Goal: Task Accomplishment & Management: Manage account settings

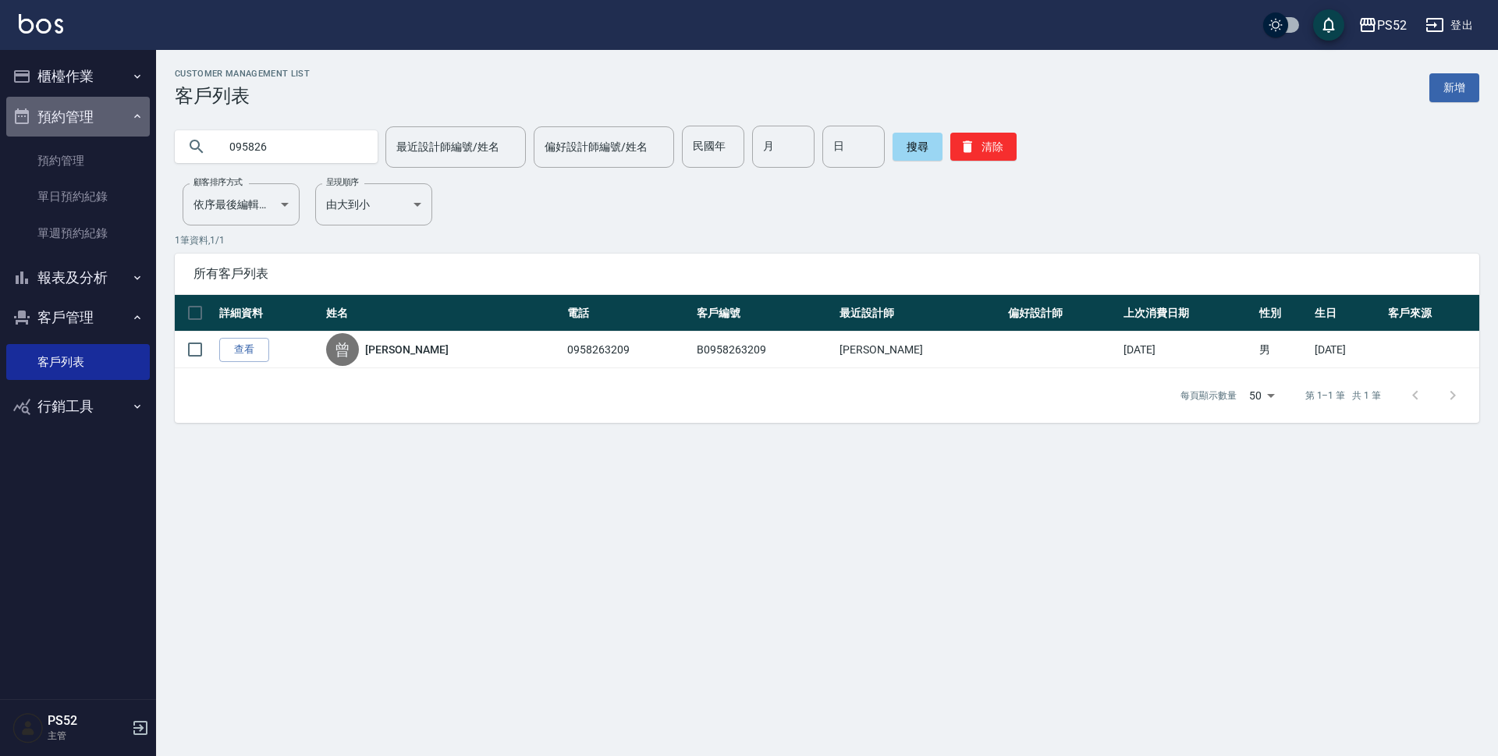
click at [57, 97] on button "預約管理" at bounding box center [78, 117] width 144 height 41
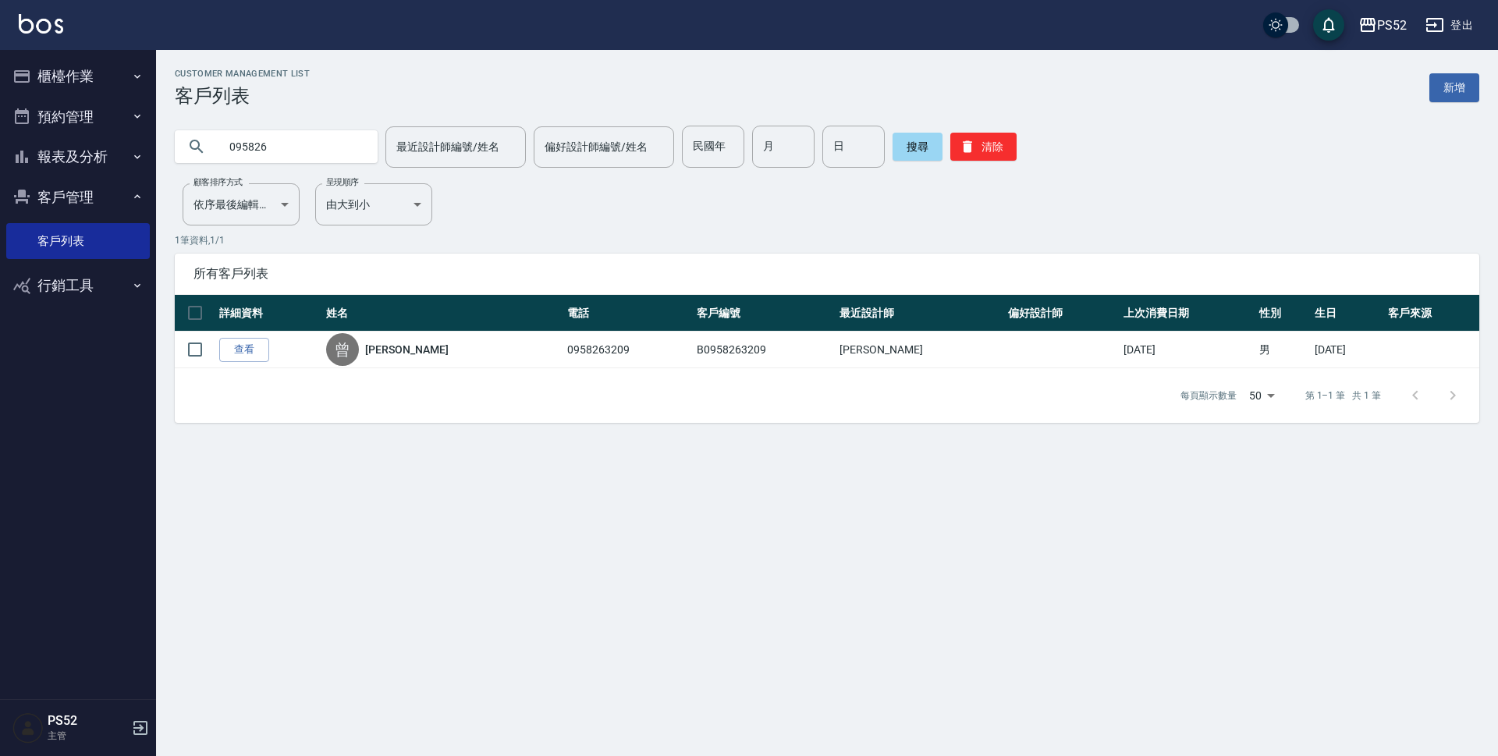
click at [66, 80] on button "櫃檯作業" at bounding box center [78, 76] width 144 height 41
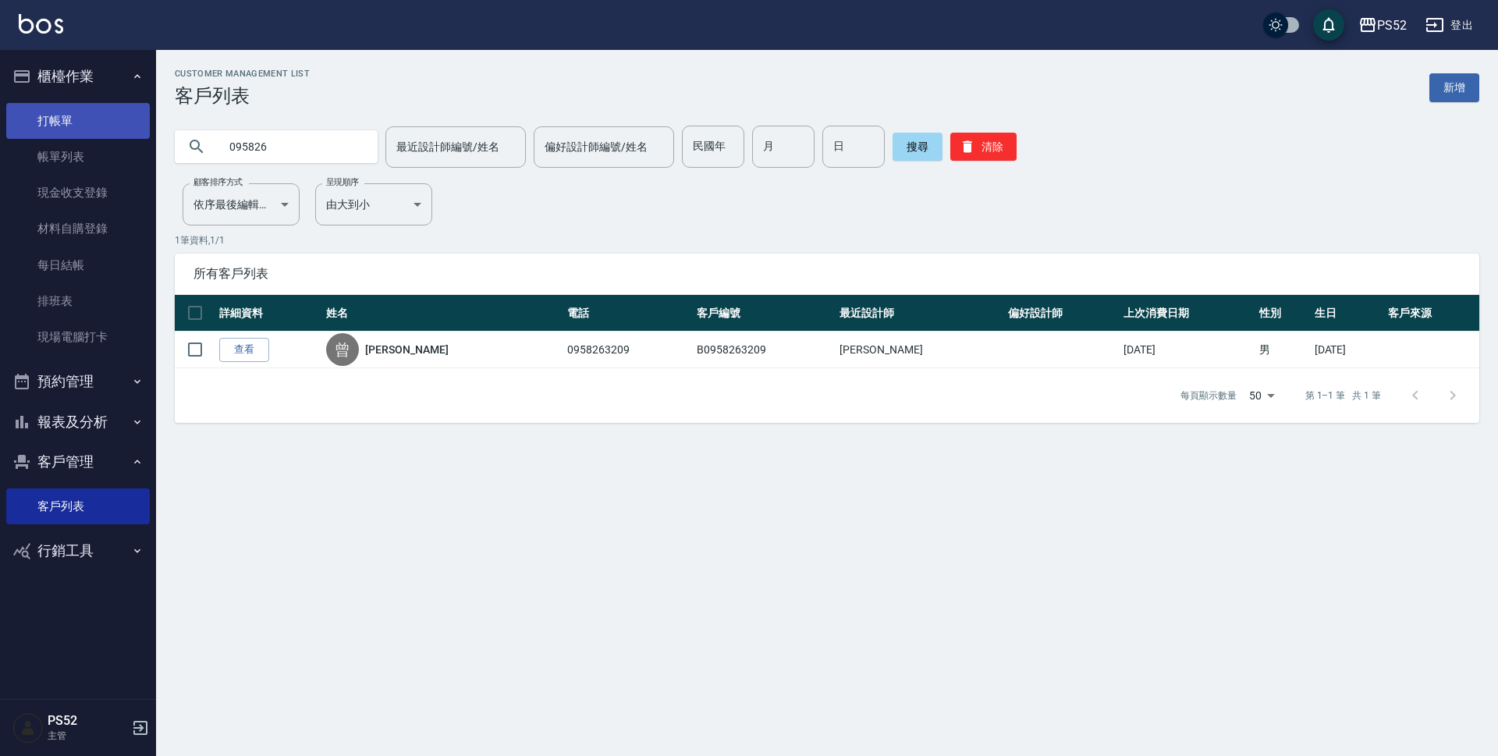
click at [90, 108] on link "打帳單" at bounding box center [78, 121] width 144 height 36
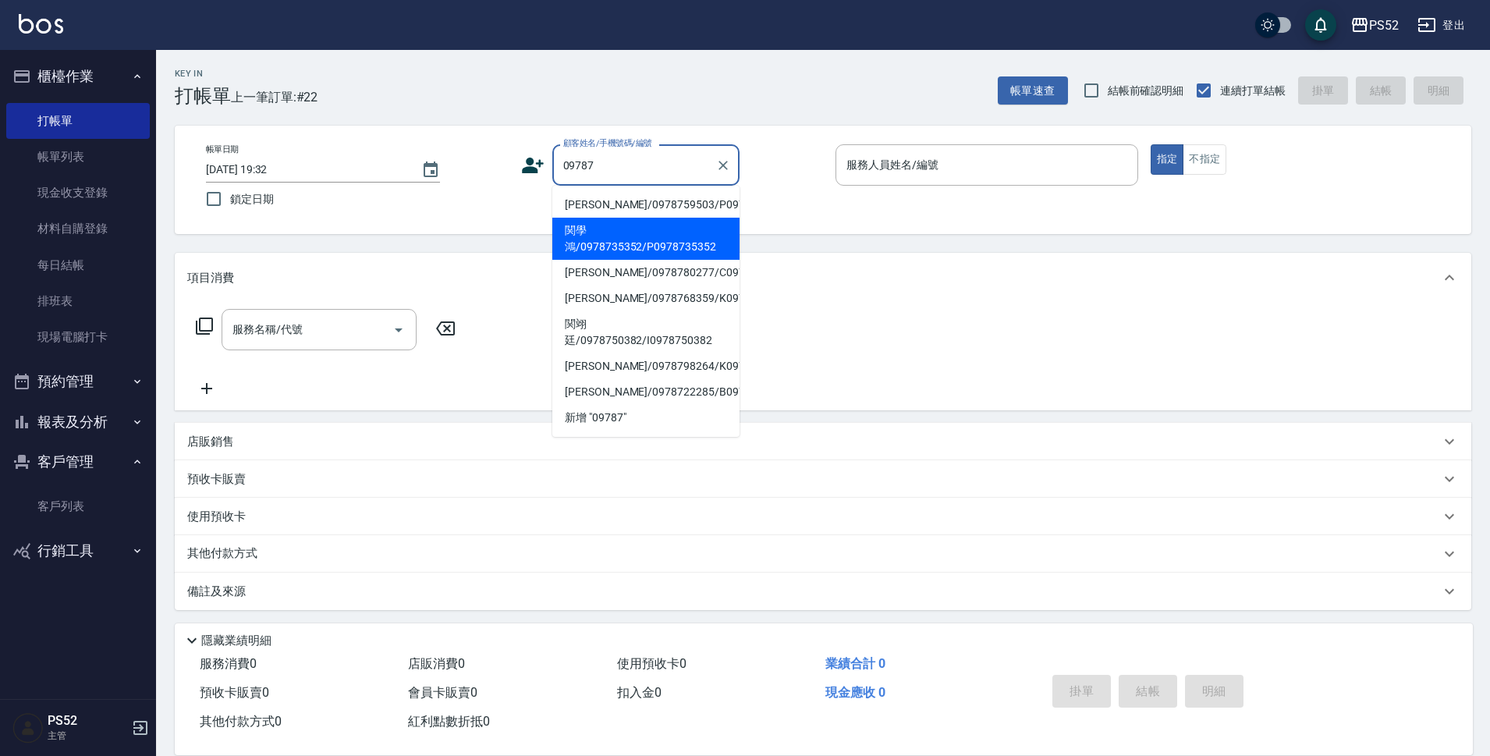
type input "関學鴻/0978735352/P0978735352"
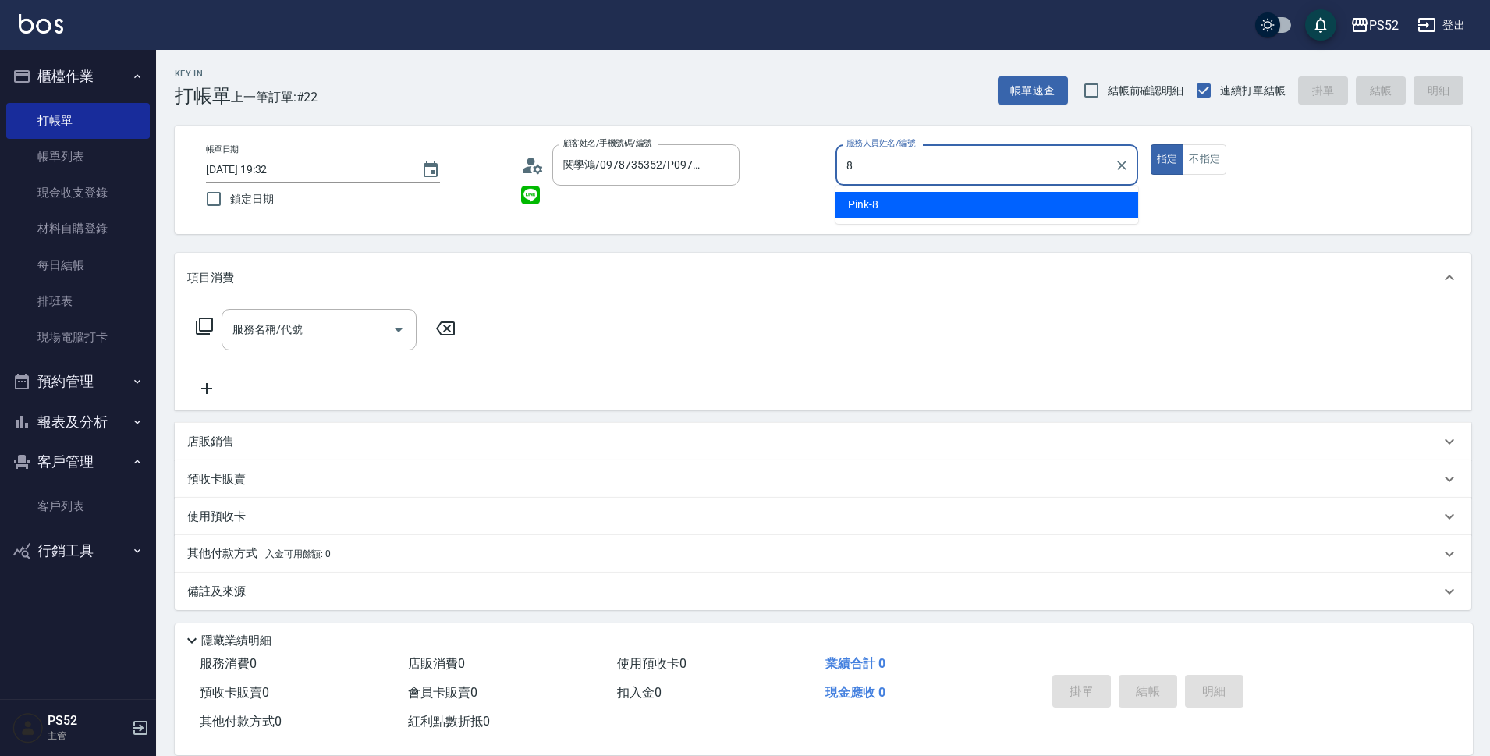
type input "Pink-8"
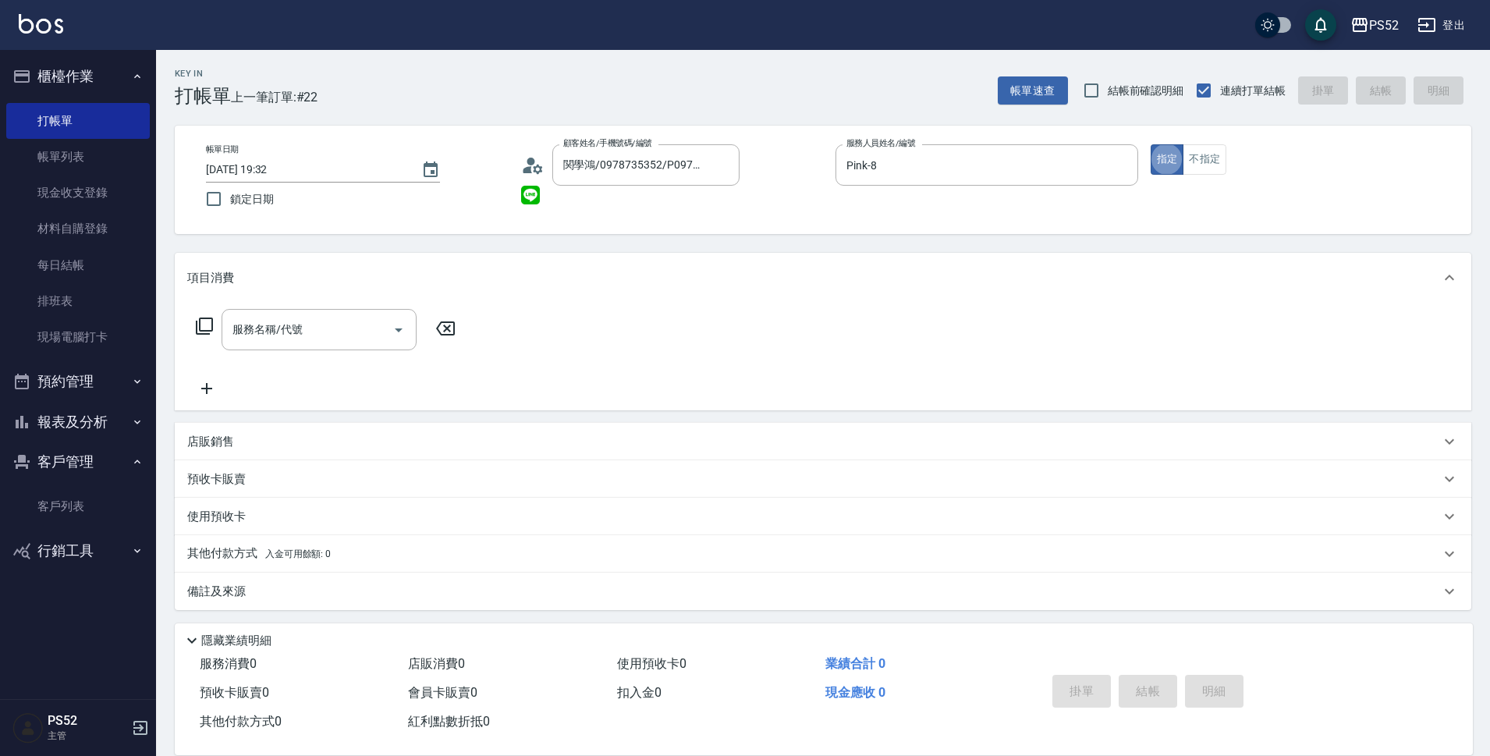
type button "true"
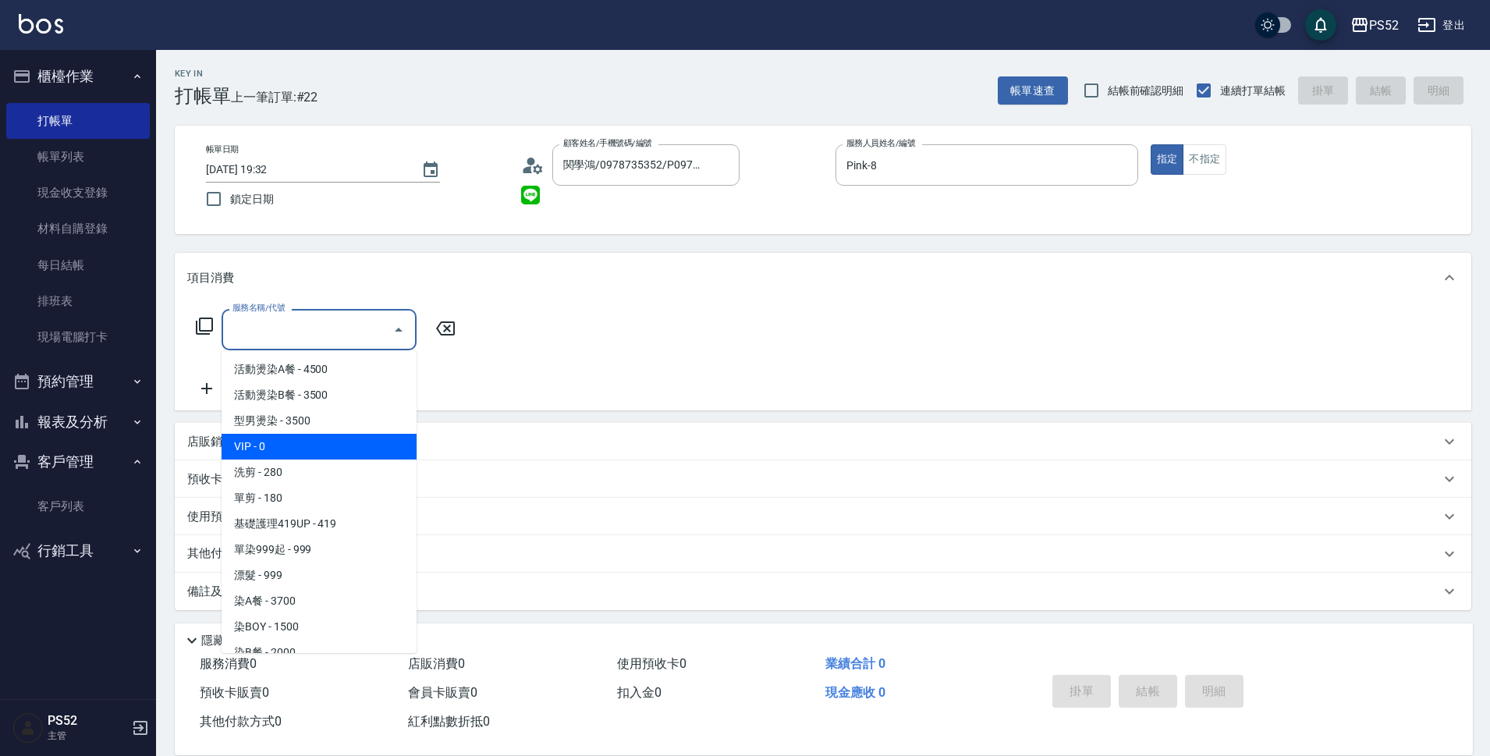
type input "VIP(888)"
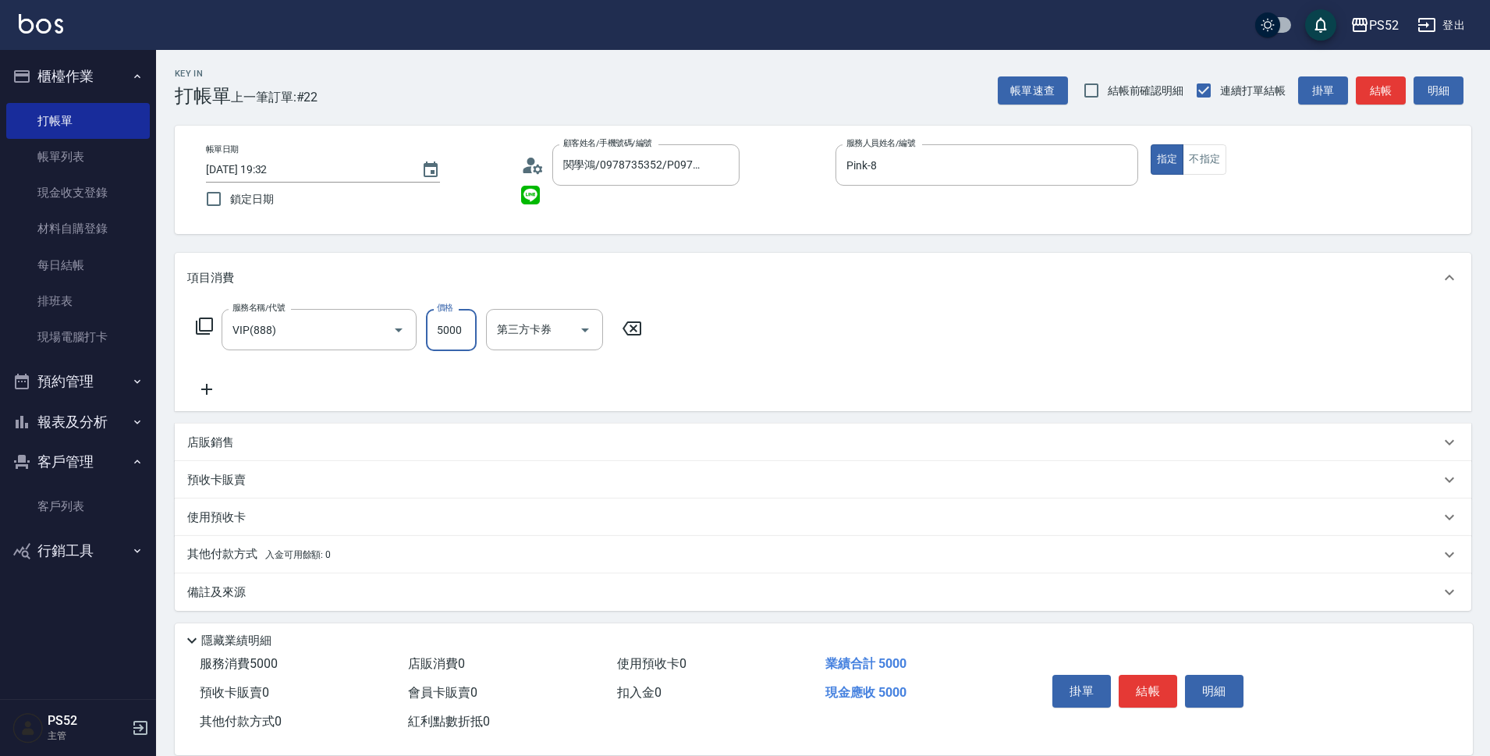
type input "5000"
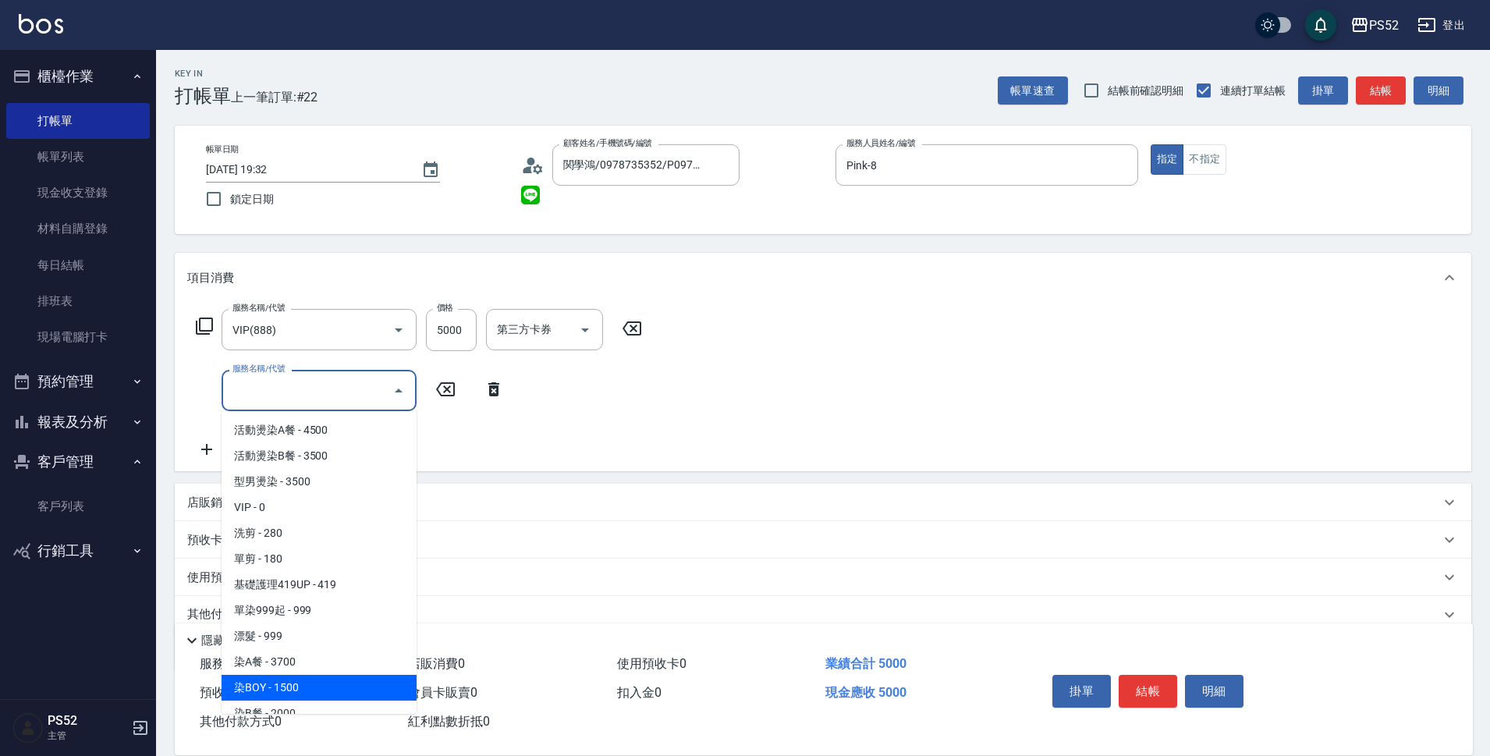
scroll to position [141, 0]
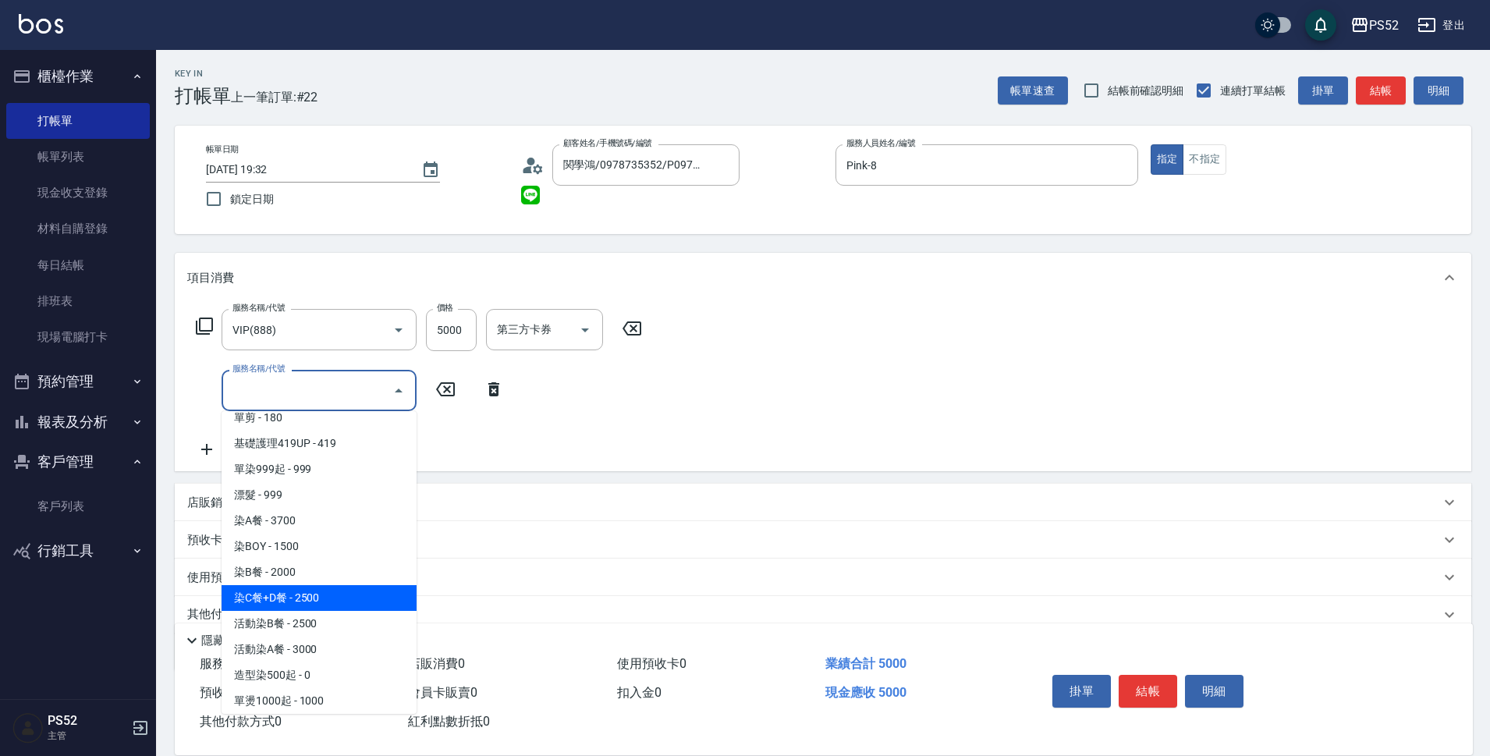
type input "染C餐+D餐(L6)"
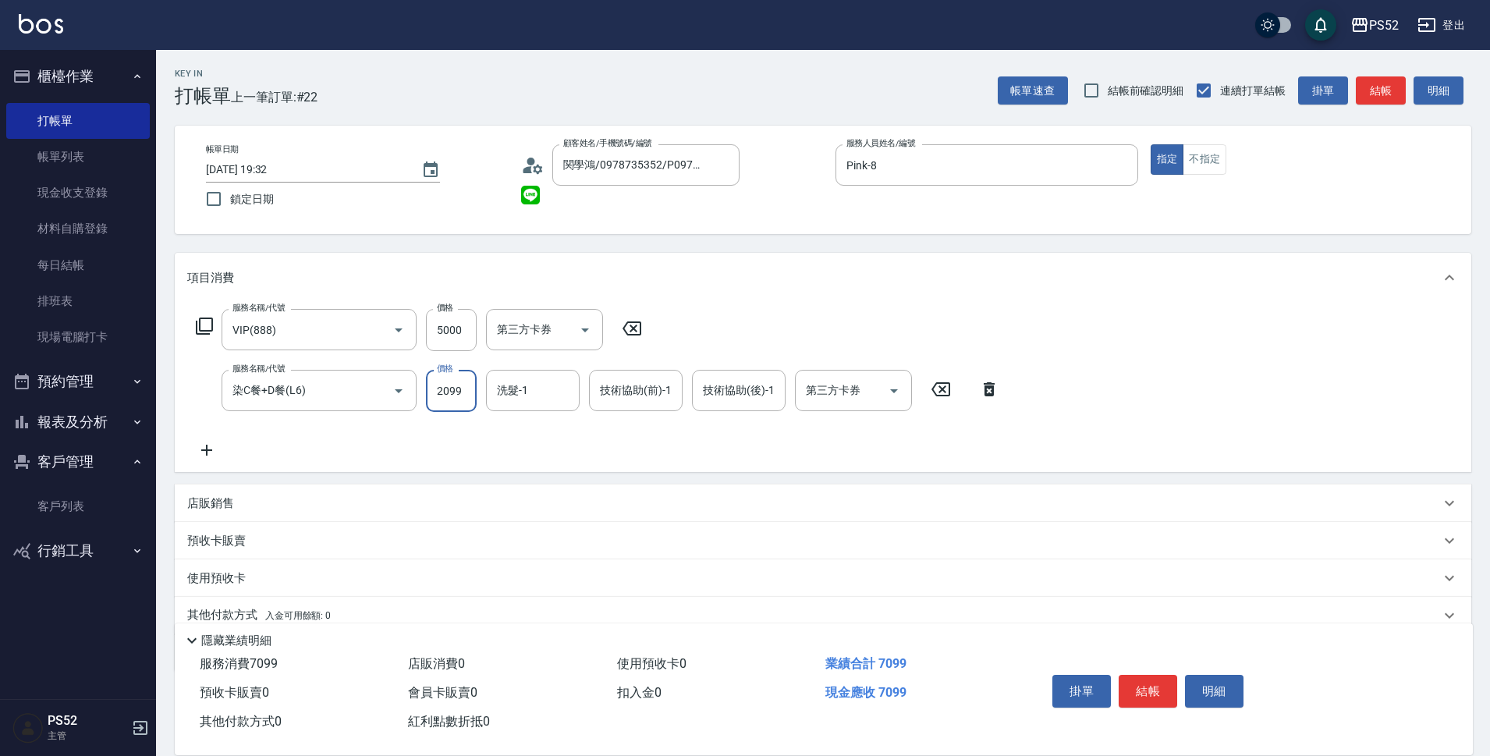
type input "2099"
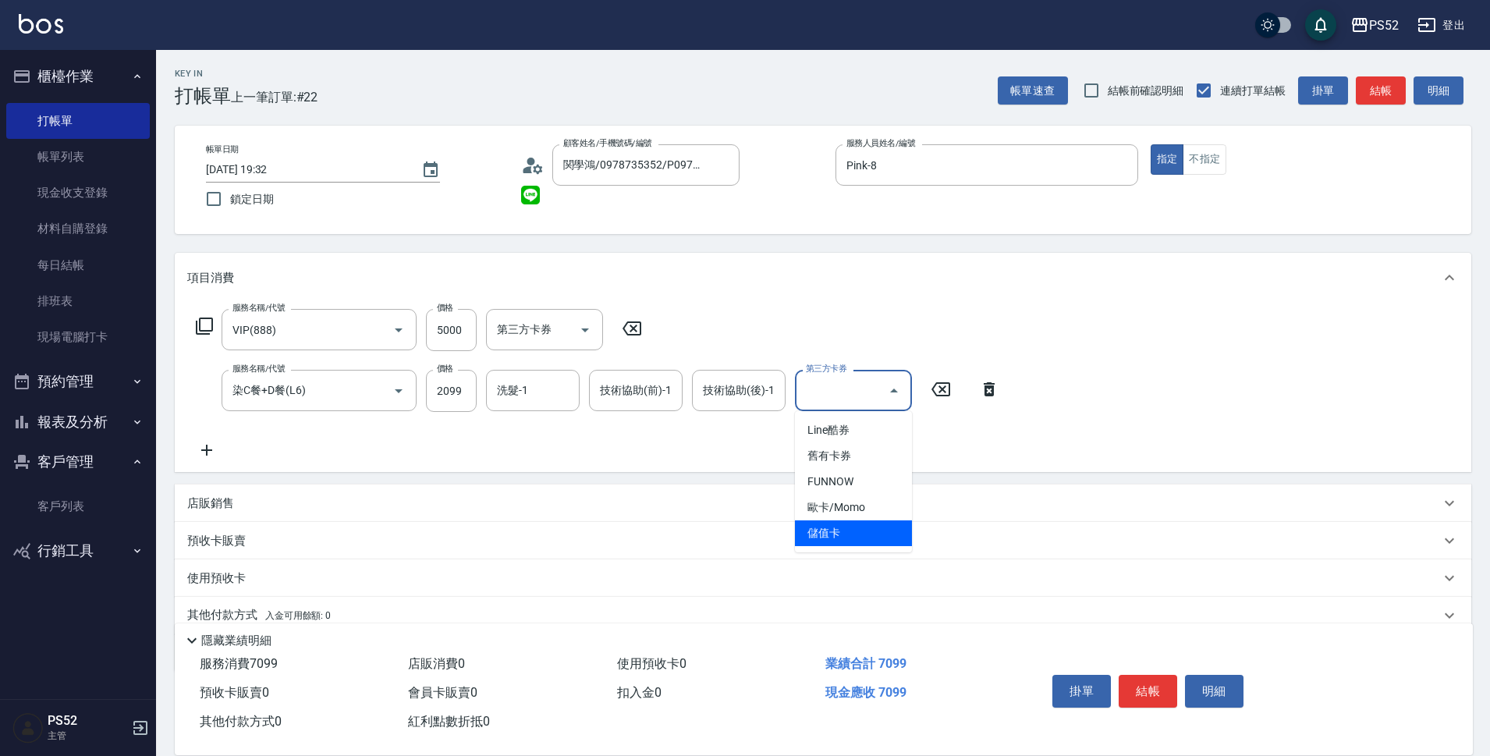
type input "儲值卡"
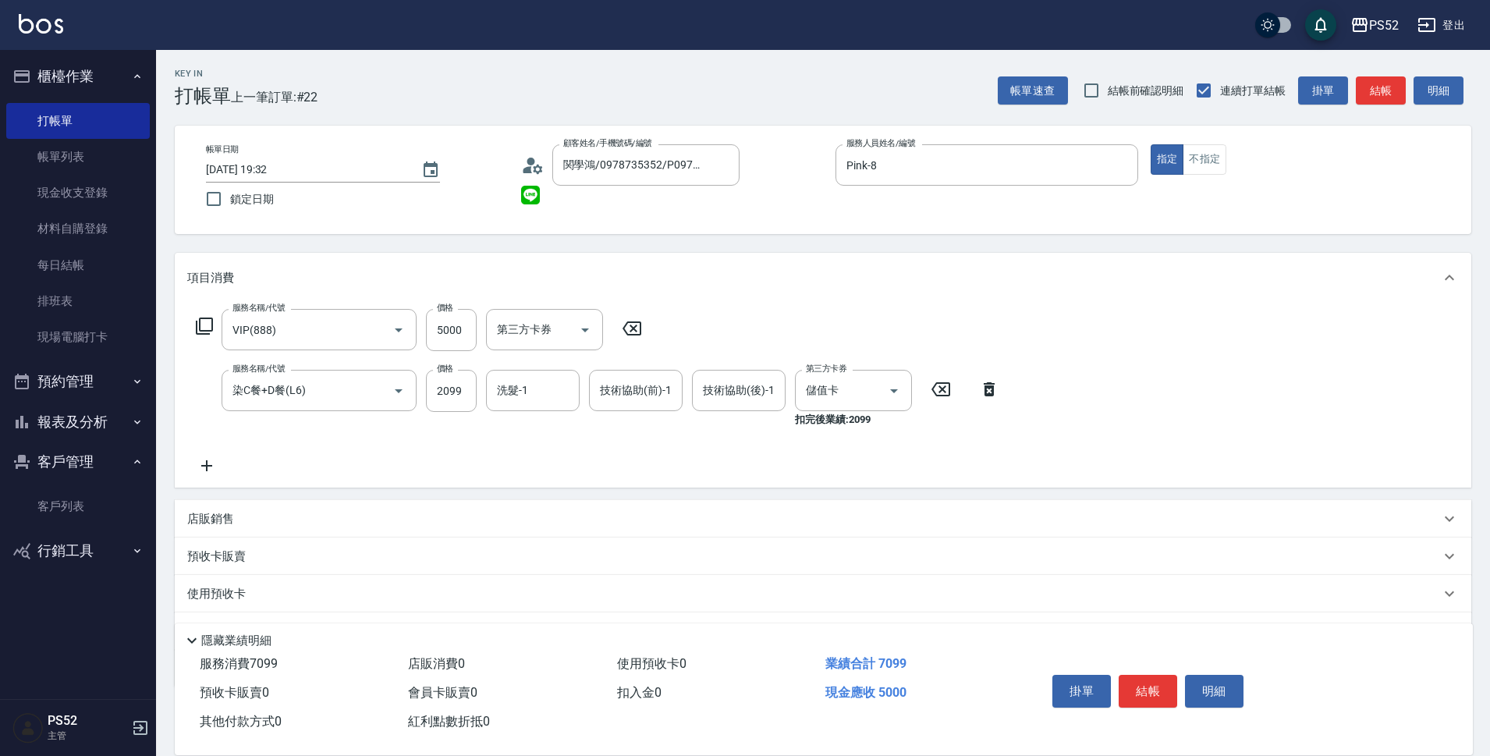
click at [1155, 702] on div "掛單 結帳 明細" at bounding box center [1148, 693] width 204 height 49
click at [1152, 683] on button "結帳" at bounding box center [1148, 691] width 59 height 33
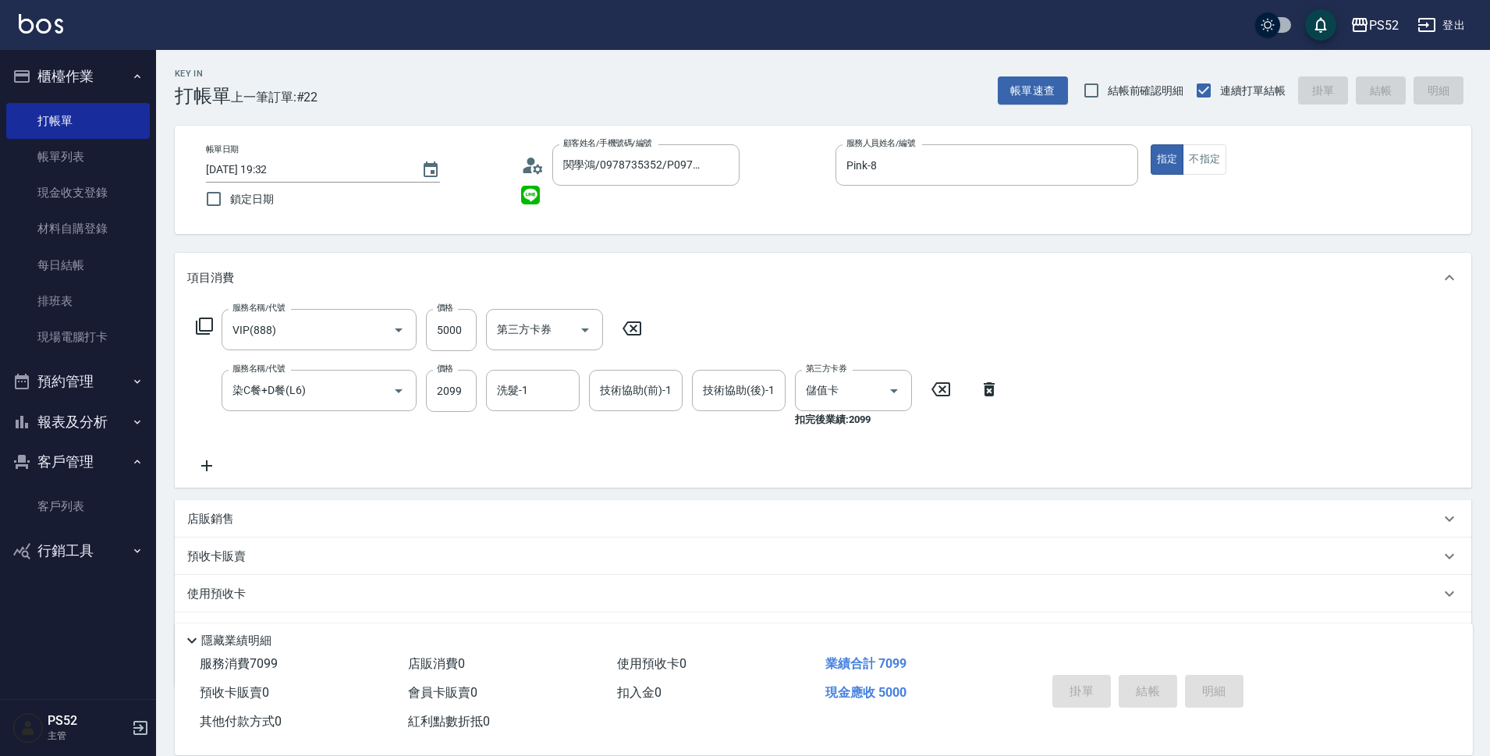
type input "[DATE] 19:33"
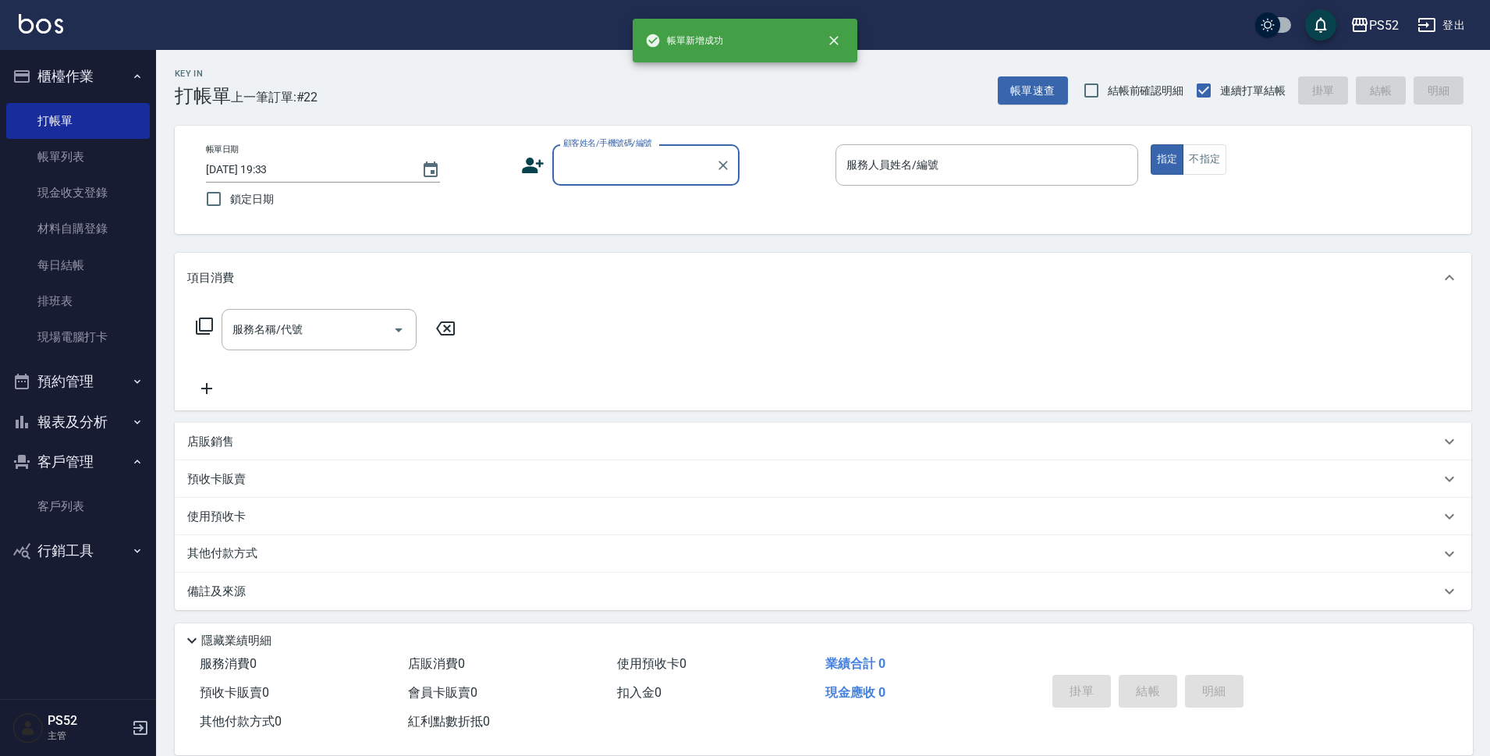
scroll to position [0, 0]
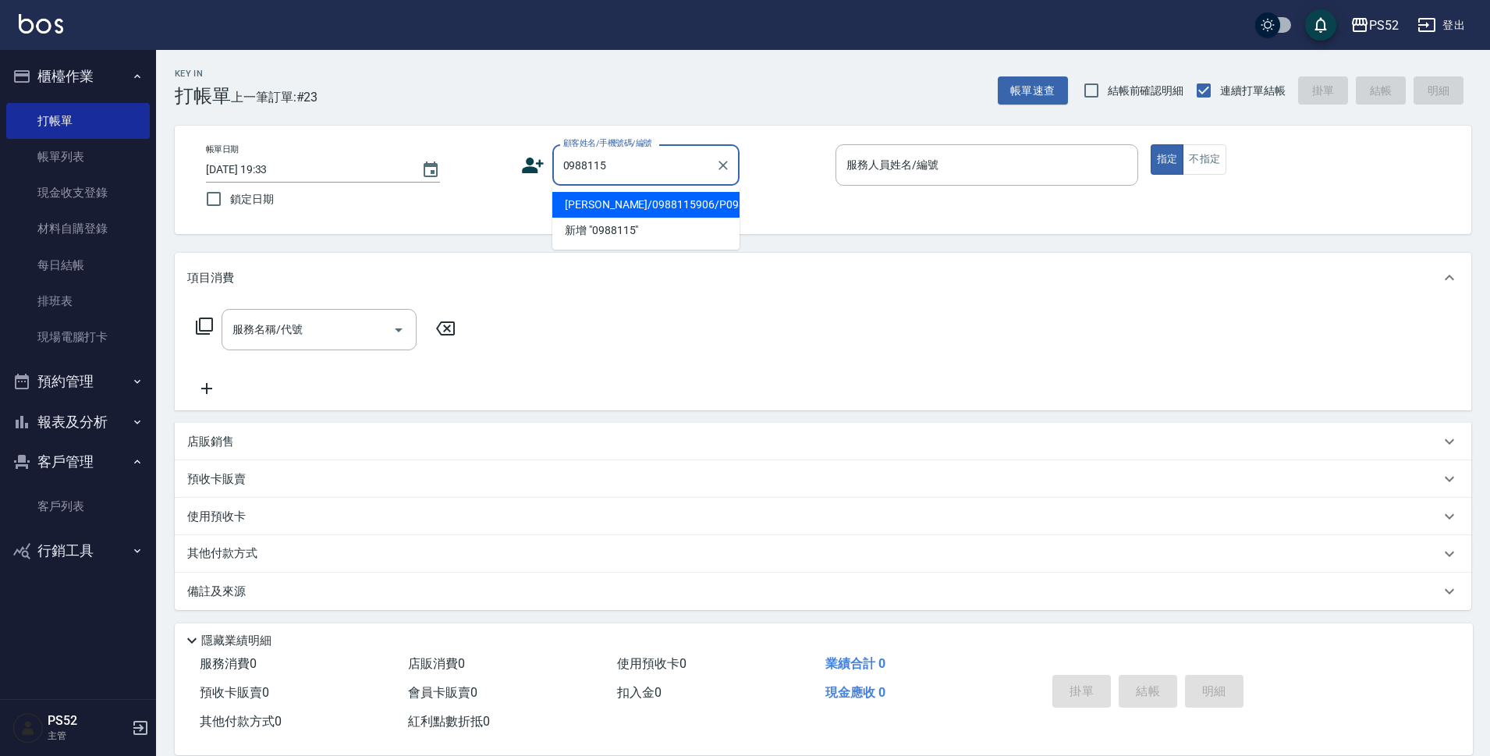
type input "[PERSON_NAME]/0988115906/P0988115906"
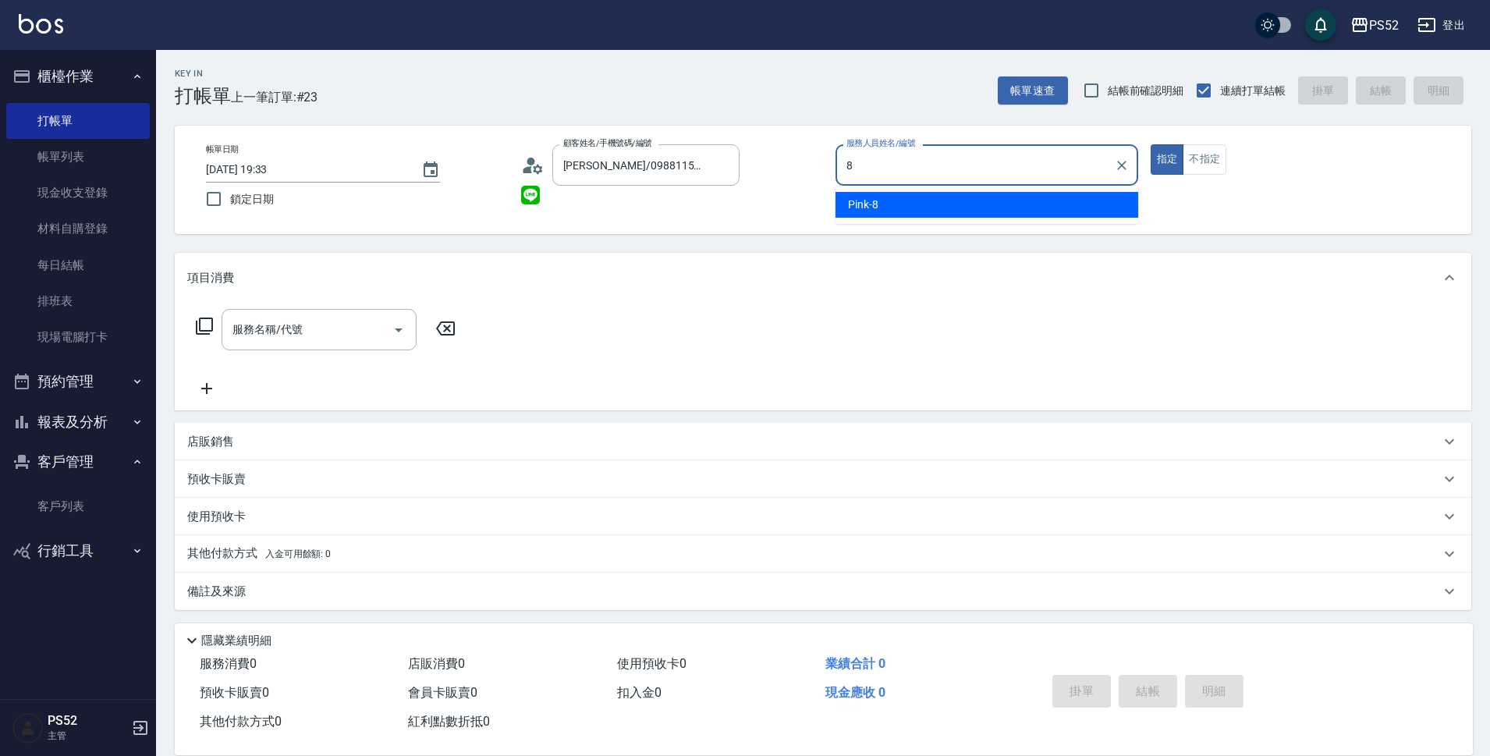
type input "Pink-8"
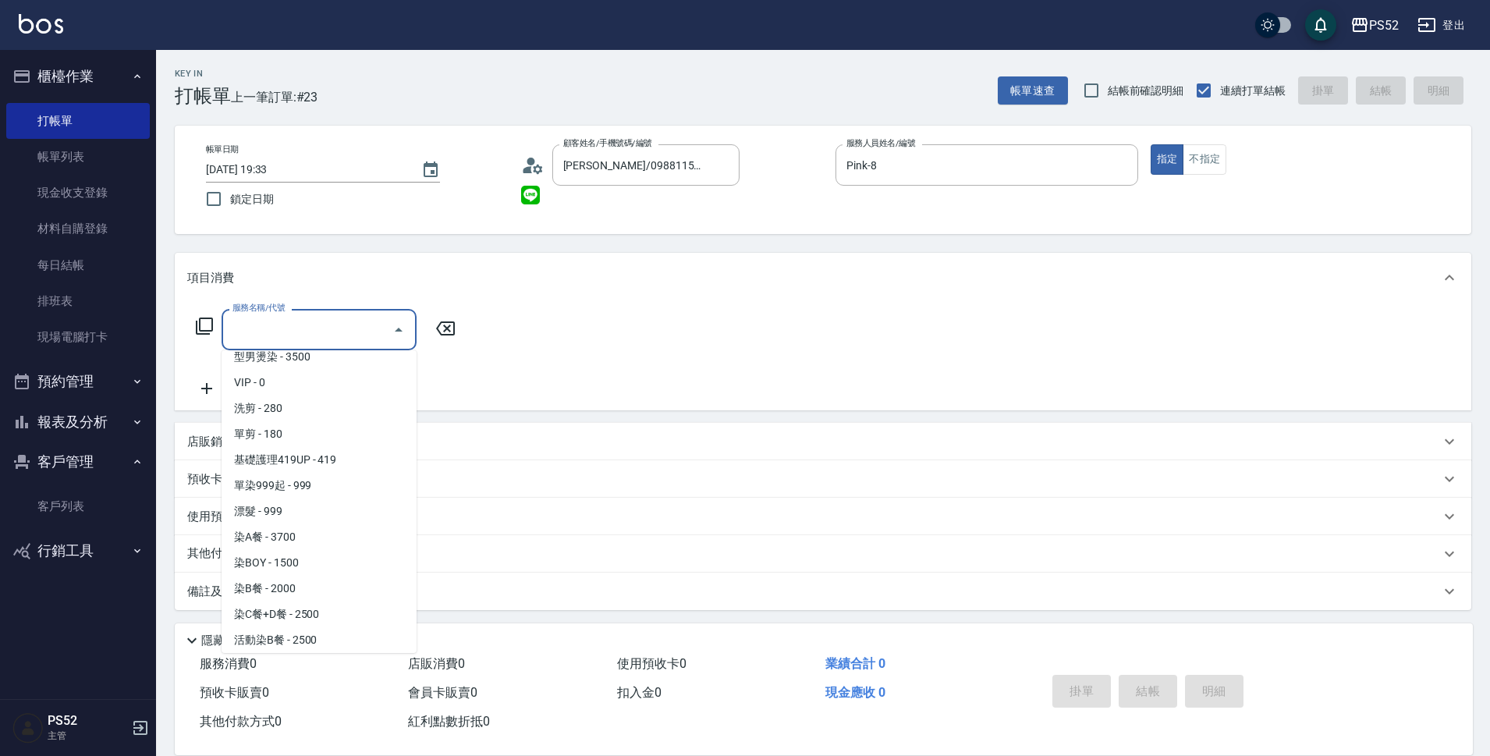
scroll to position [90, 0]
type input "染C餐+D餐(L6)"
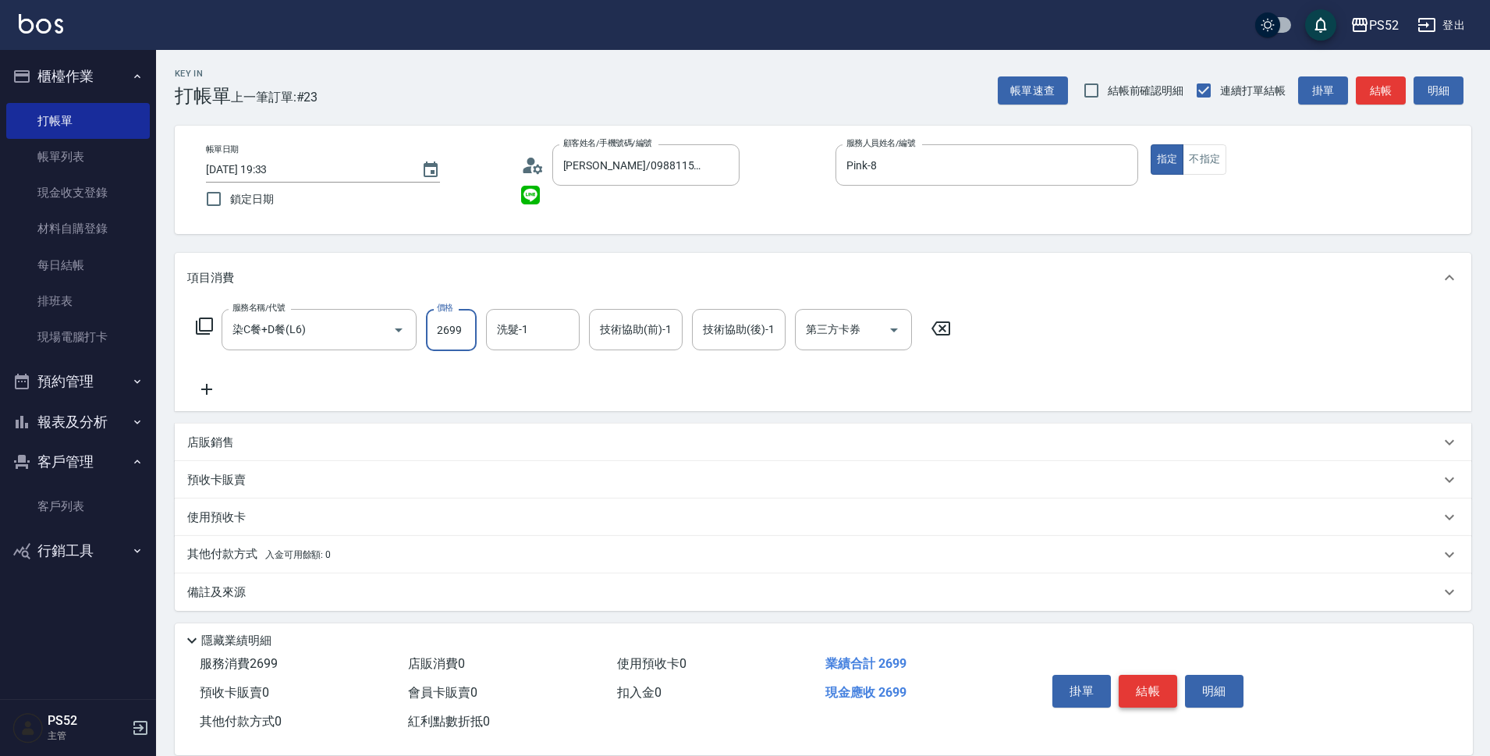
type input "2699"
type input "儲值卡"
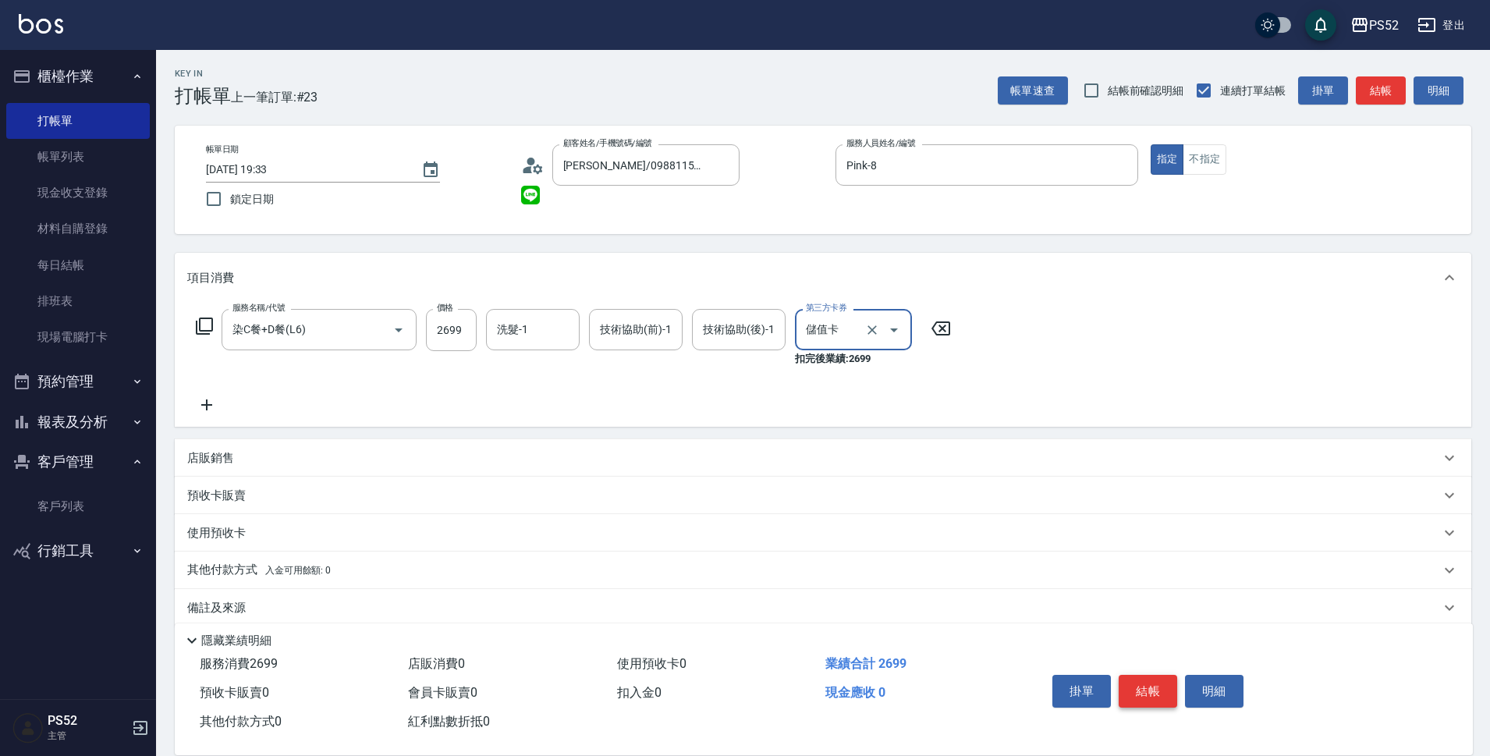
click at [1155, 681] on button "結帳" at bounding box center [1148, 691] width 59 height 33
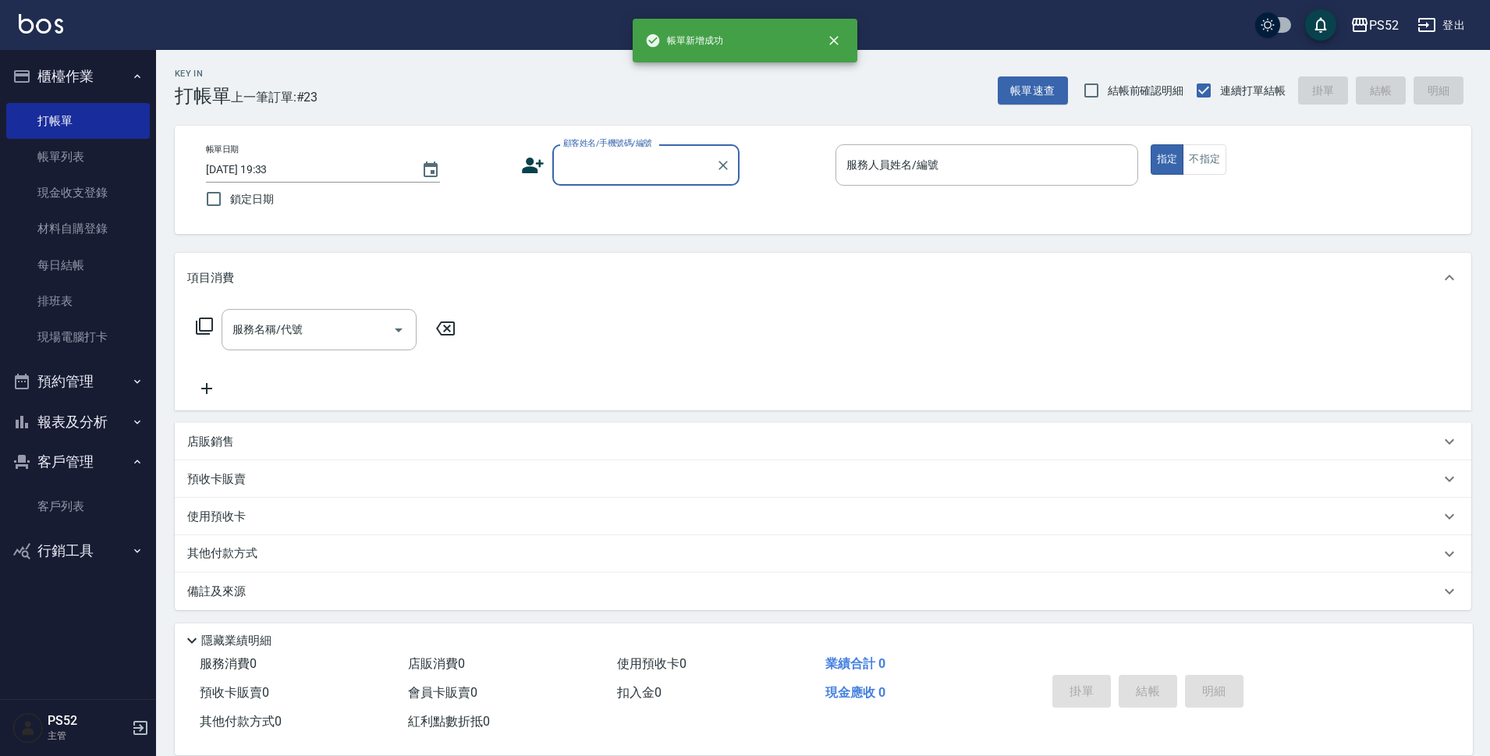
scroll to position [0, 0]
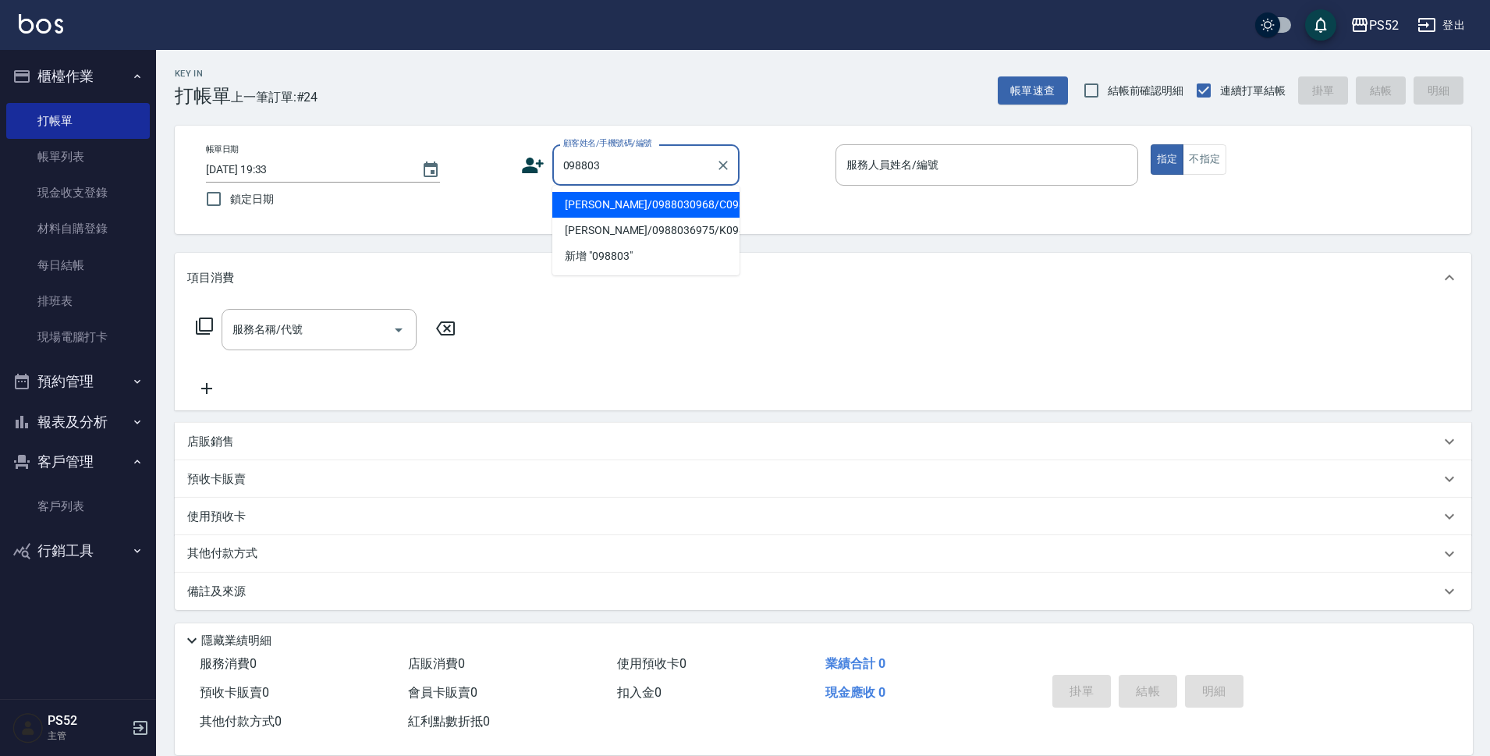
type input "[PERSON_NAME]/0988030968/C0988030968"
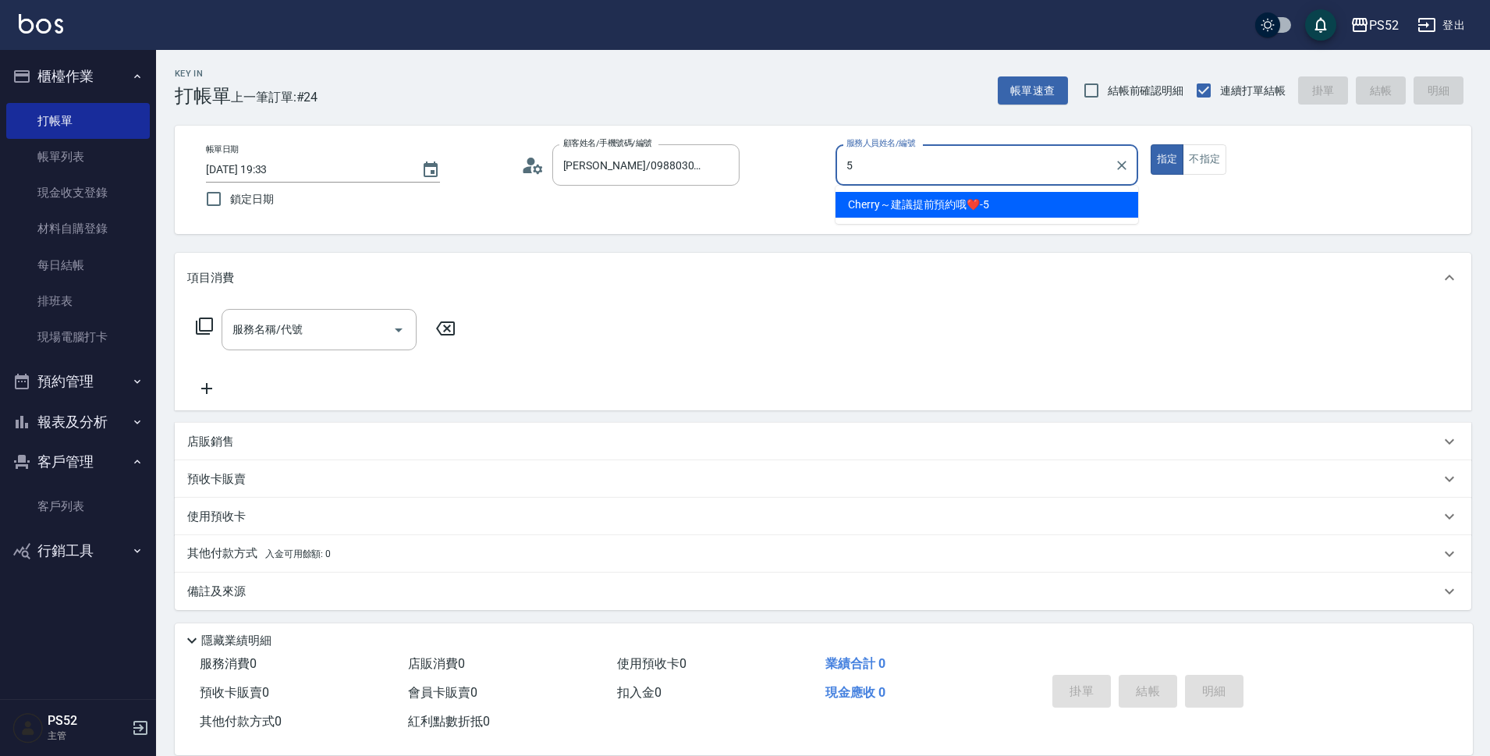
type input "Cherry～建議提前預約哦❤️-5"
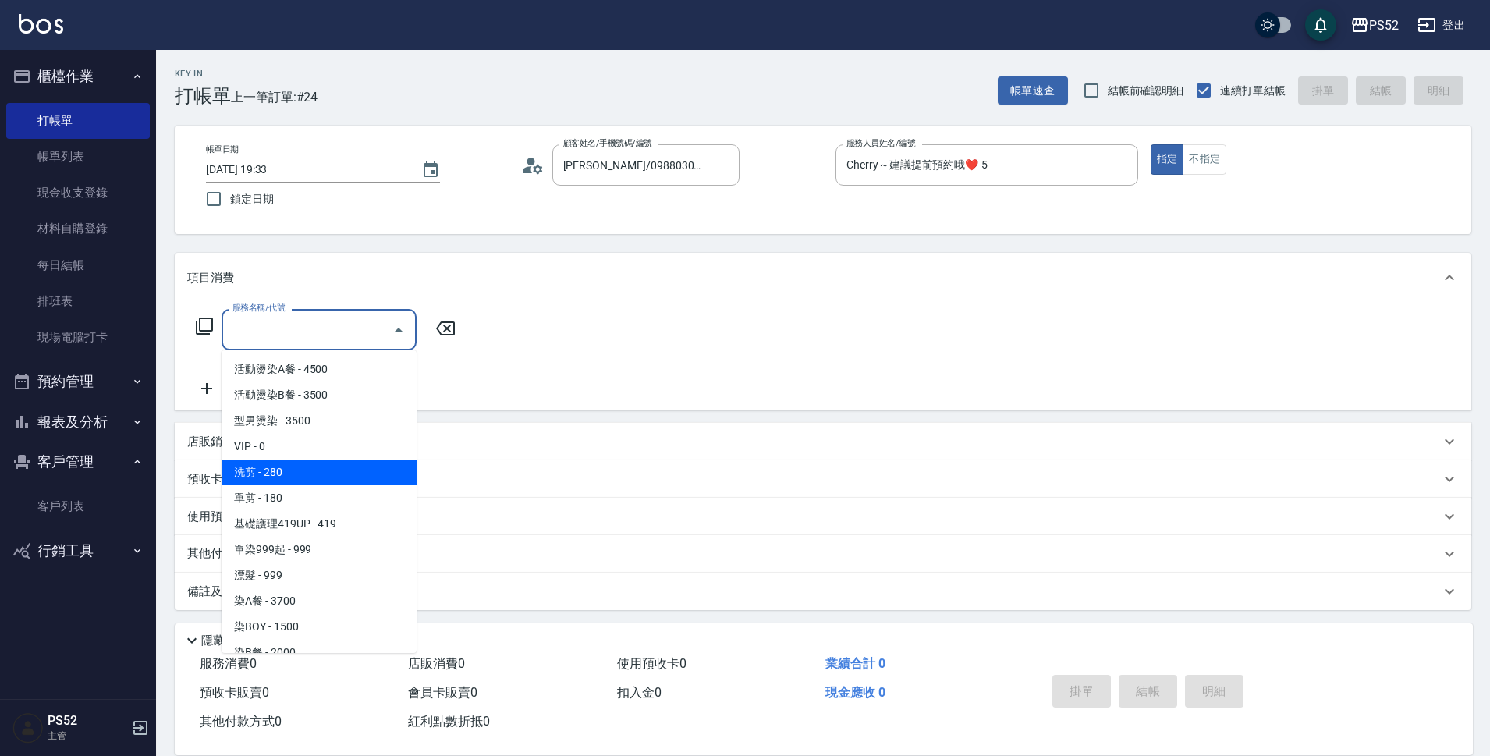
type input "洗剪(C1)"
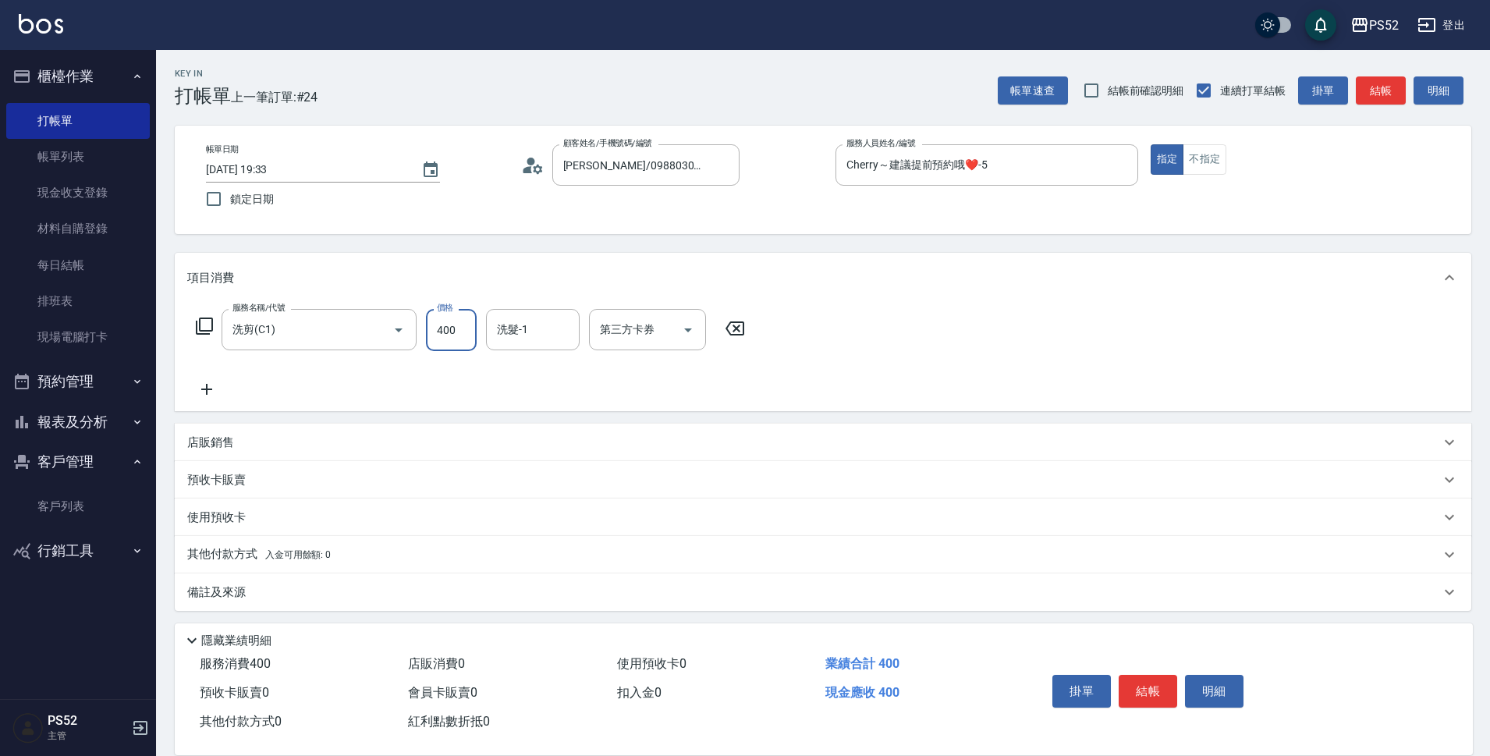
type input "400"
click at [1143, 677] on button "結帳" at bounding box center [1148, 691] width 59 height 33
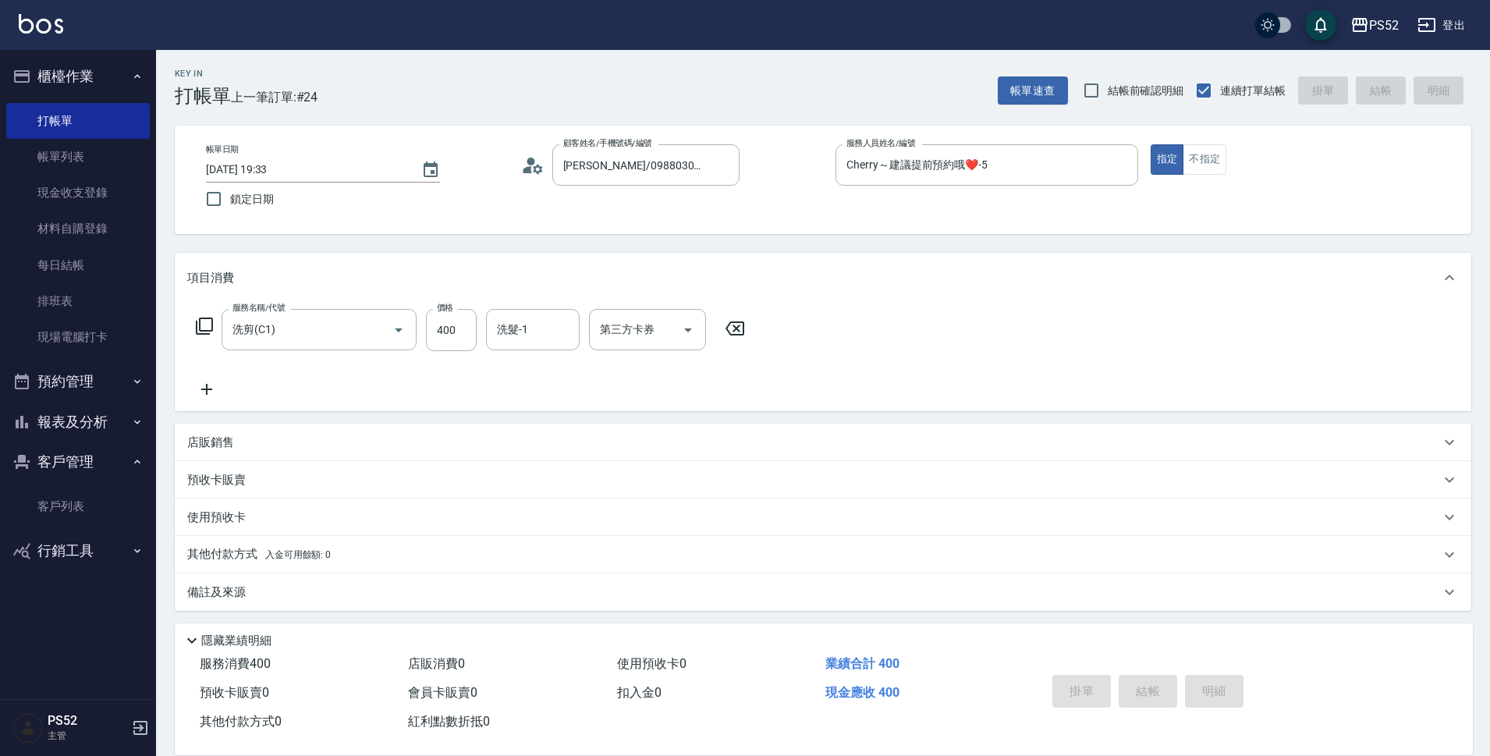
type input "[DATE] 19:34"
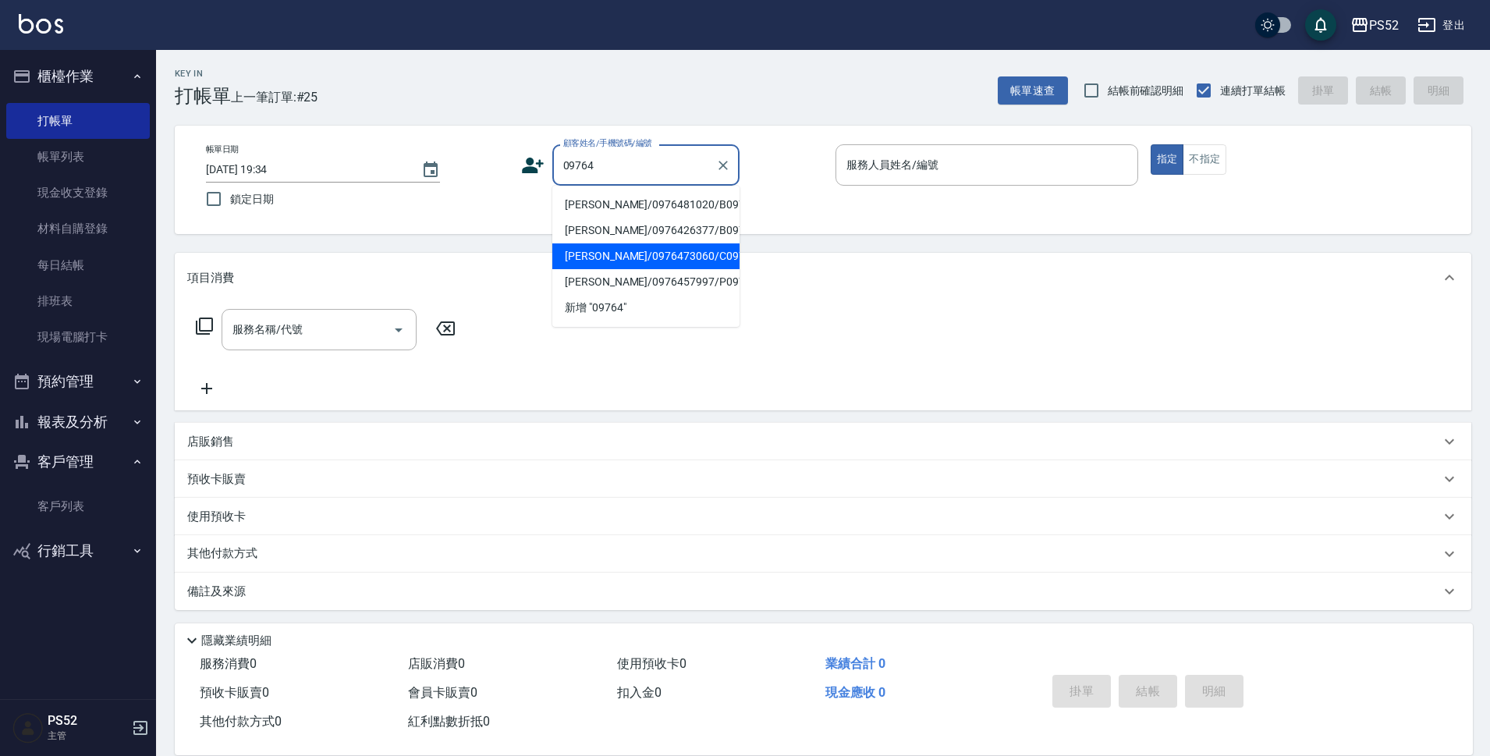
type input "[PERSON_NAME]/0976473060/C0976473060"
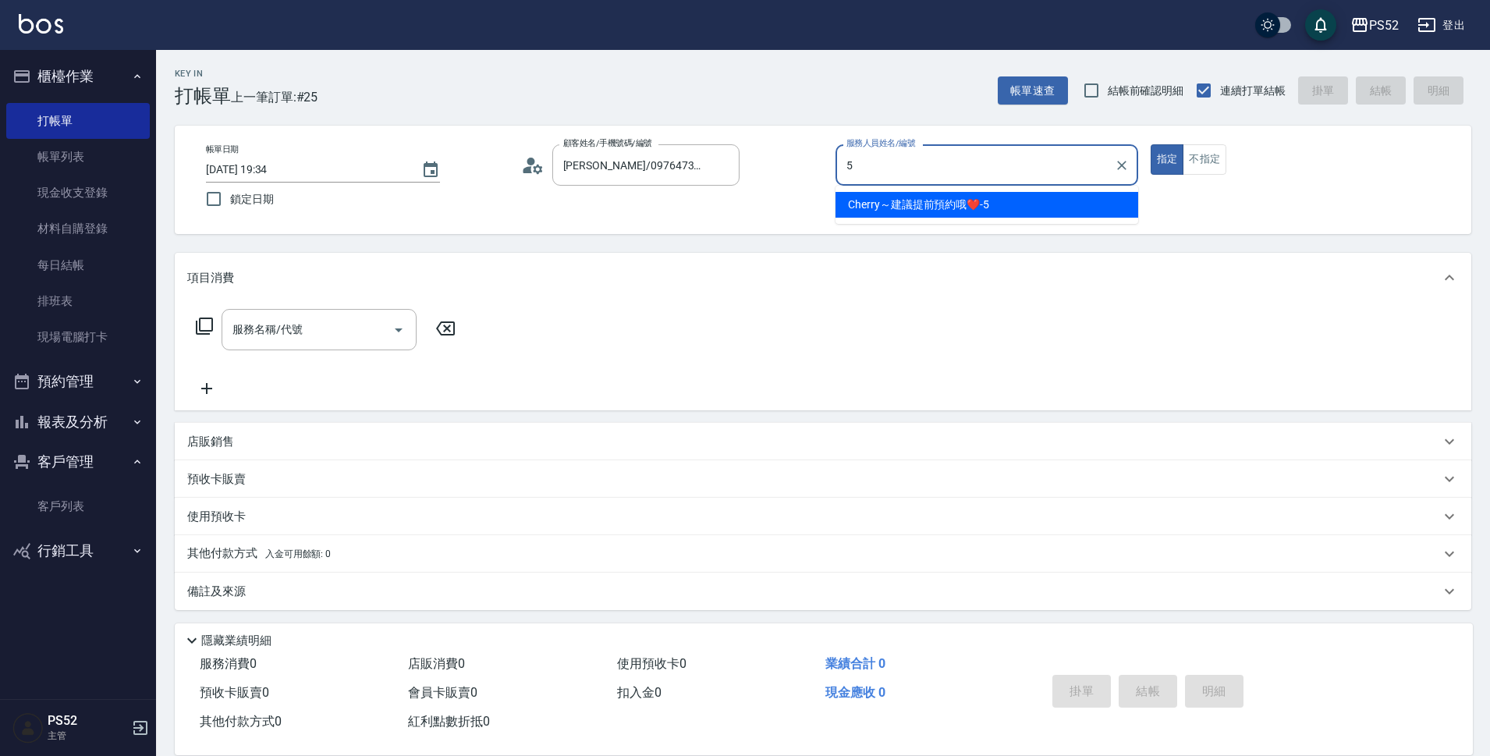
type input "Cherry～建議提前預約哦❤️-5"
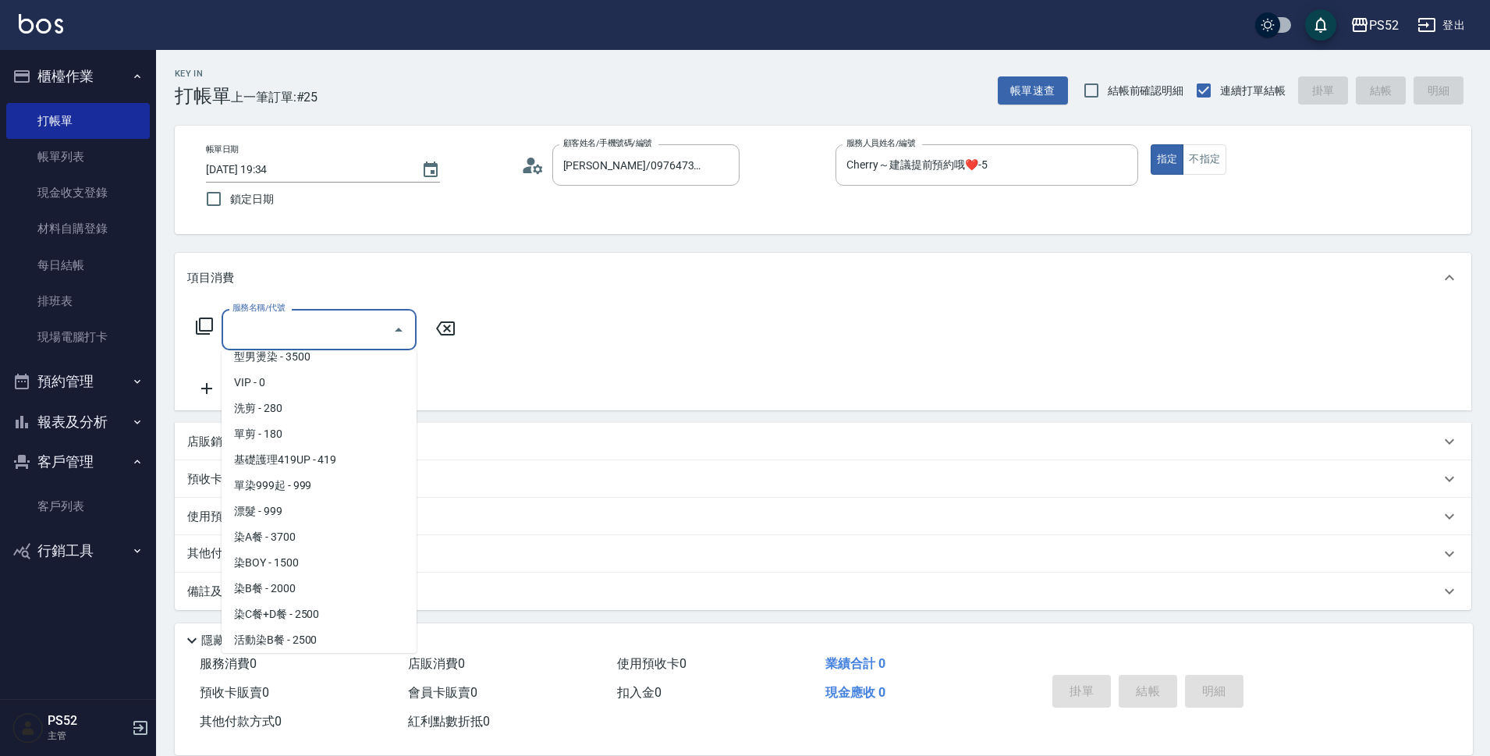
scroll to position [141, 0]
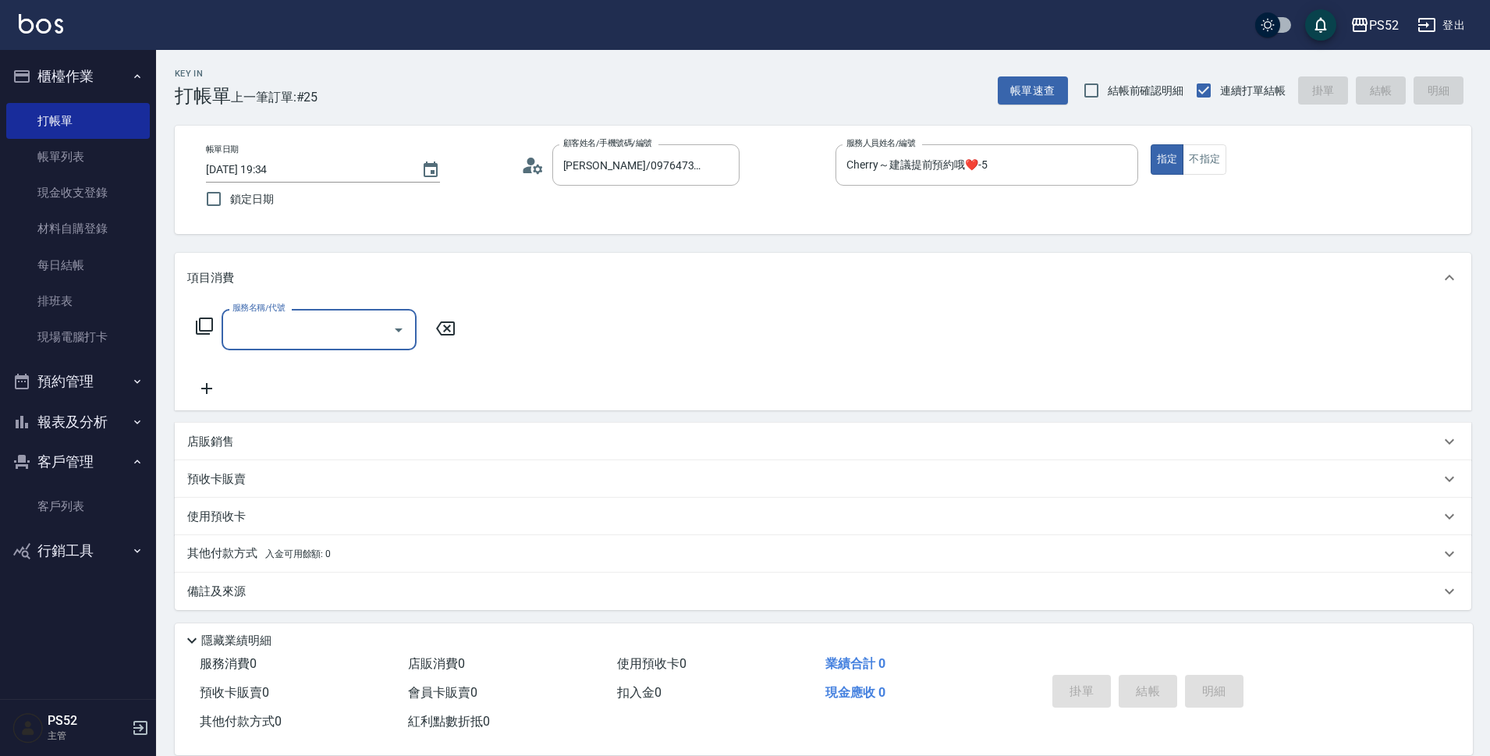
click at [367, 312] on div "服務名稱/代號" at bounding box center [319, 329] width 195 height 41
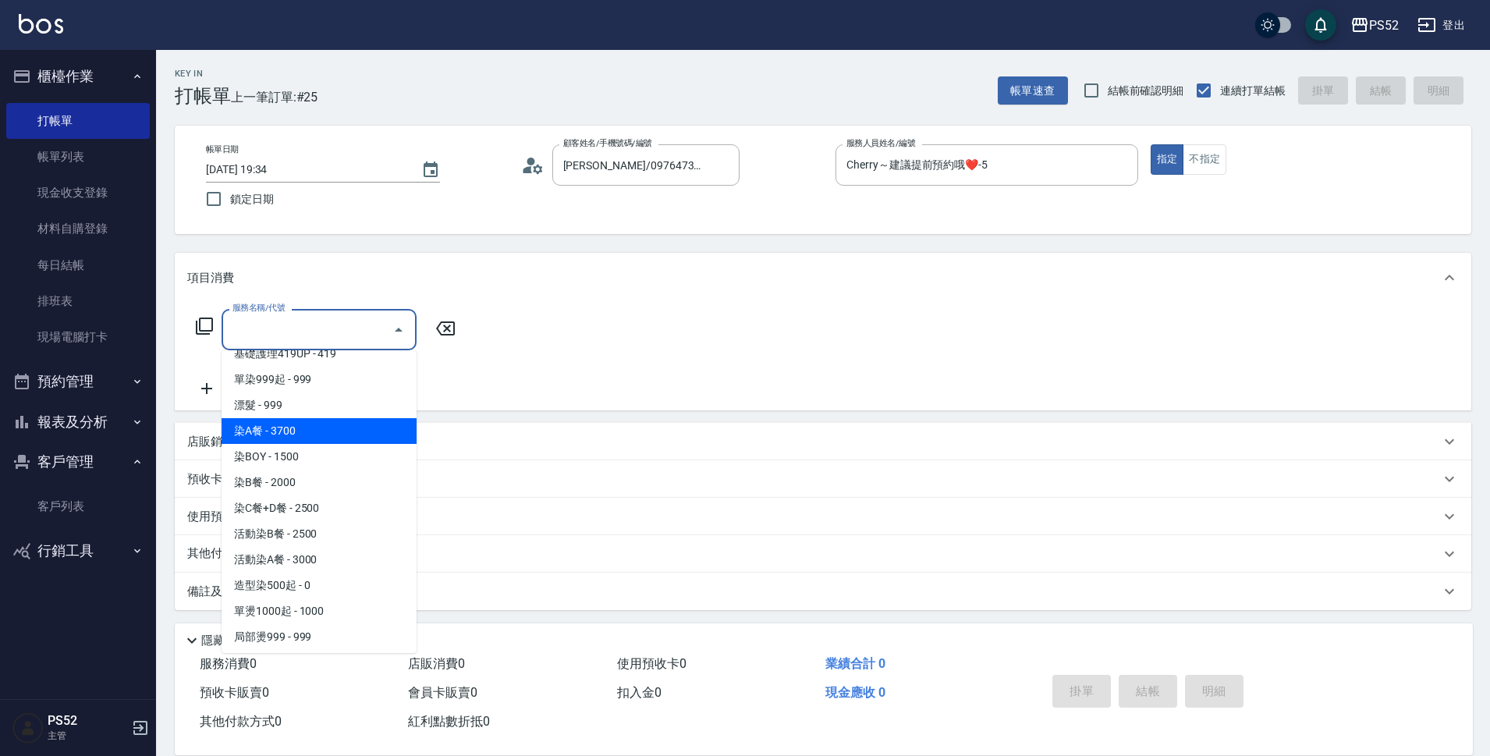
scroll to position [182, 0]
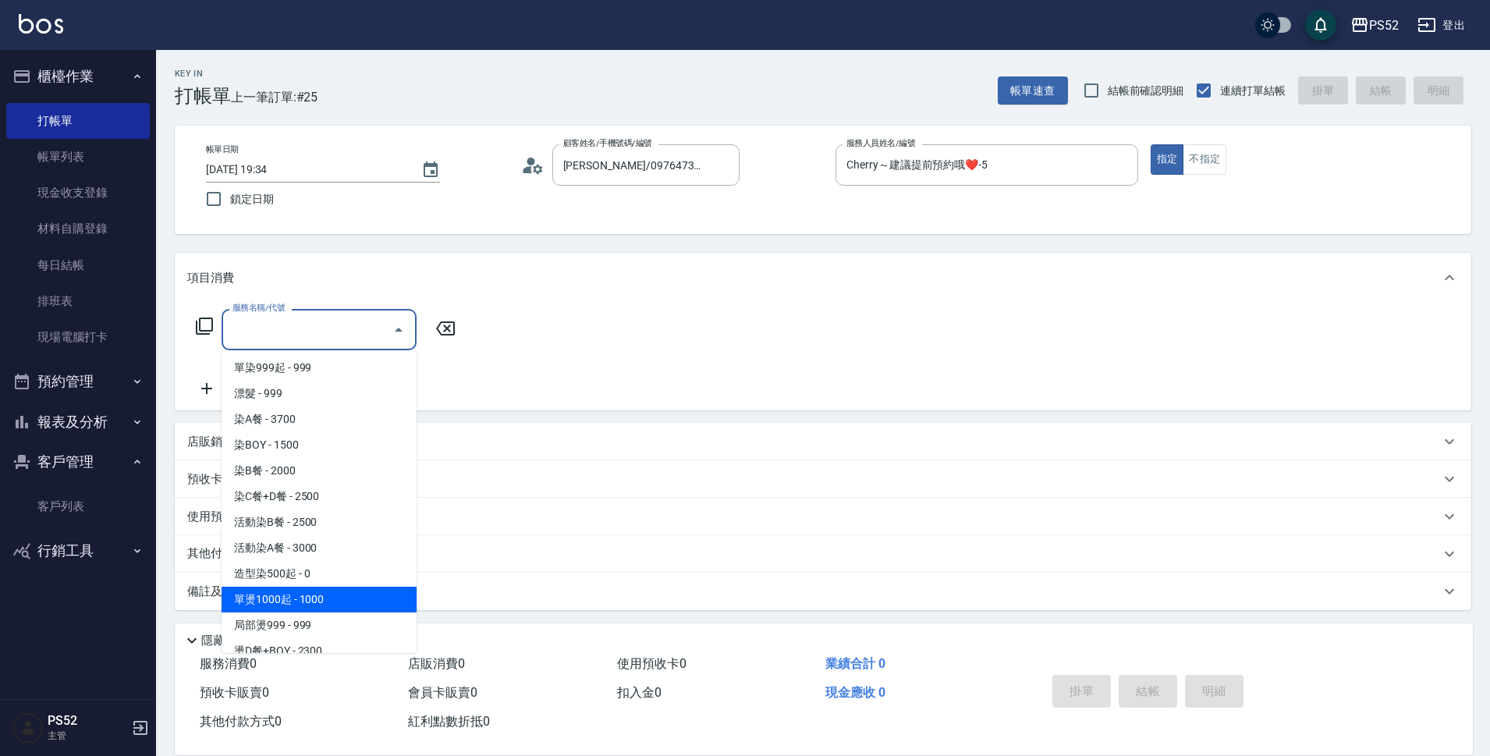
click at [356, 598] on span "單燙1000起 - 1000" at bounding box center [319, 600] width 195 height 26
type input "單燙1000起(P1)"
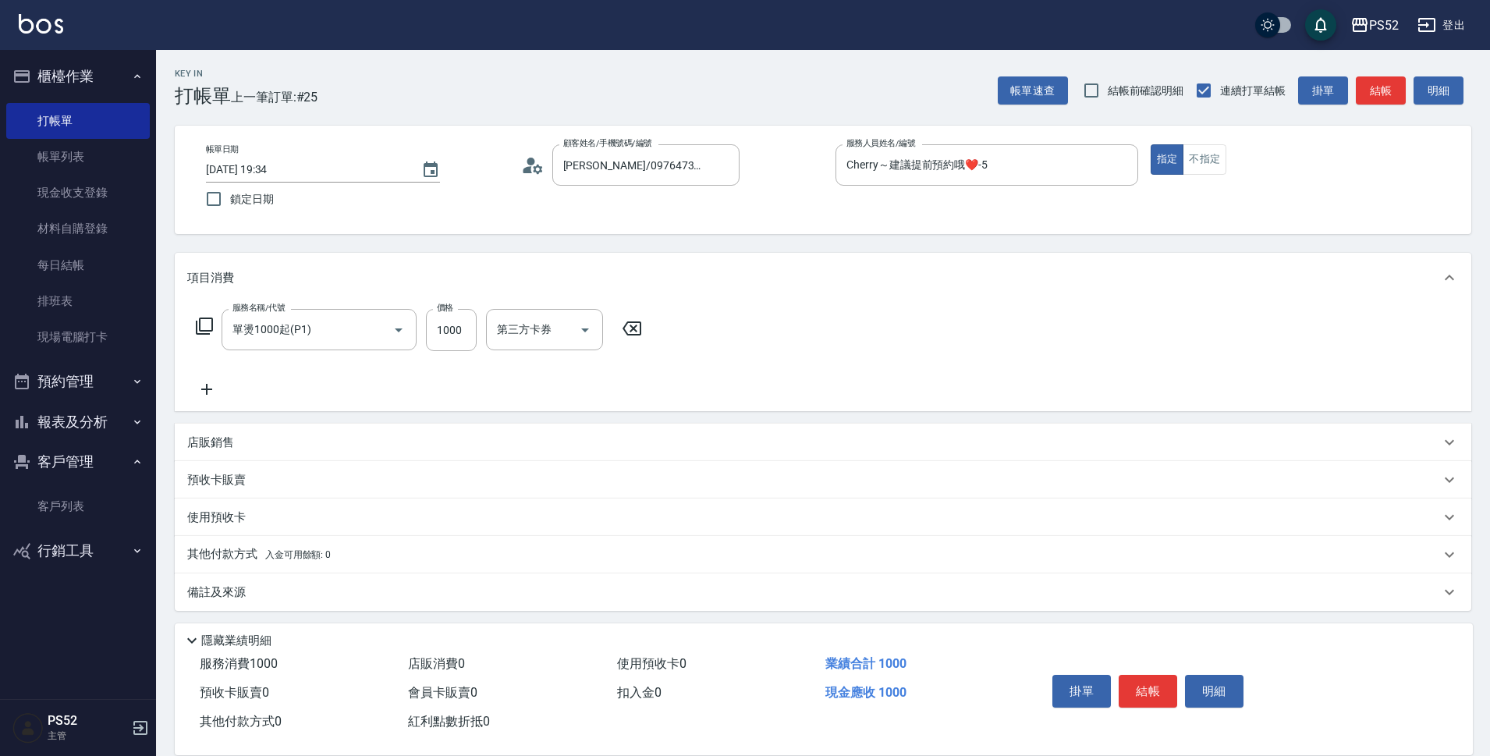
click at [480, 322] on div "服務名稱/代號 單燙1000起(P1) 服務名稱/代號 價格 1000 價格 第三方卡券 第三方卡券" at bounding box center [419, 330] width 464 height 42
click at [455, 332] on input "1000" at bounding box center [451, 330] width 51 height 42
type input "2000"
click at [1153, 687] on button "結帳" at bounding box center [1148, 691] width 59 height 33
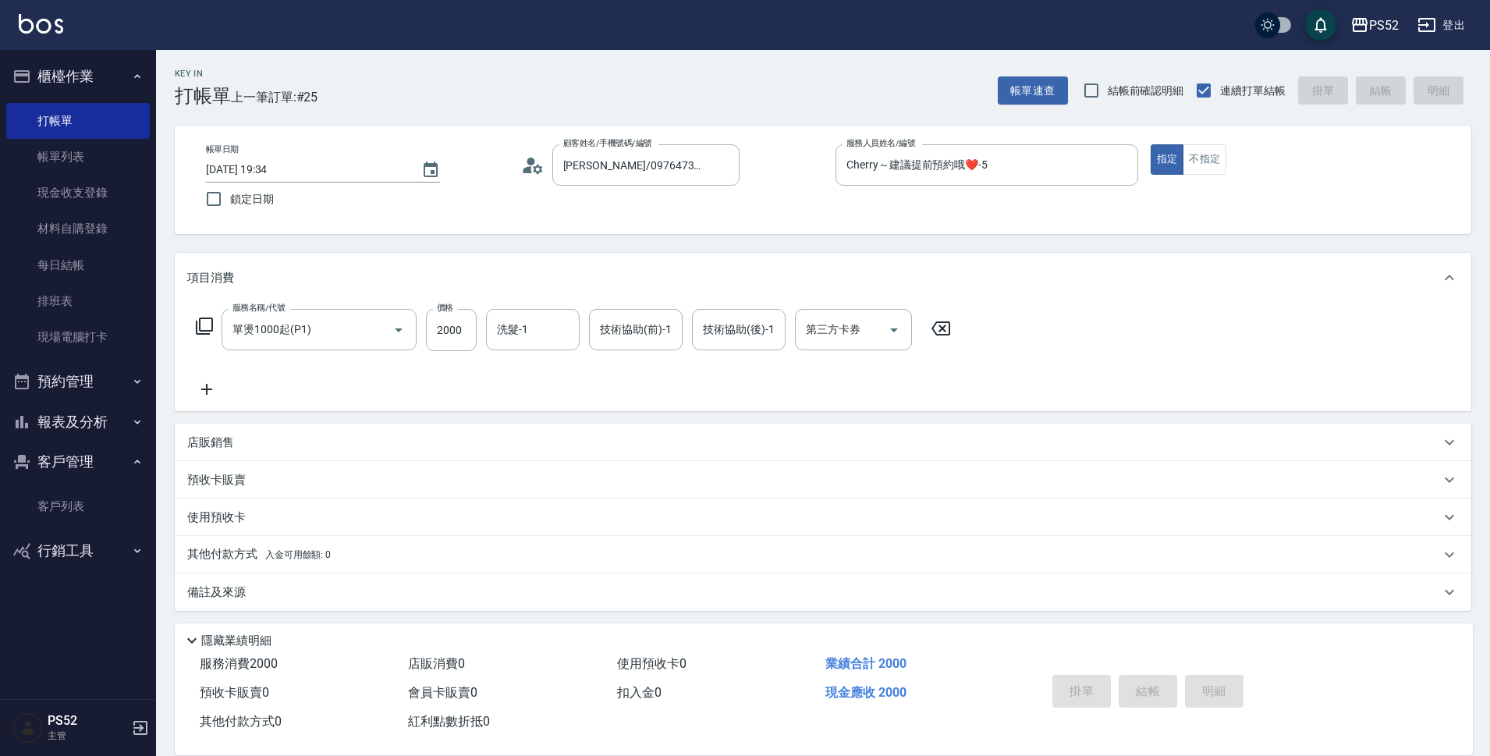
type input "[DATE] 19:35"
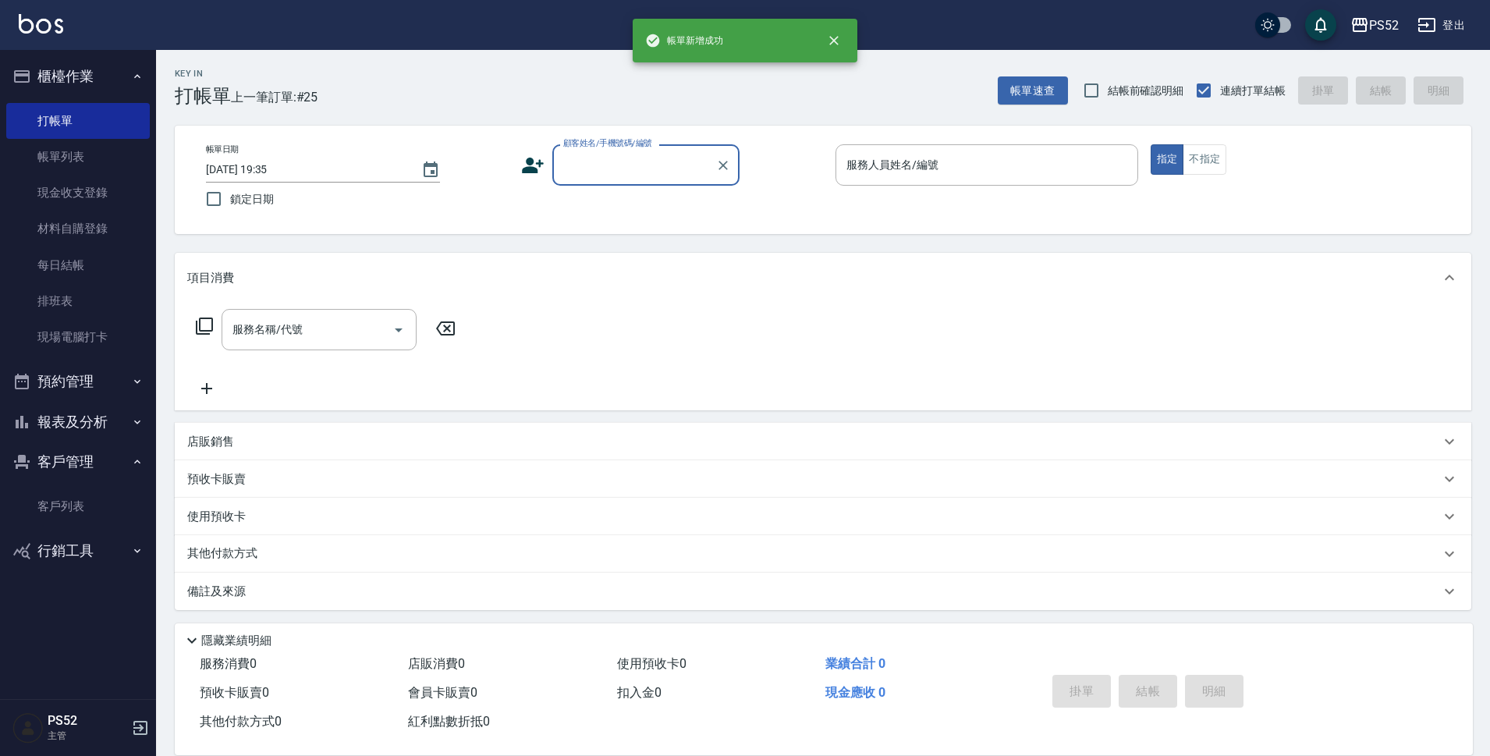
scroll to position [0, 0]
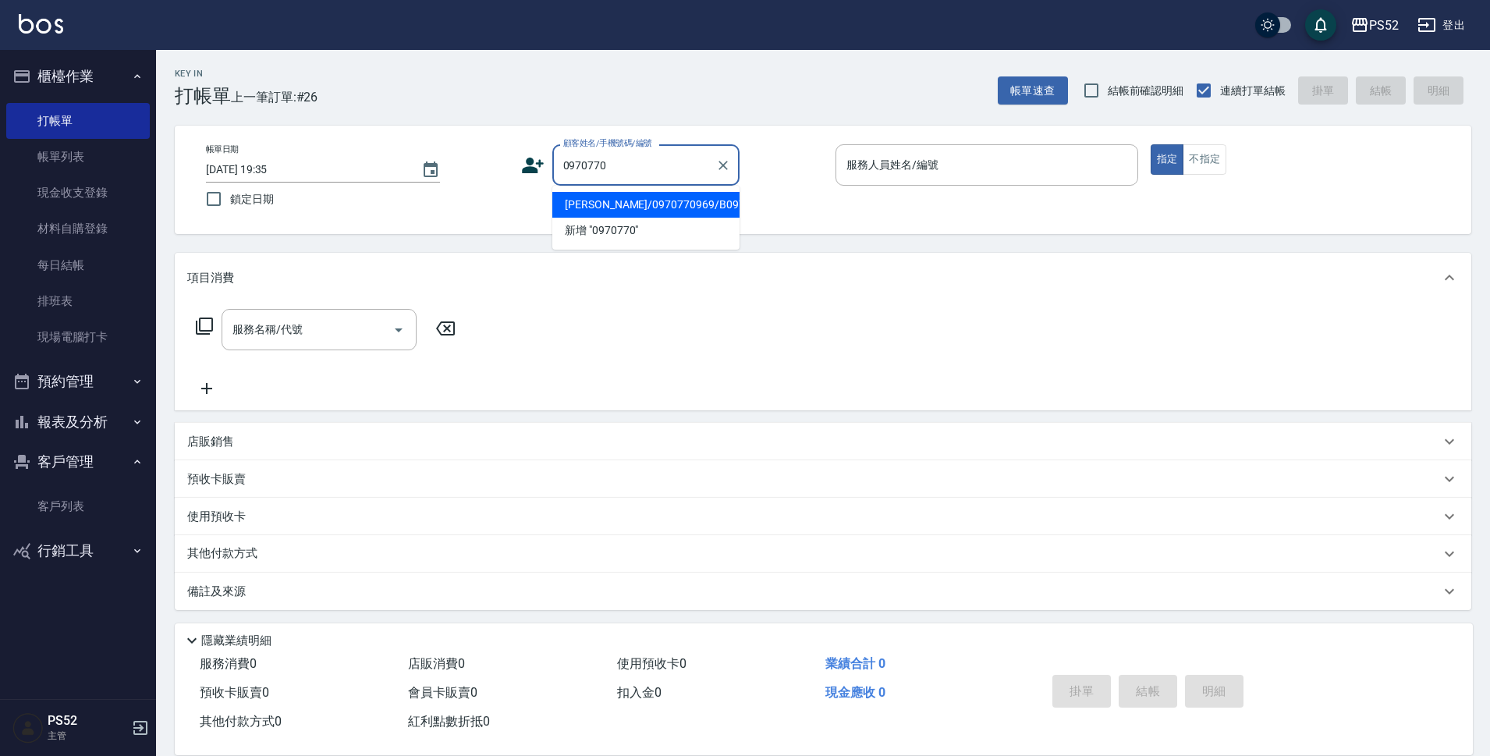
type input "[PERSON_NAME]/0970770969/B0970770969"
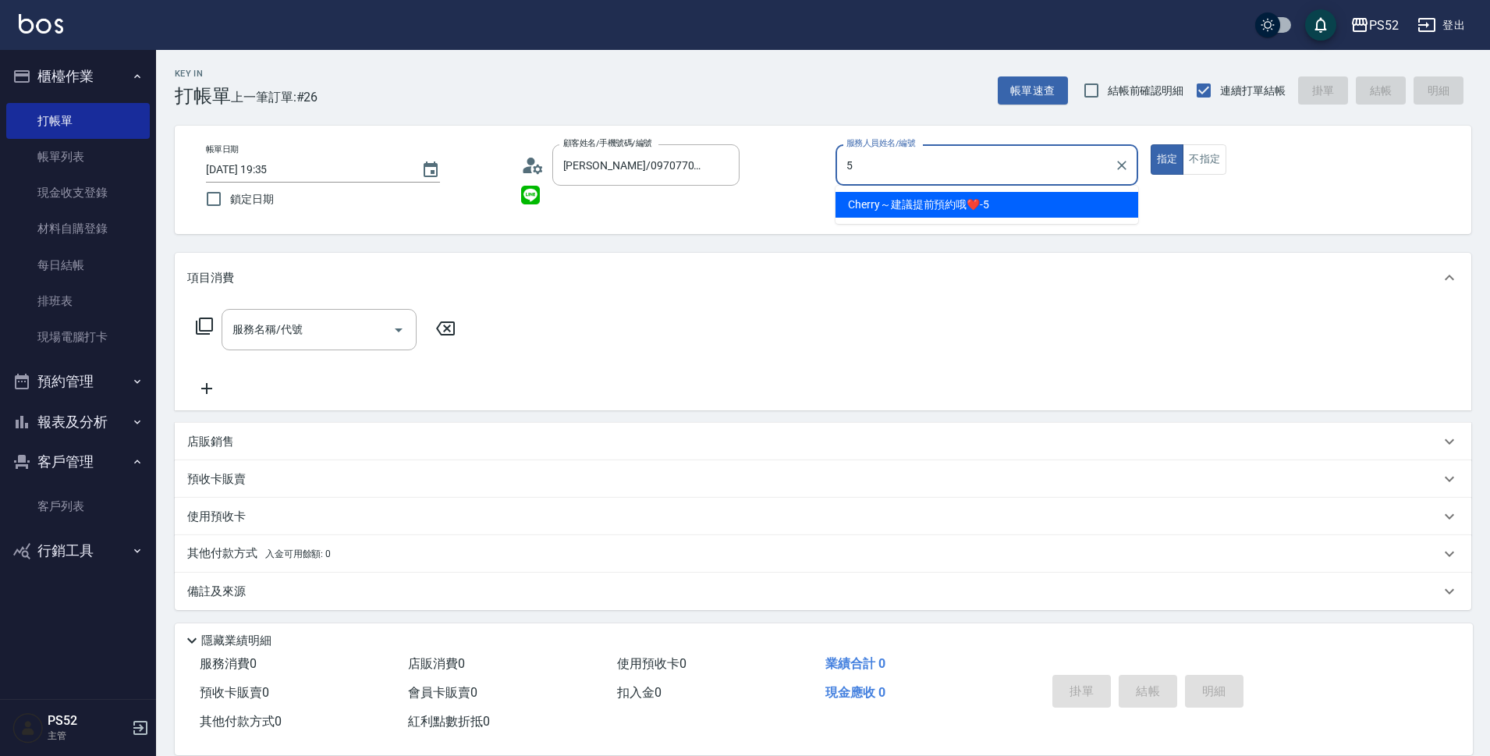
type input "Cherry～建議提前預約哦❤️-5"
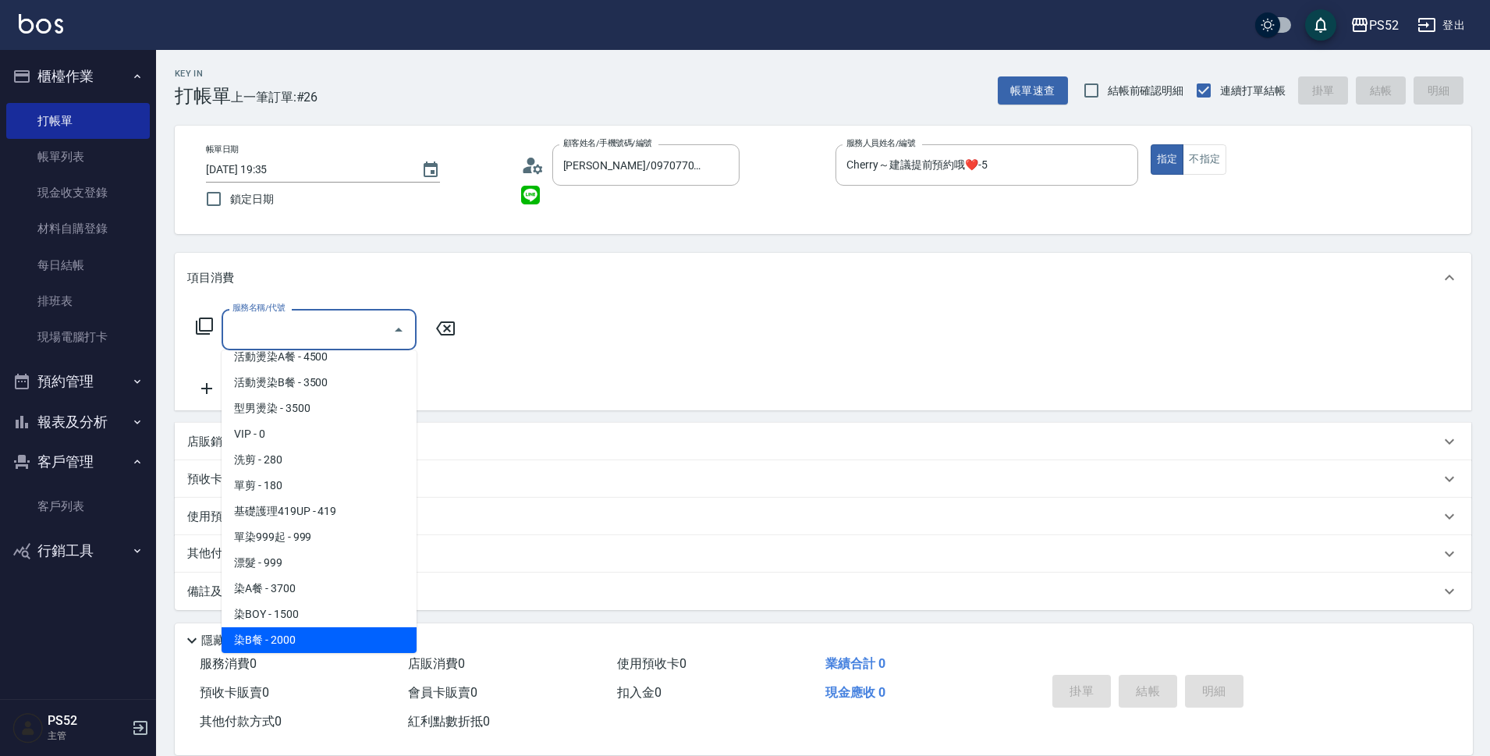
scroll to position [38, 0]
type input "染C餐+D餐(L6)"
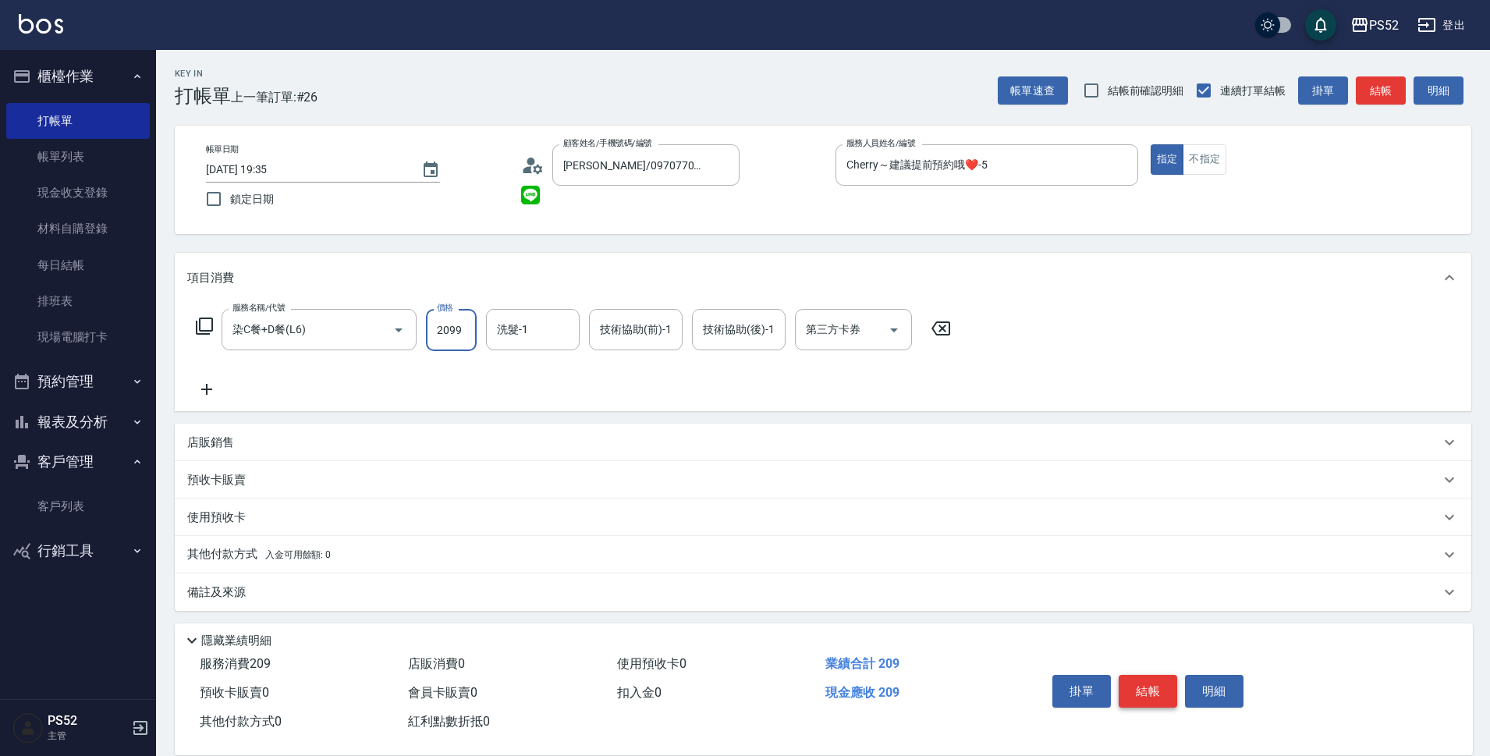
type input "2099"
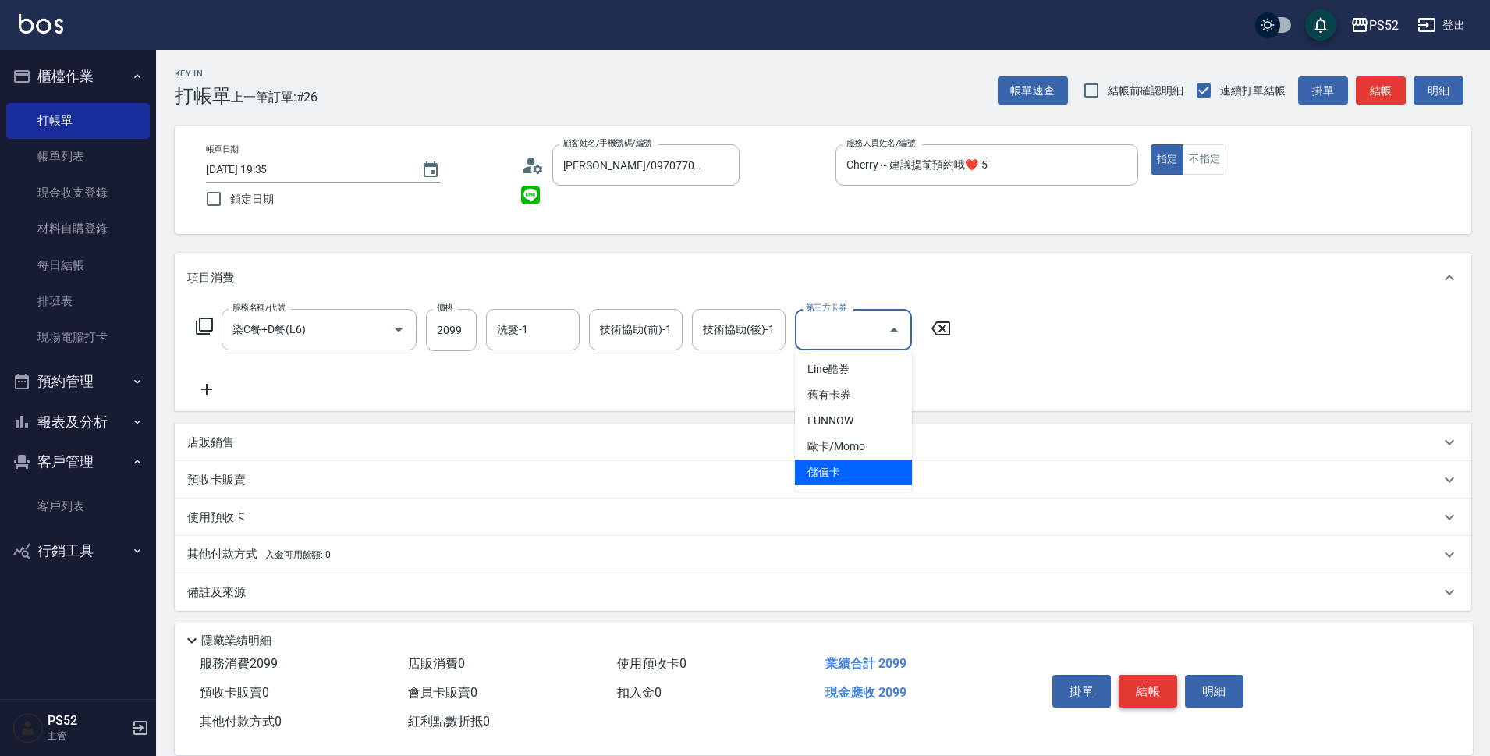
type input "儲值卡"
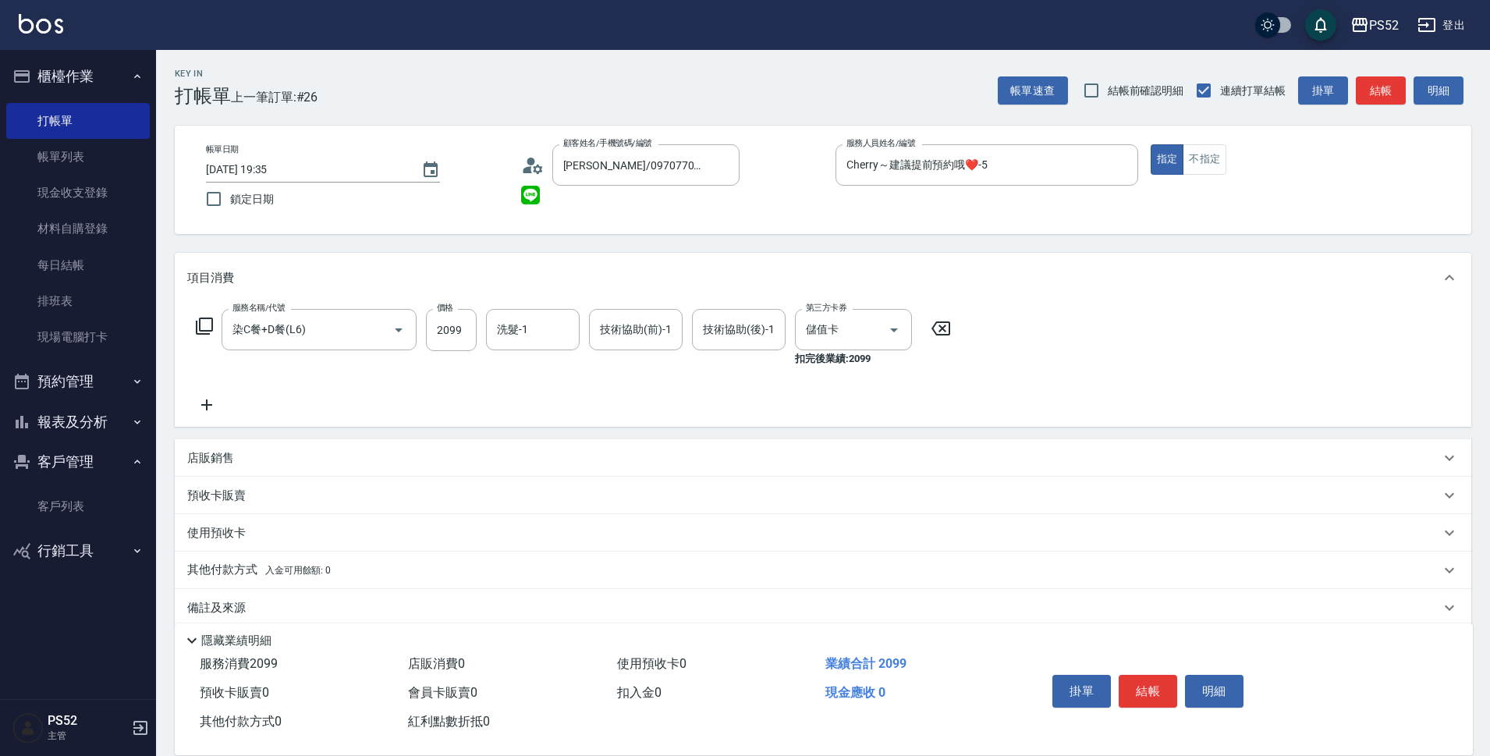
click at [222, 478] on div "預收卡販賣" at bounding box center [823, 495] width 1297 height 37
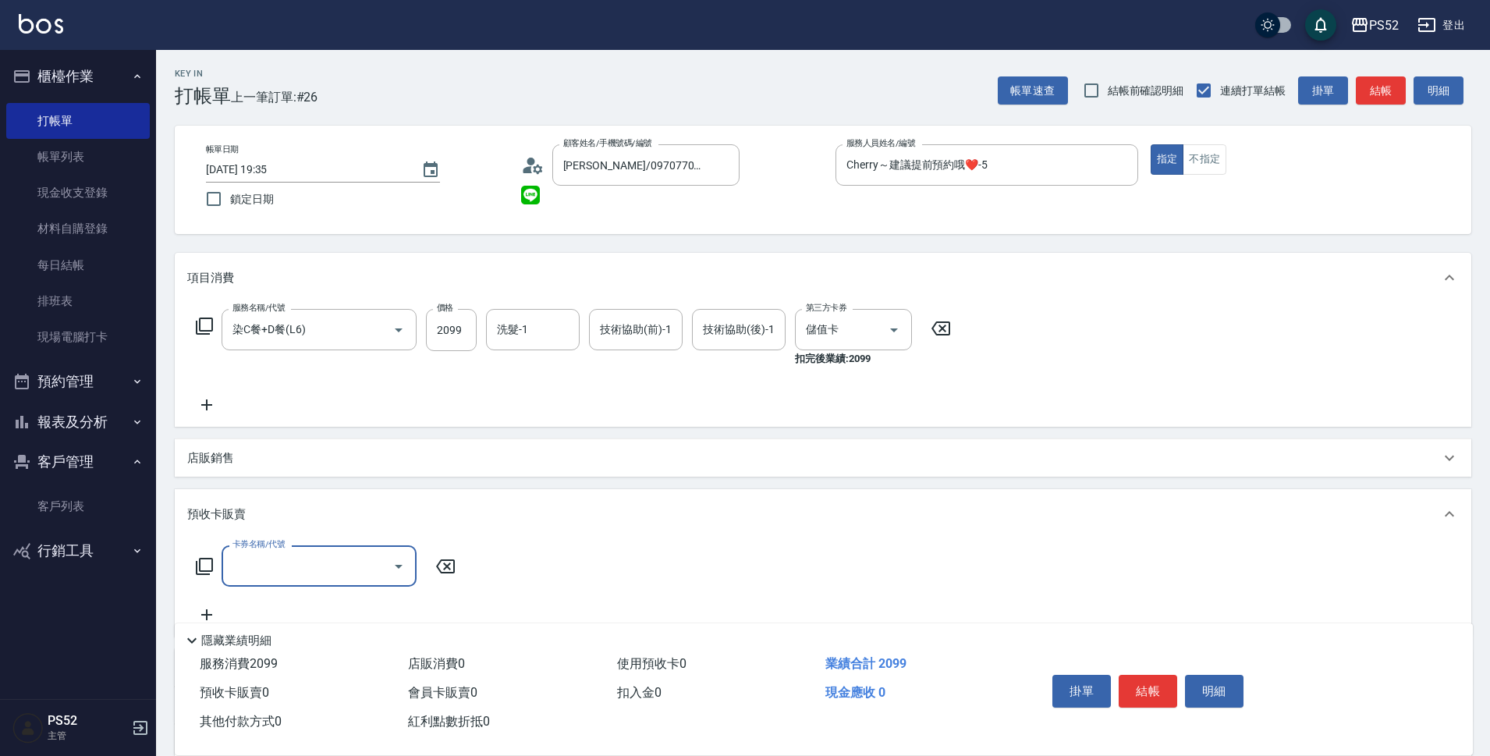
scroll to position [0, 0]
click at [222, 476] on div "店販銷售" at bounding box center [823, 457] width 1297 height 37
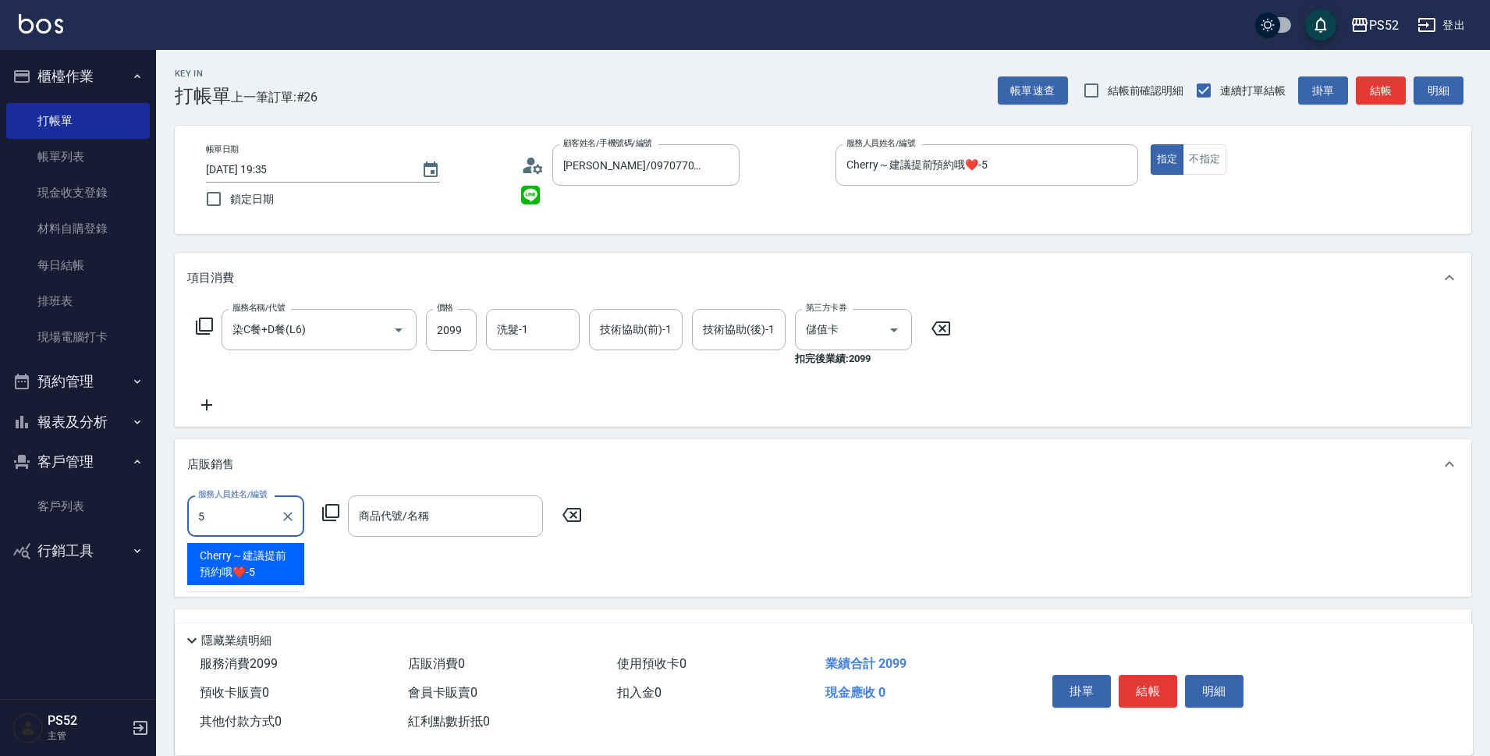
type input "Cherry～建議提前預約哦❤️-5"
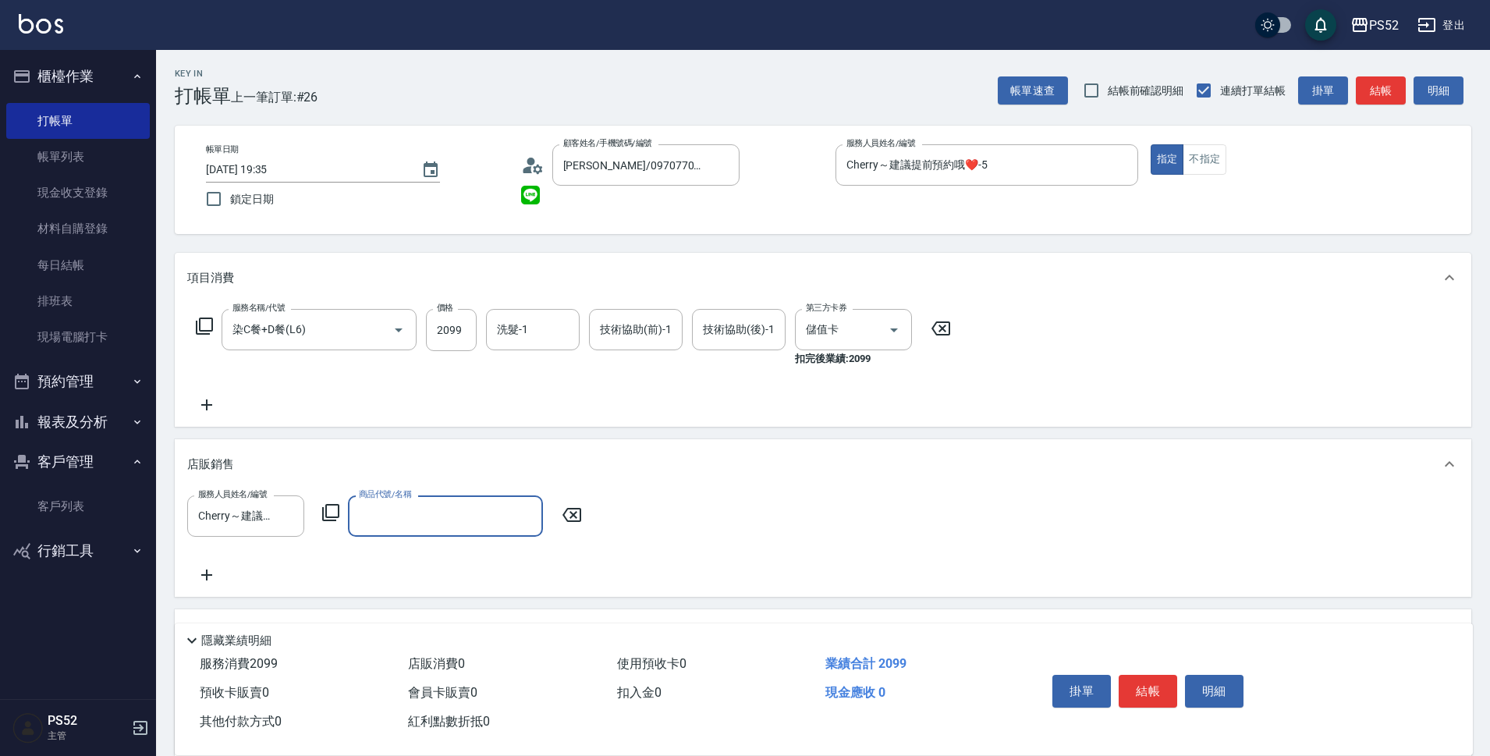
click at [397, 502] on div "商品代號/名稱" at bounding box center [445, 515] width 195 height 41
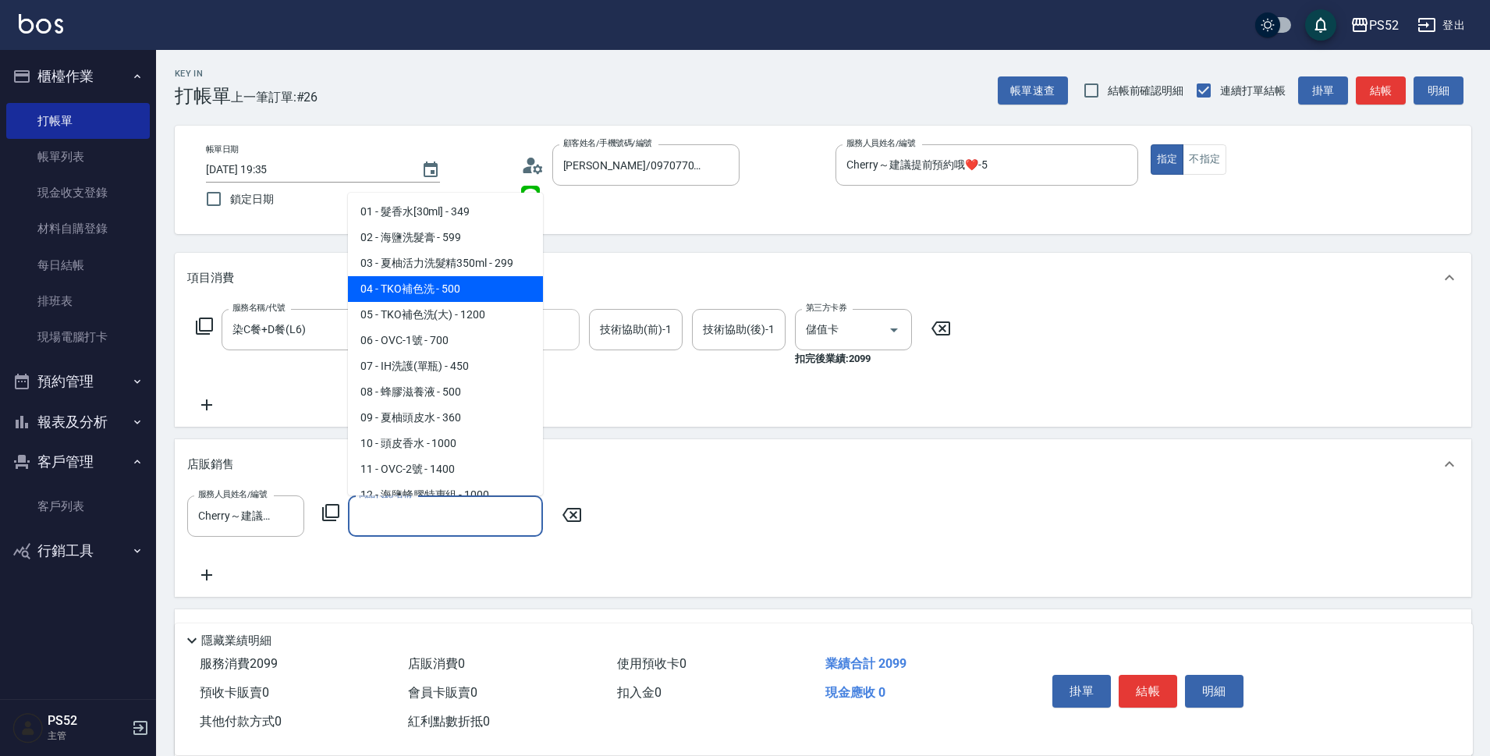
drag, startPoint x: 397, startPoint y: 280, endPoint x: 506, endPoint y: 337, distance: 123.2
click at [399, 279] on span "04 - TKO補色洗 - 500" at bounding box center [445, 289] width 195 height 26
type input "TKO補色洗"
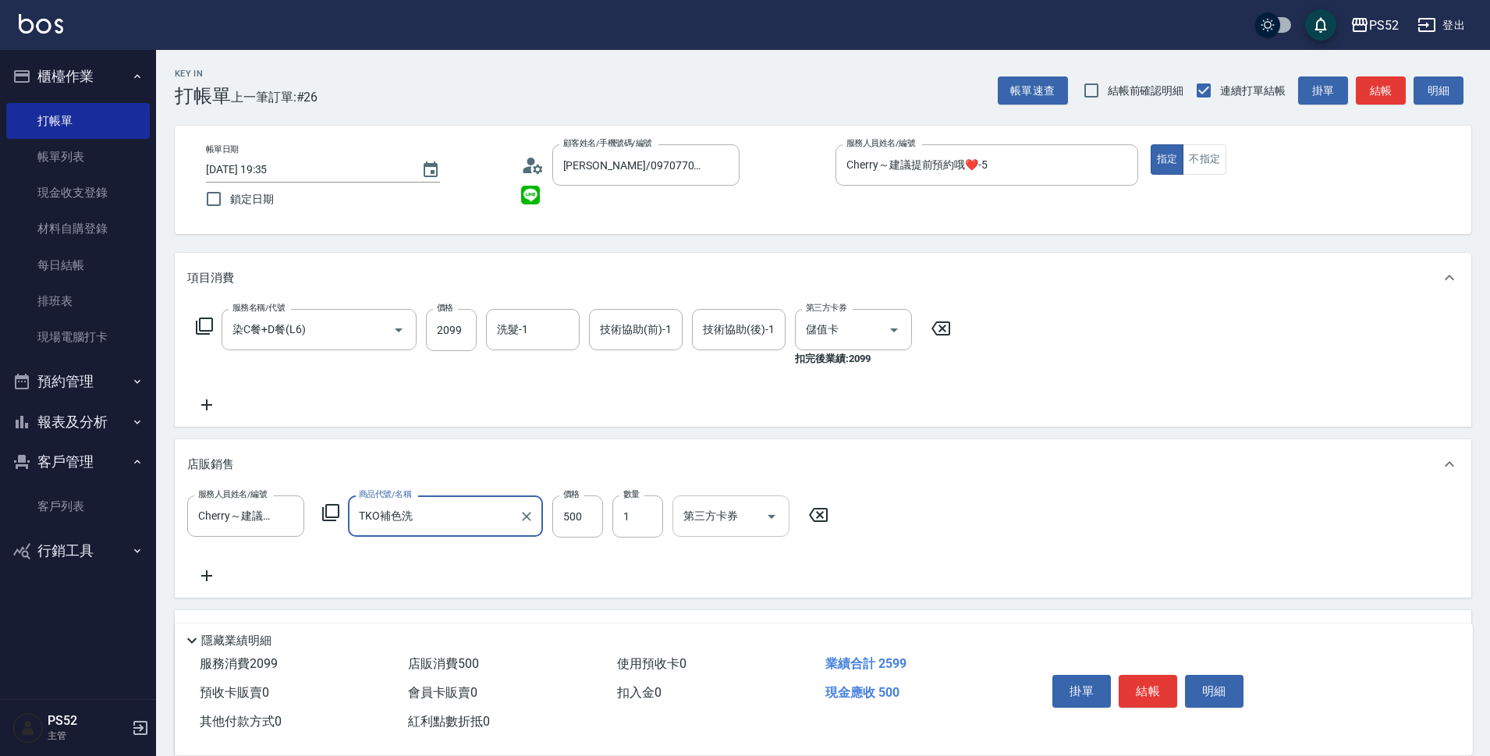
click at [721, 509] on input "第三方卡券" at bounding box center [720, 515] width 80 height 27
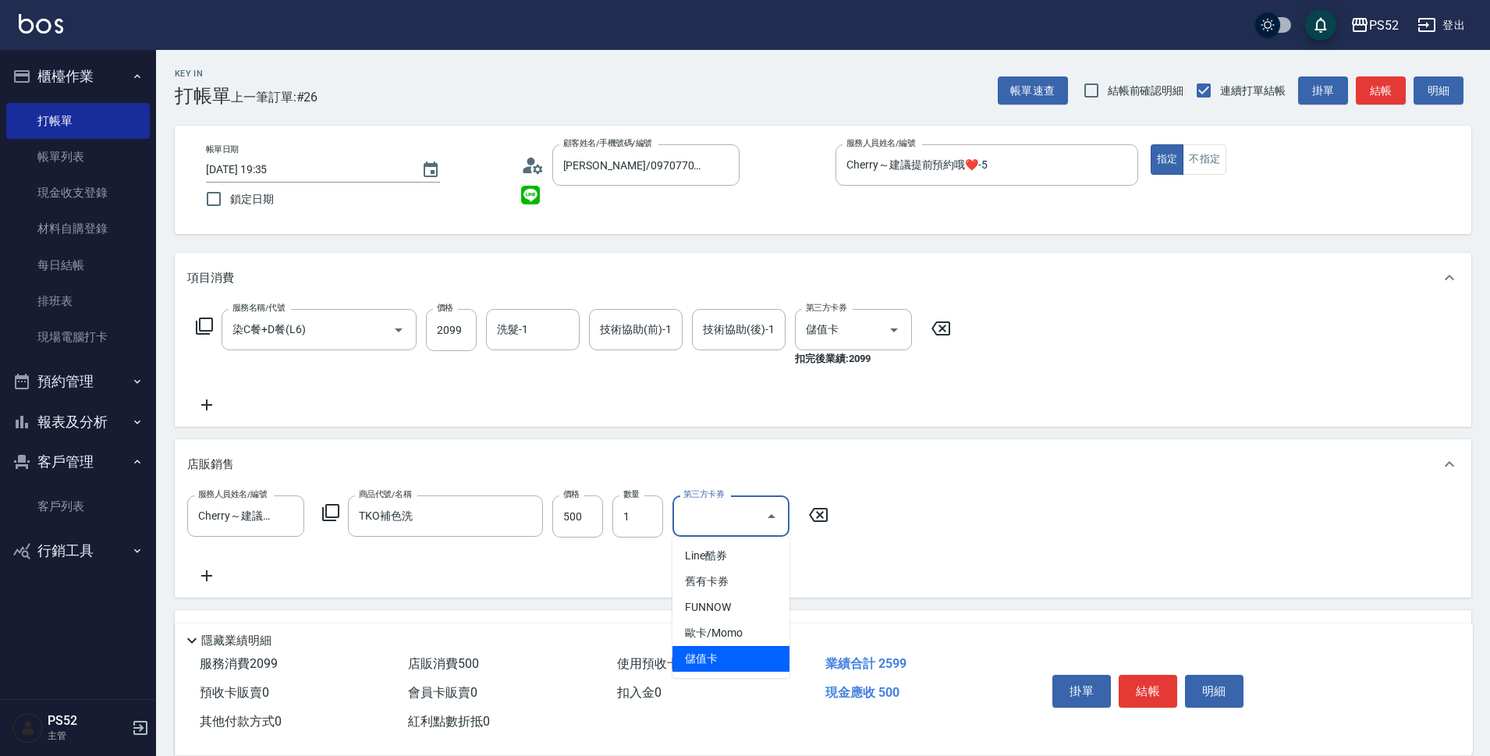
click at [726, 653] on span "儲值卡" at bounding box center [730, 659] width 117 height 26
type input "儲值卡"
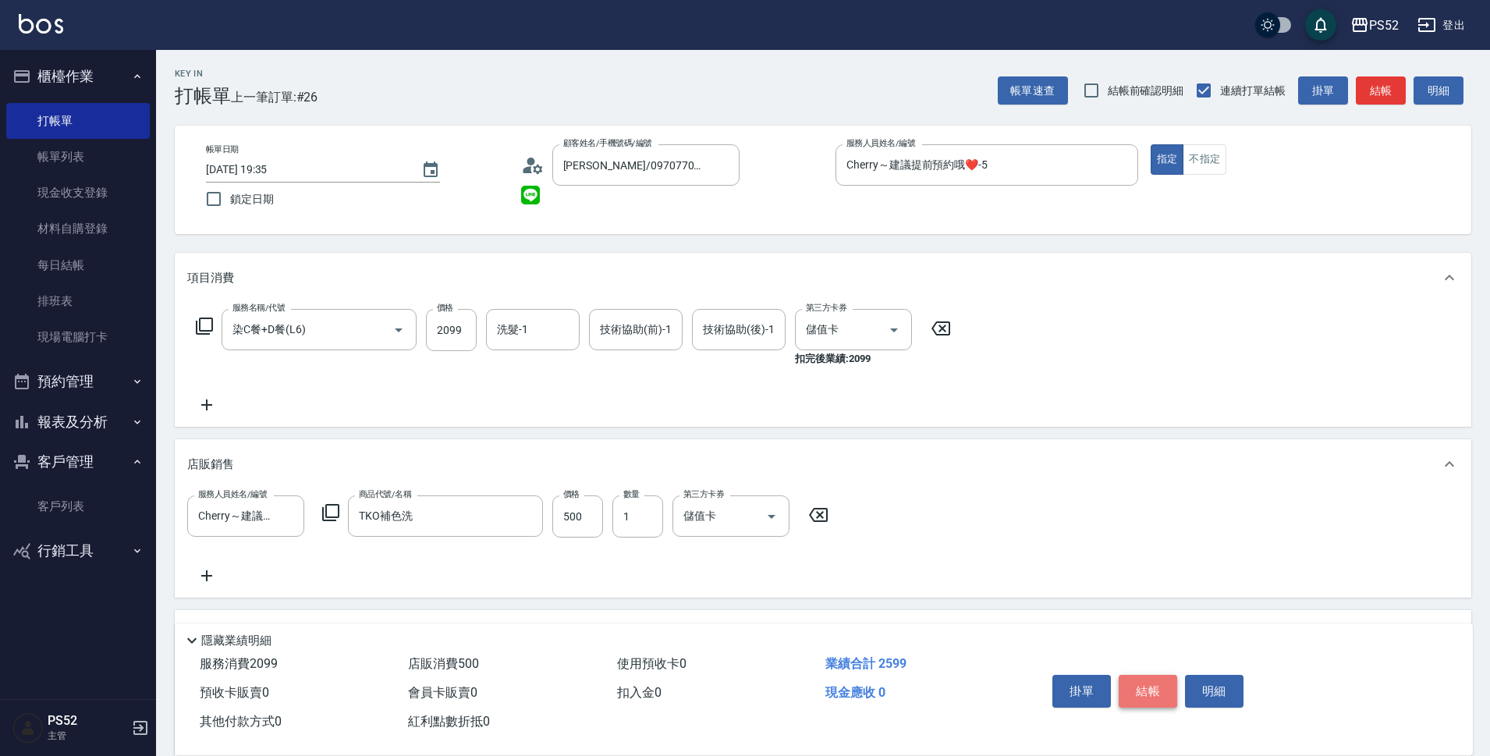
click at [1169, 692] on button "結帳" at bounding box center [1148, 691] width 59 height 33
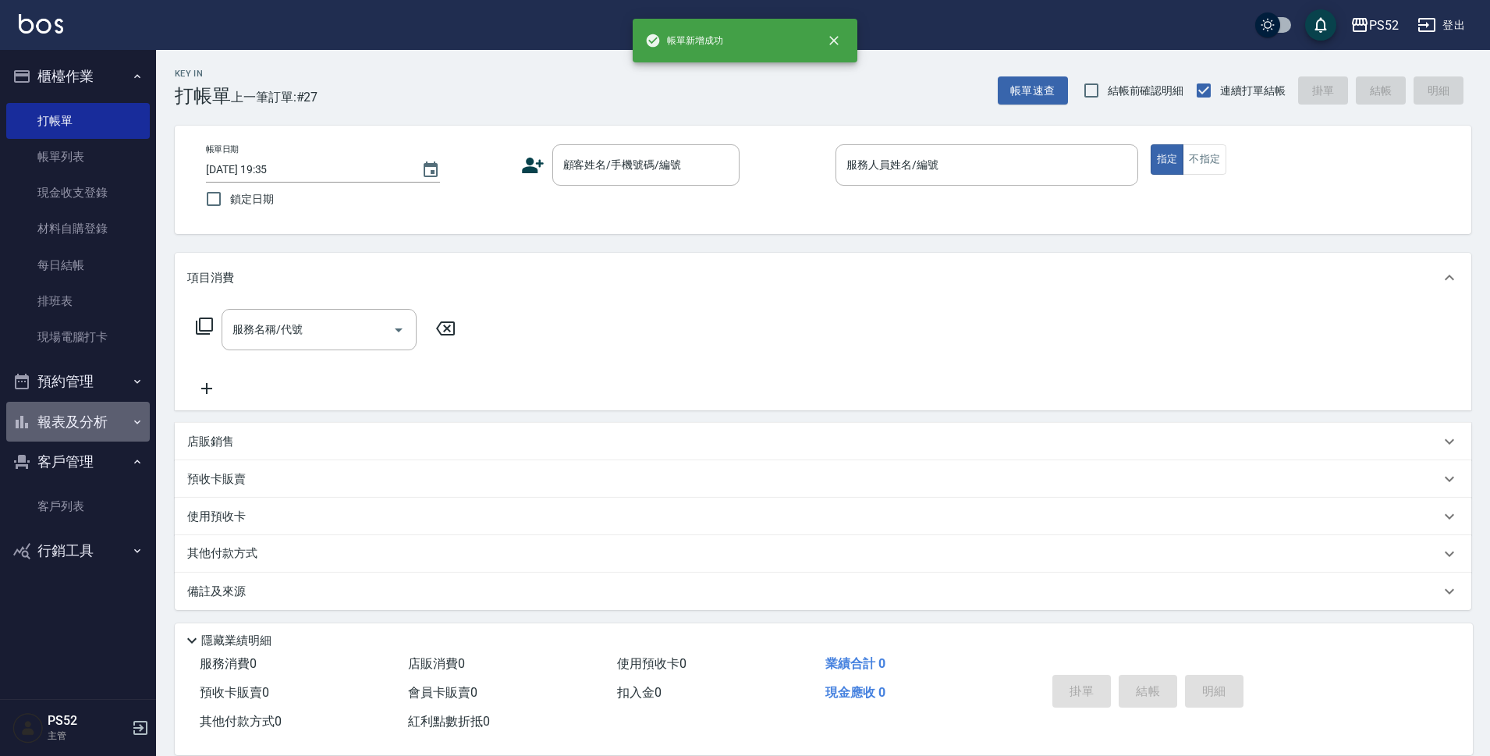
click at [80, 421] on button "報表及分析" at bounding box center [78, 422] width 144 height 41
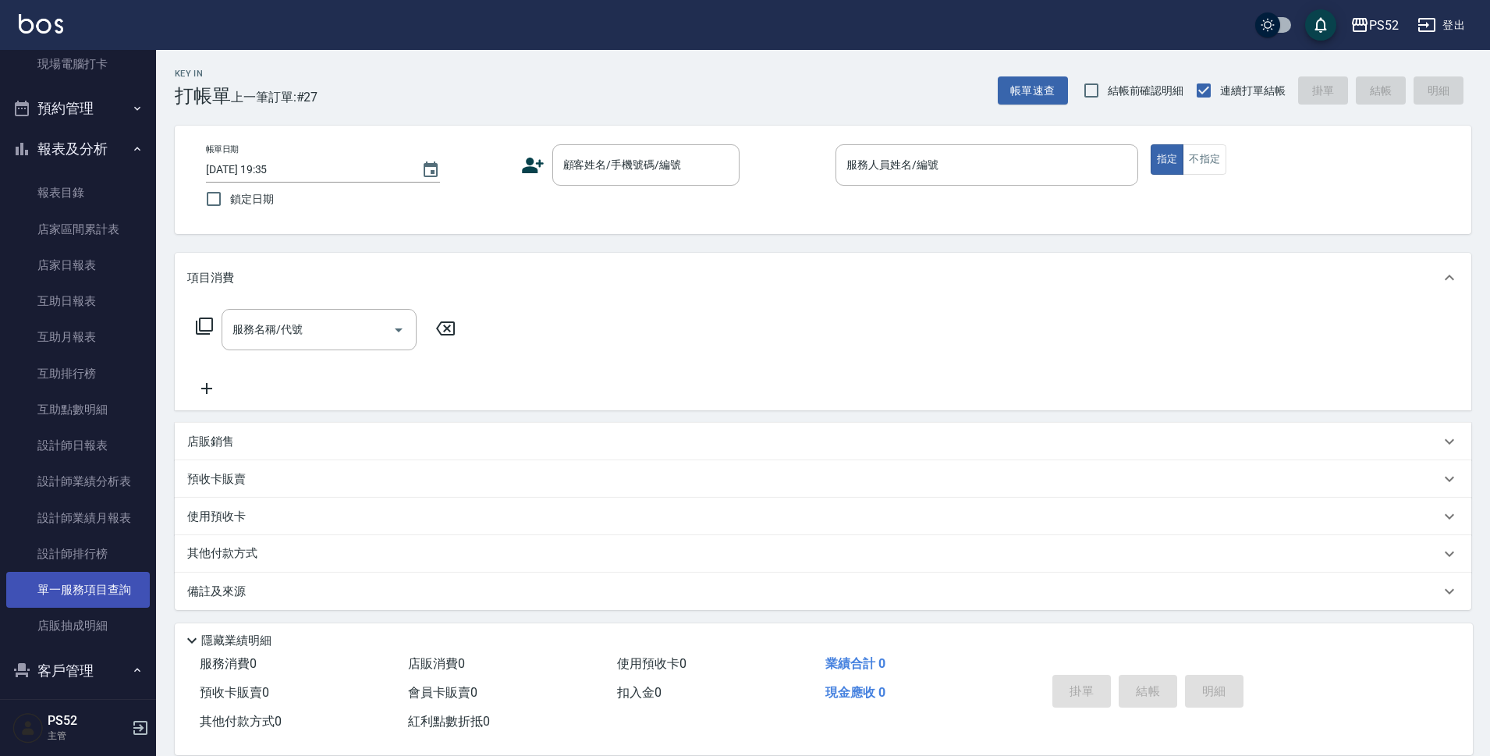
scroll to position [286, 0]
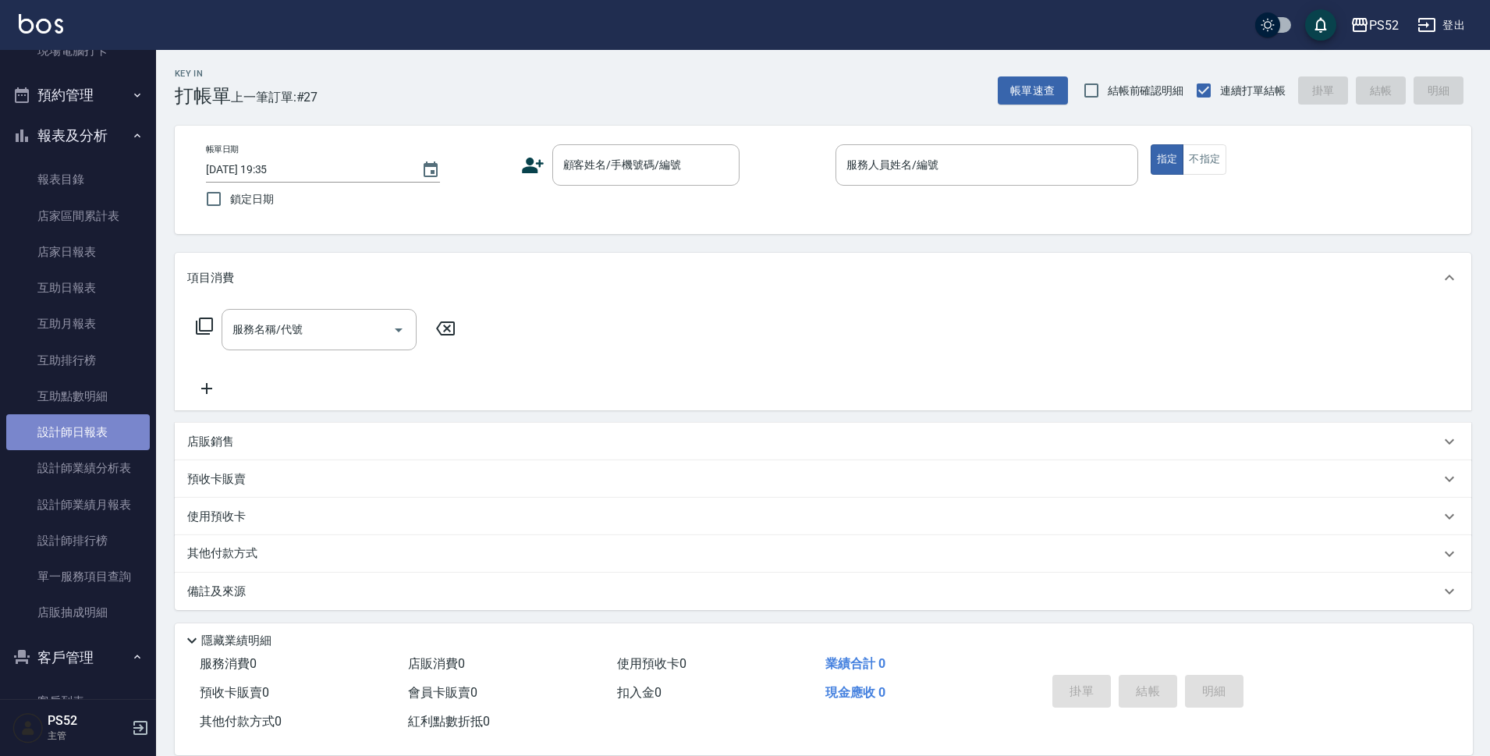
click at [81, 440] on link "設計師日報表" at bounding box center [78, 432] width 144 height 36
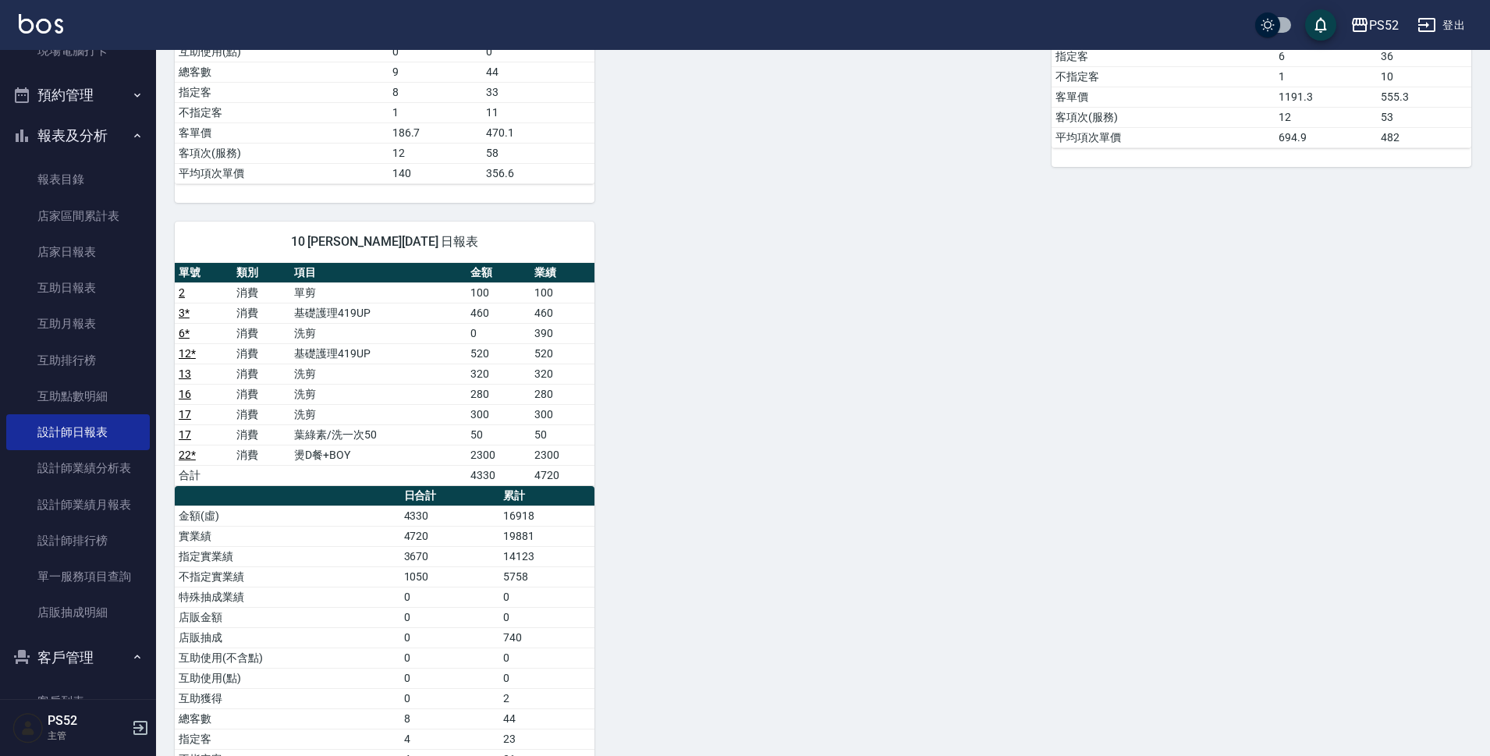
scroll to position [754, 0]
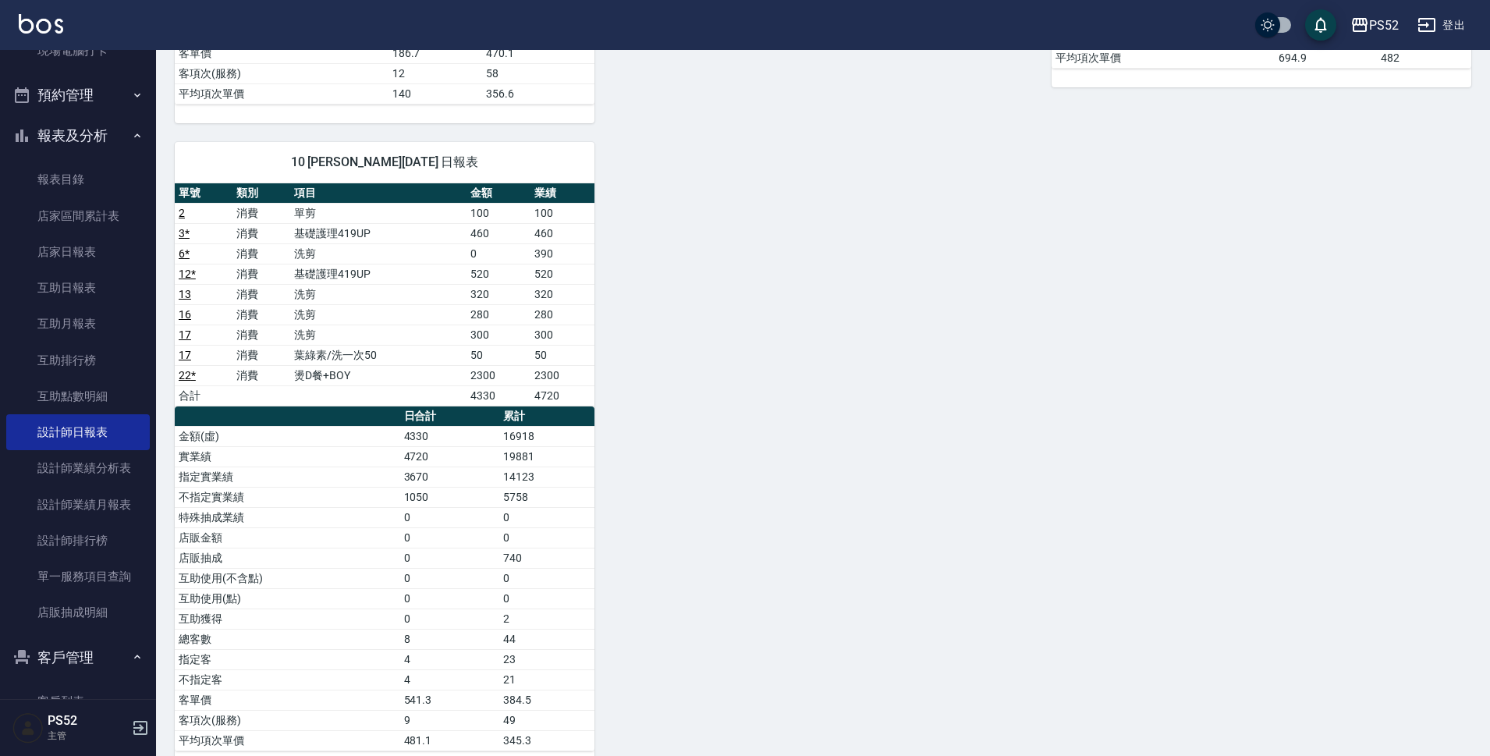
click at [17, 143] on icon "button" at bounding box center [21, 135] width 19 height 19
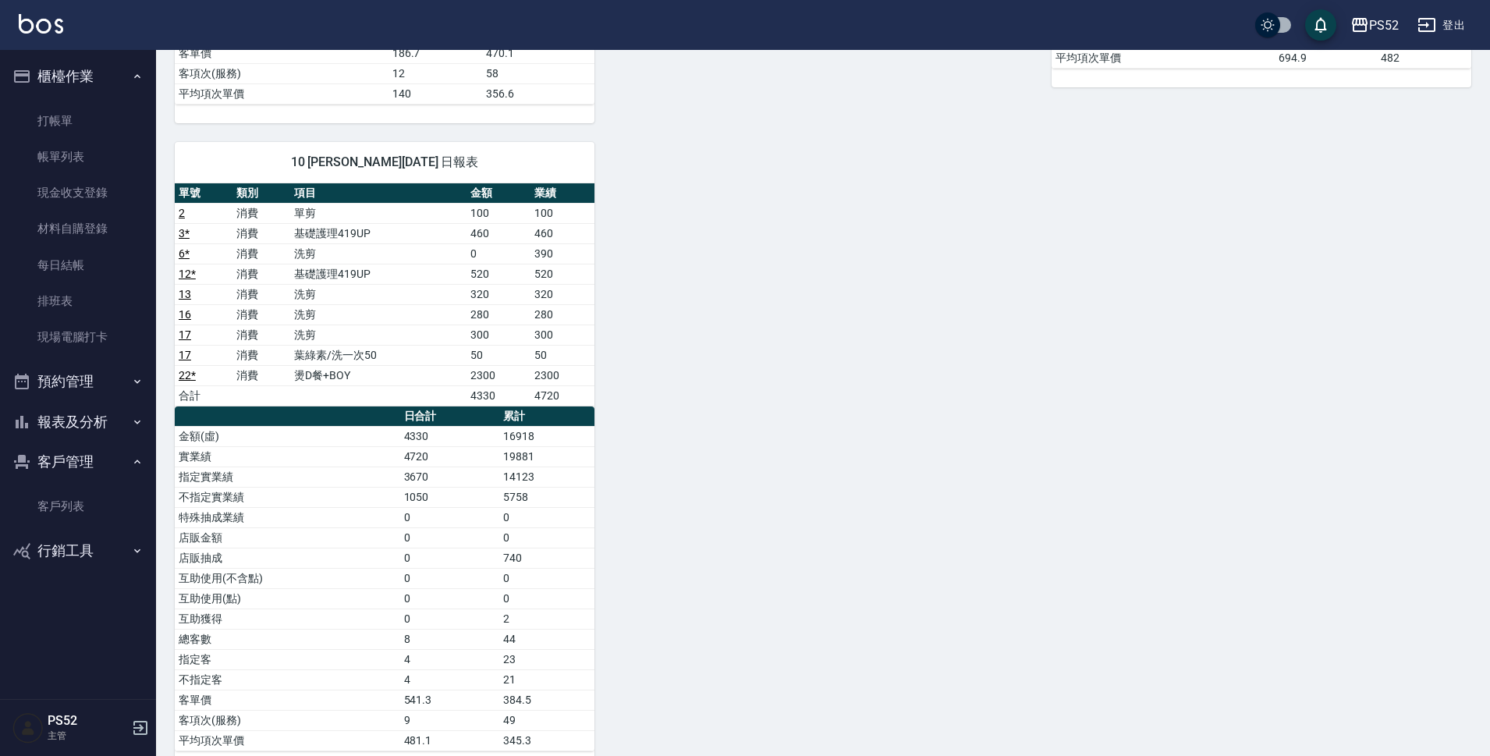
scroll to position [0, 0]
click at [79, 119] on link "打帳單" at bounding box center [78, 121] width 144 height 36
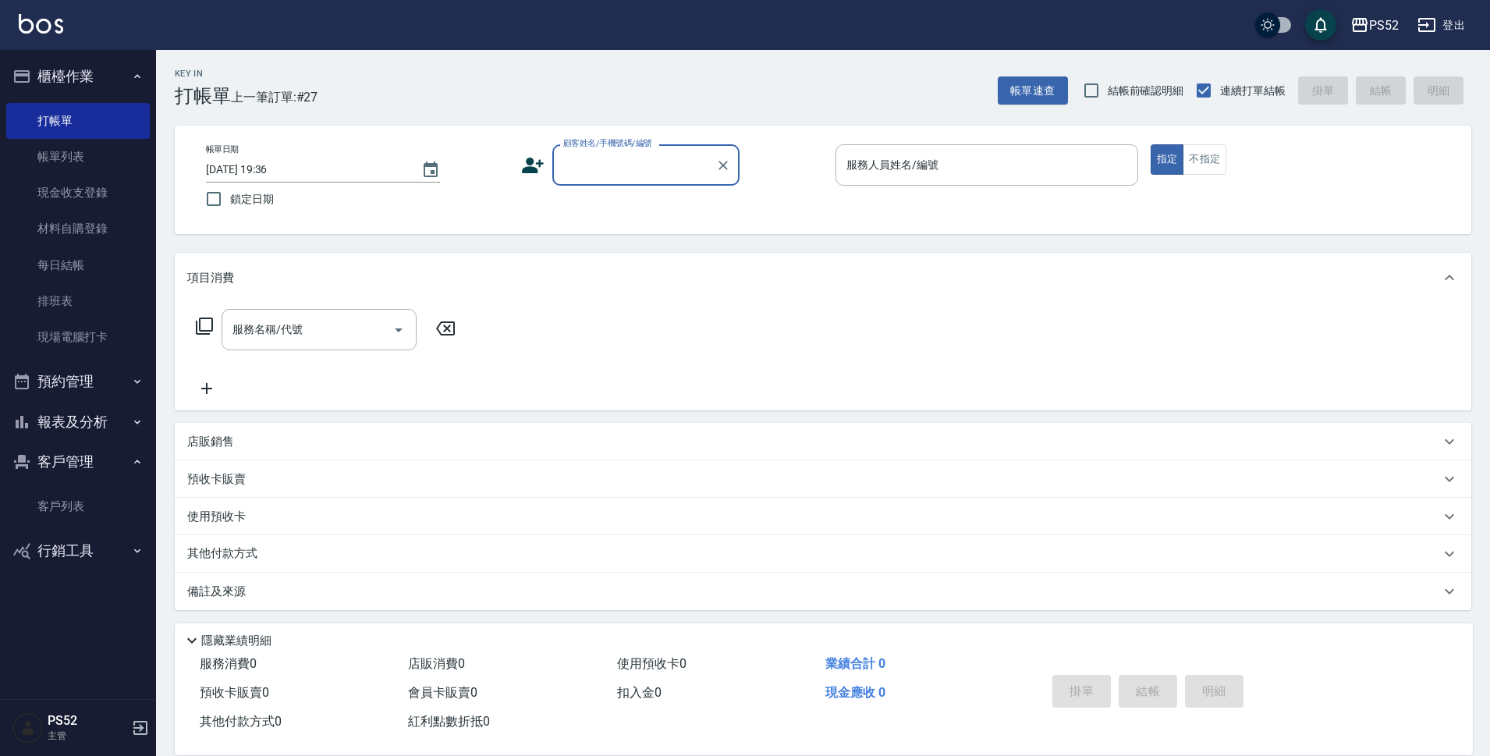
click at [62, 375] on button "預約管理" at bounding box center [78, 381] width 144 height 41
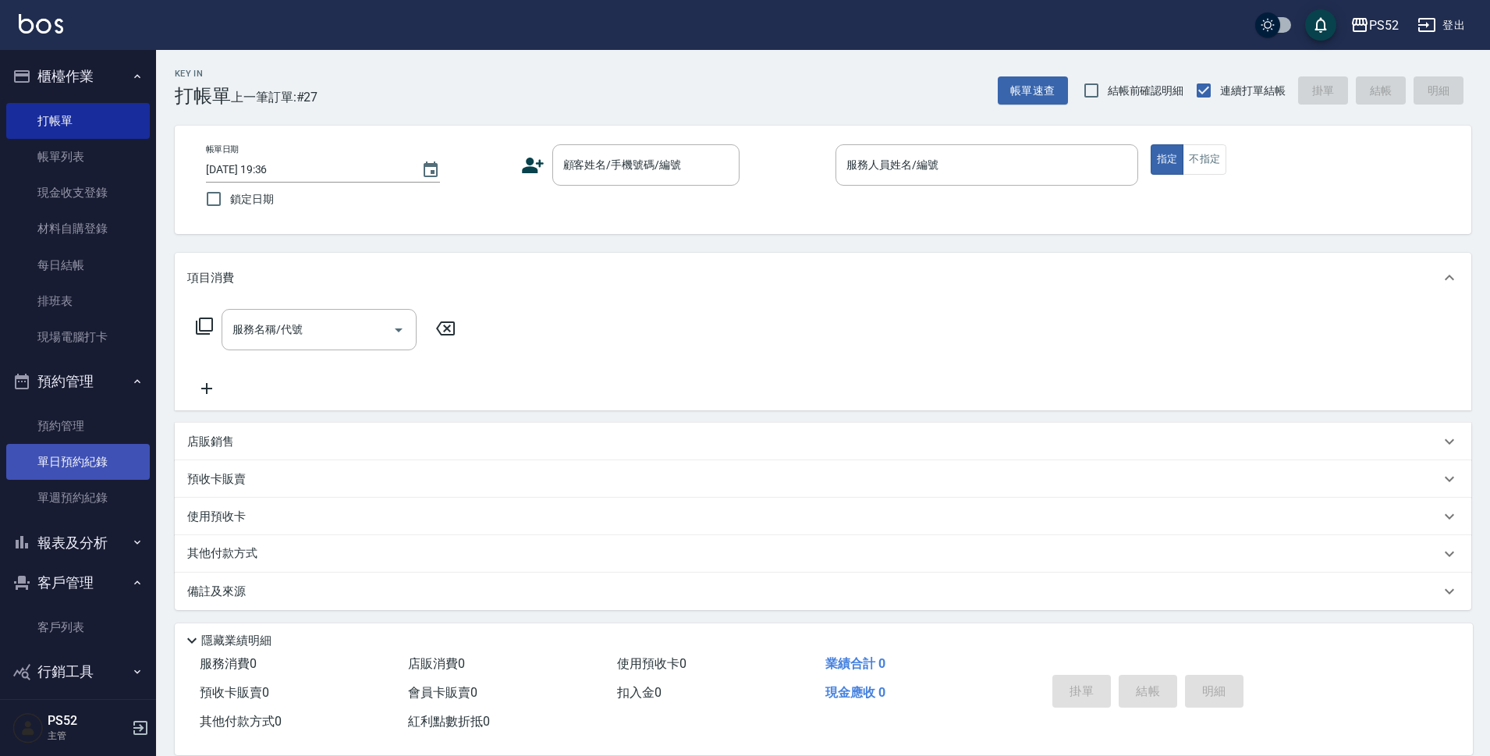
click at [93, 463] on link "單日預約紀錄" at bounding box center [78, 462] width 144 height 36
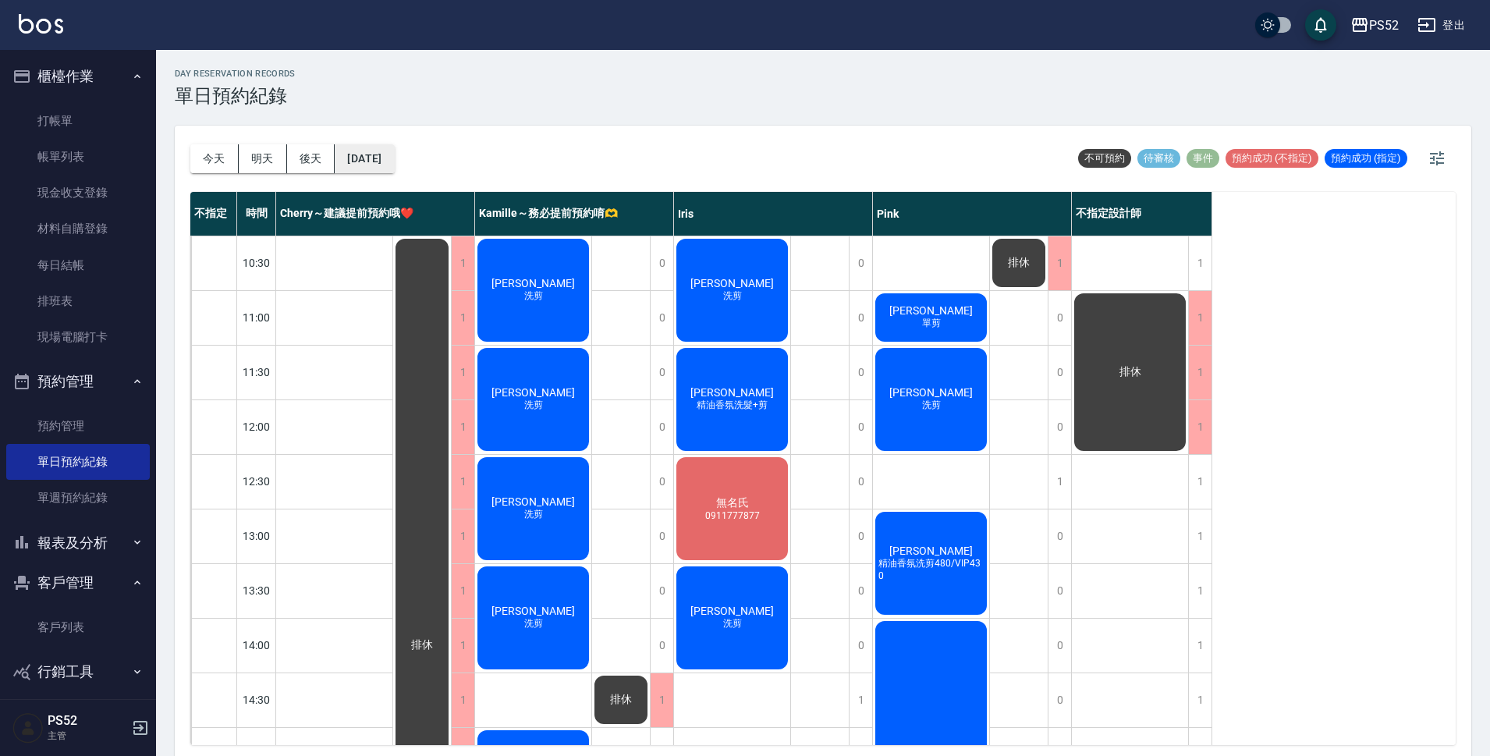
click at [394, 154] on button "[DATE]" at bounding box center [364, 158] width 59 height 29
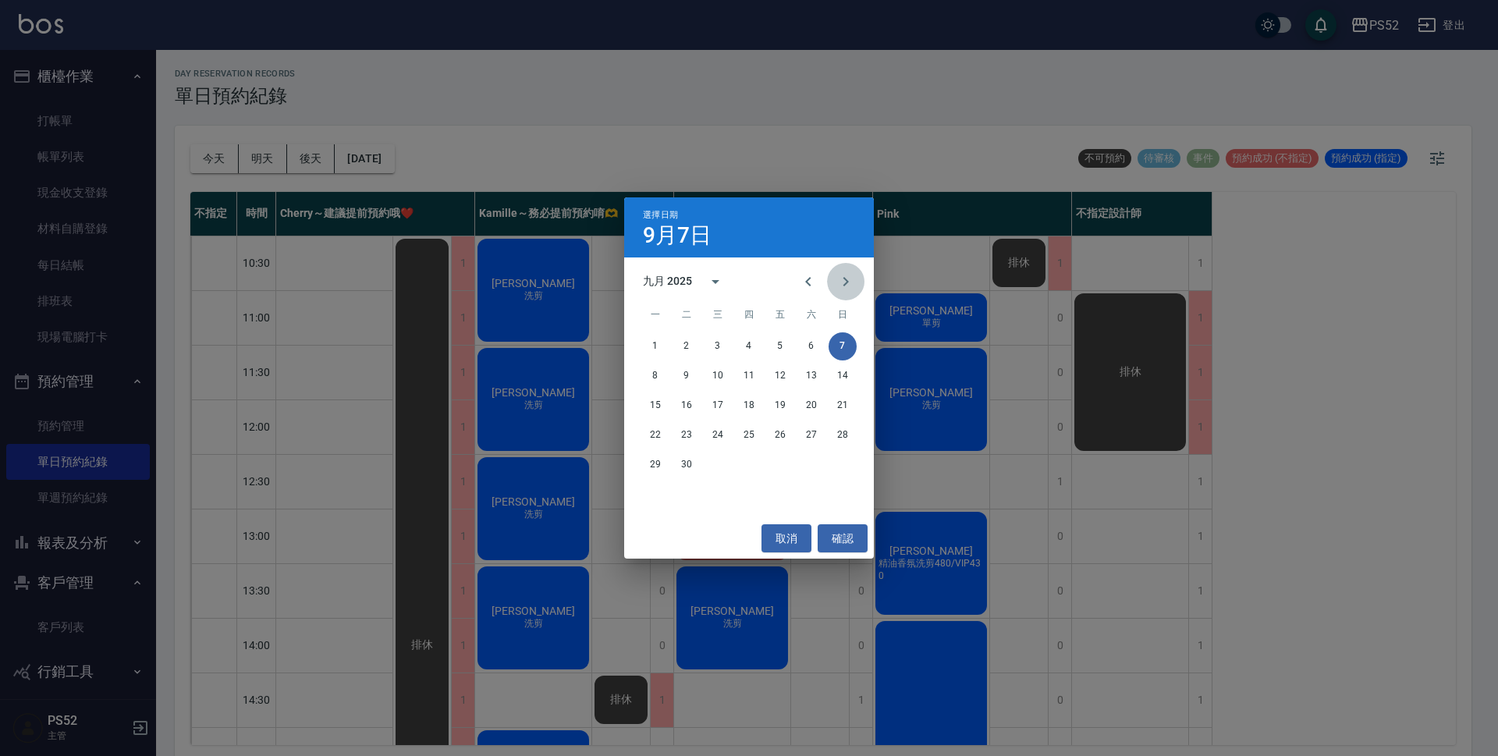
click at [849, 273] on icon "Next month" at bounding box center [845, 281] width 19 height 19
click at [660, 375] on button "6" at bounding box center [655, 376] width 28 height 28
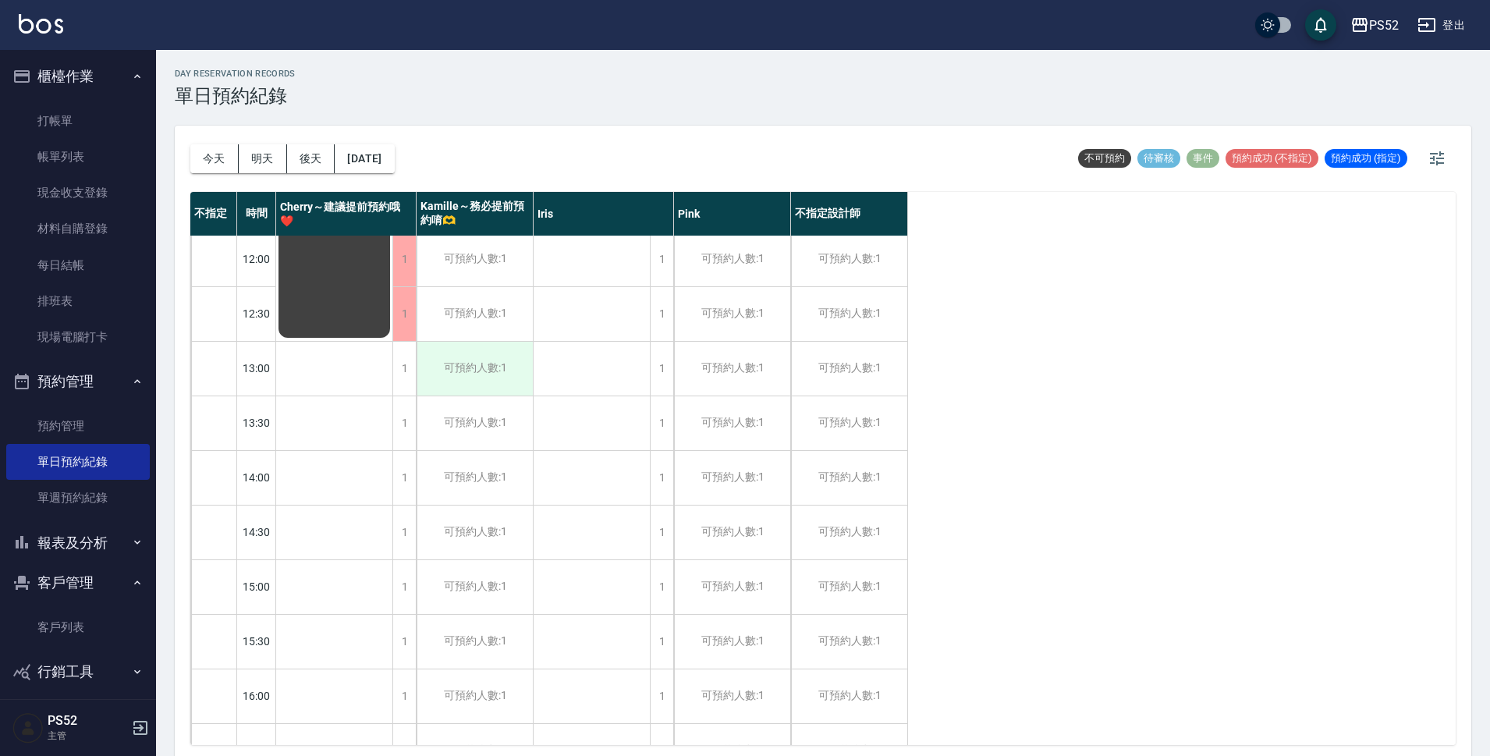
scroll to position [182, 0]
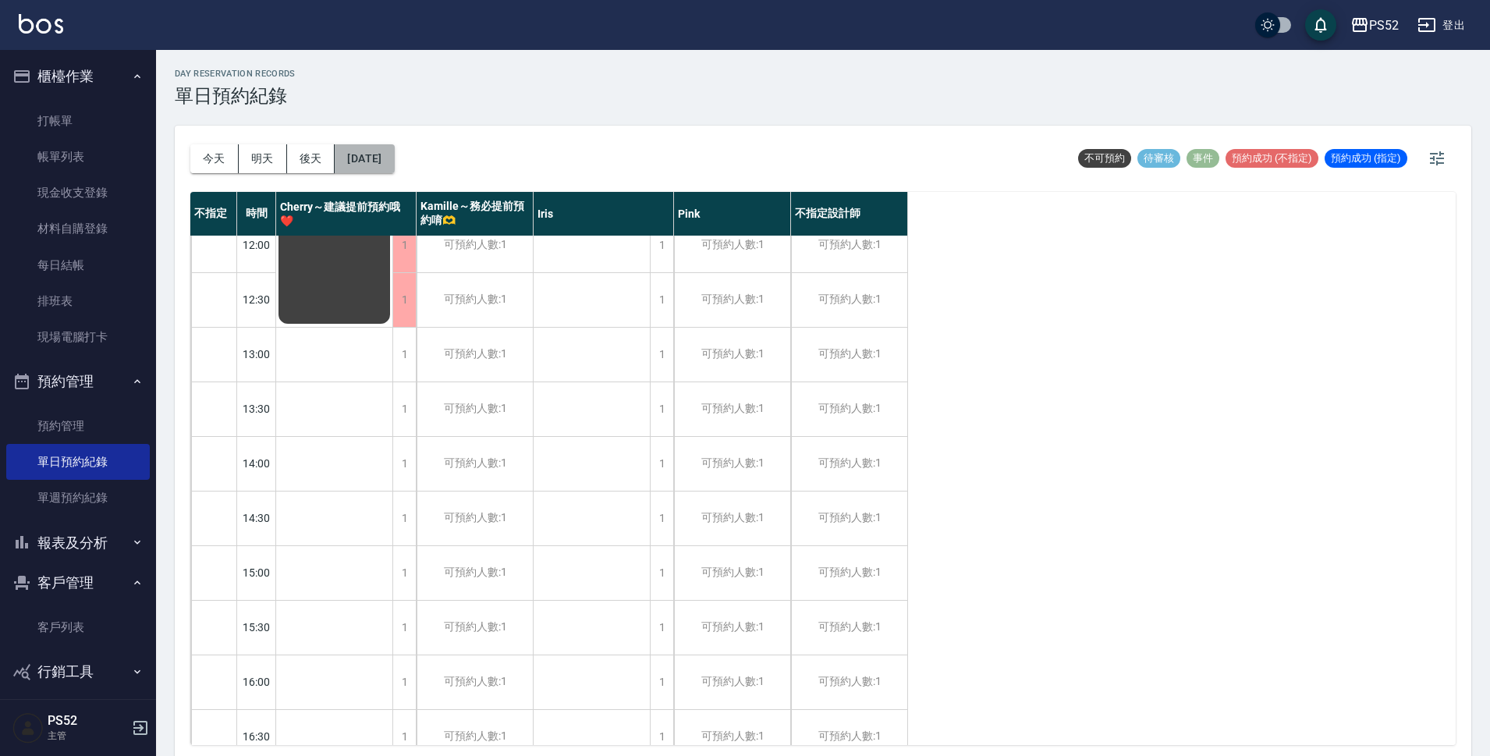
click at [372, 160] on button "[DATE]" at bounding box center [364, 158] width 59 height 29
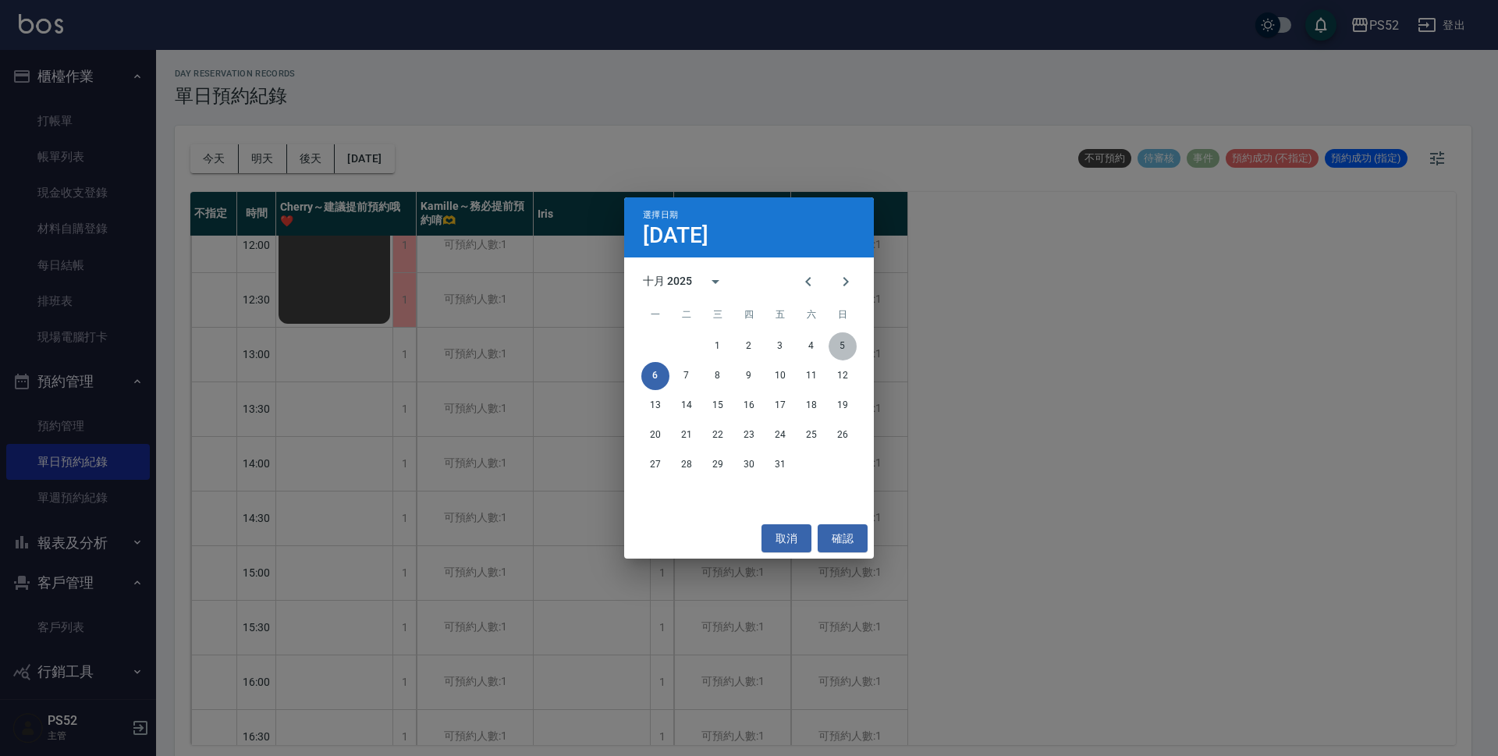
click at [844, 341] on button "5" at bounding box center [843, 346] width 28 height 28
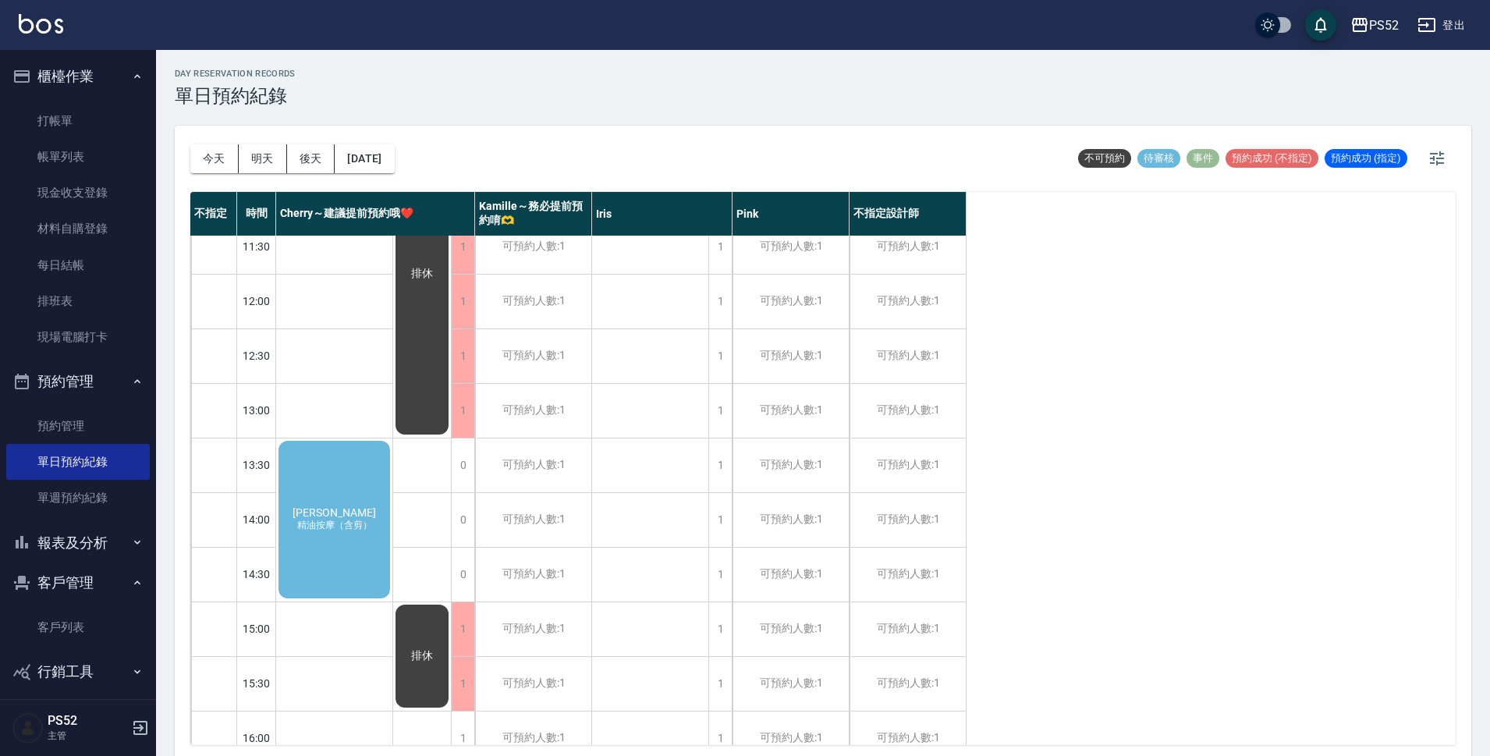
scroll to position [130, 0]
click at [370, 572] on div "[PERSON_NAME] 精油按摩（含剪）" at bounding box center [334, 515] width 116 height 162
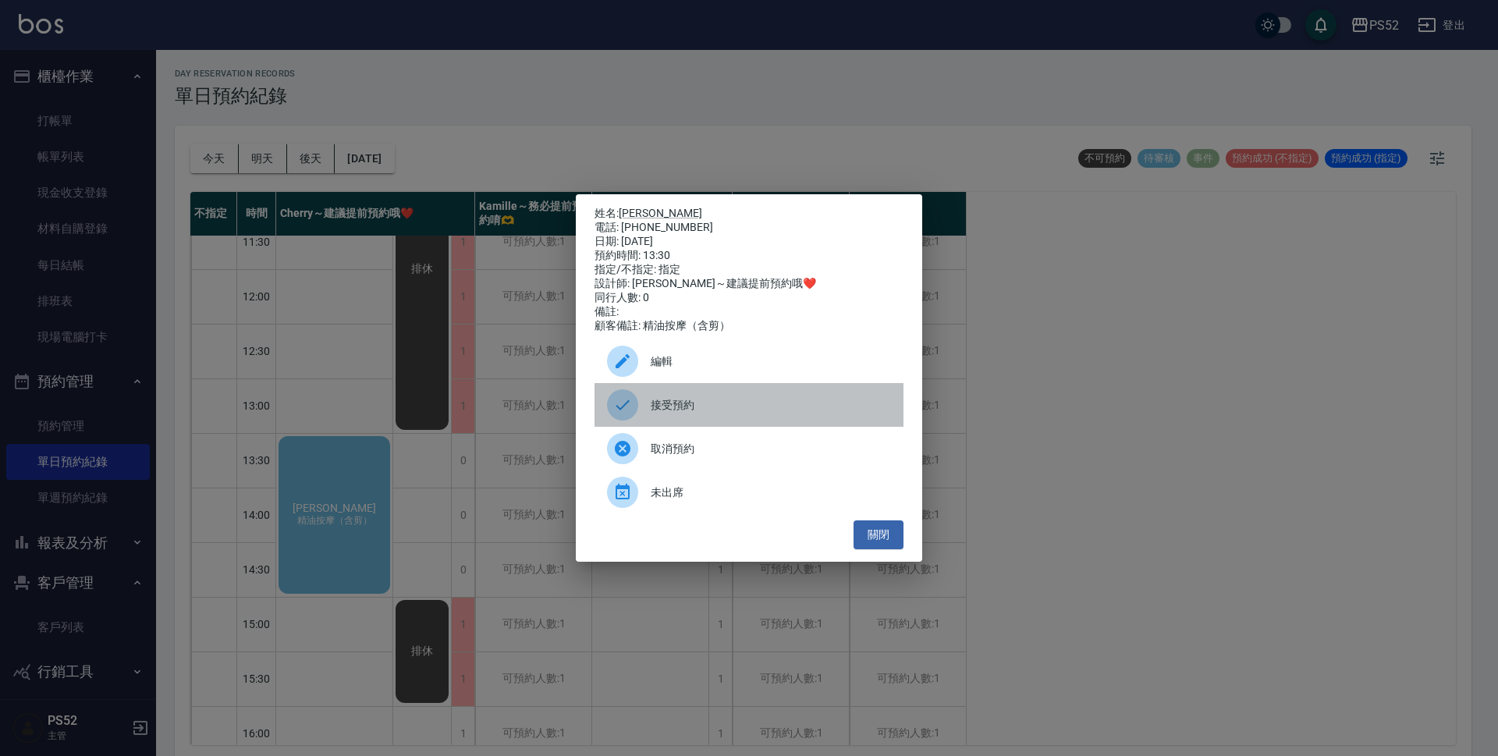
click at [672, 413] on span "接受預約" at bounding box center [771, 405] width 240 height 16
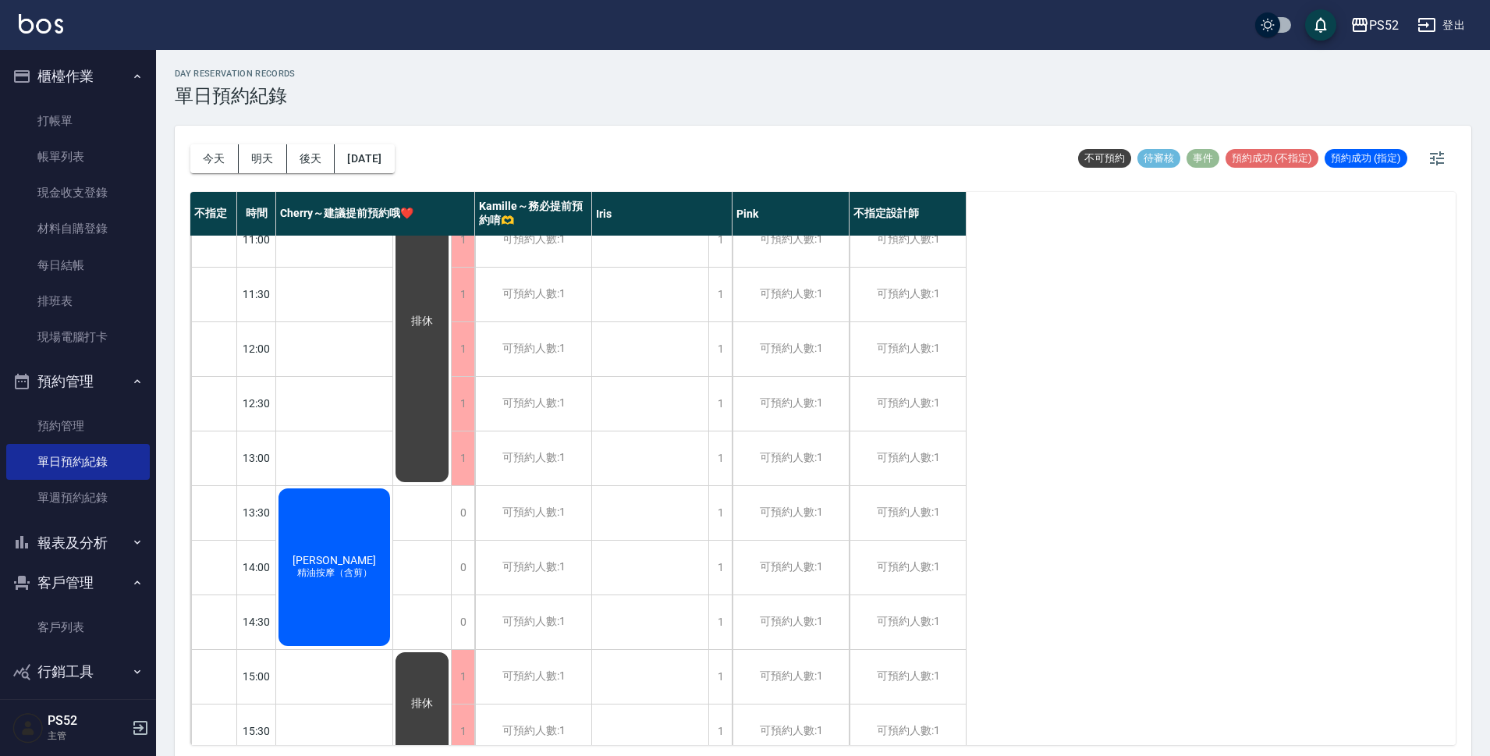
scroll to position [0, 0]
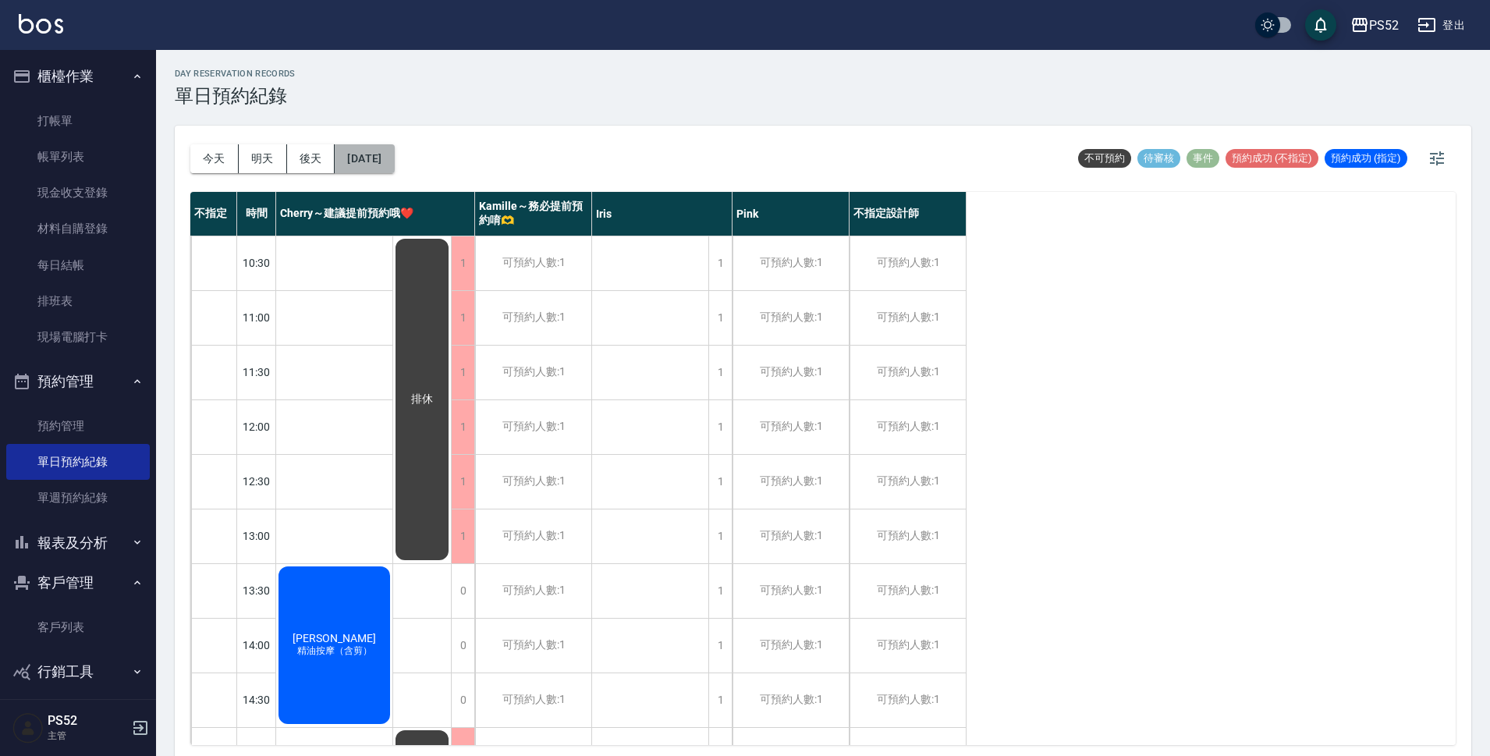
click at [394, 158] on button "[DATE]" at bounding box center [364, 158] width 59 height 29
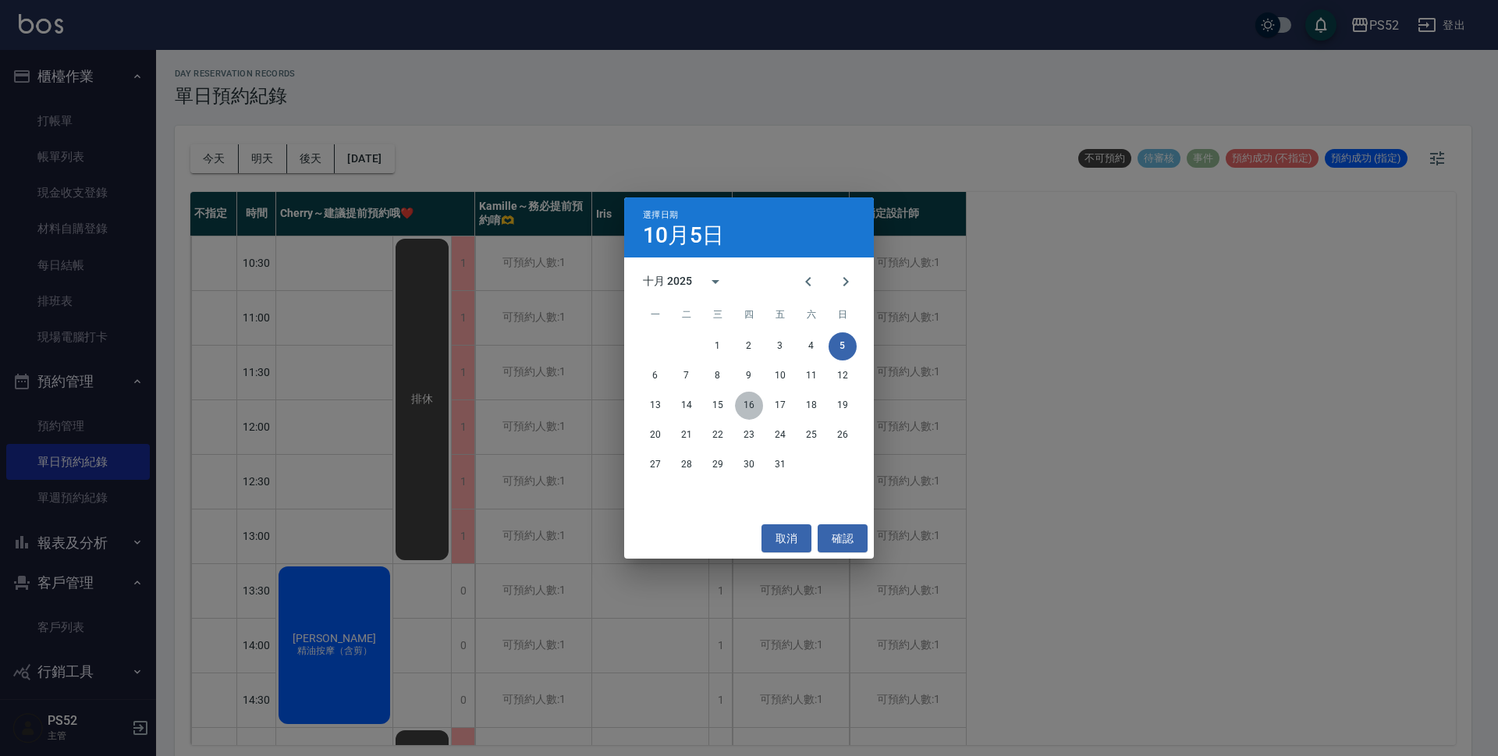
click at [745, 396] on button "16" at bounding box center [749, 406] width 28 height 28
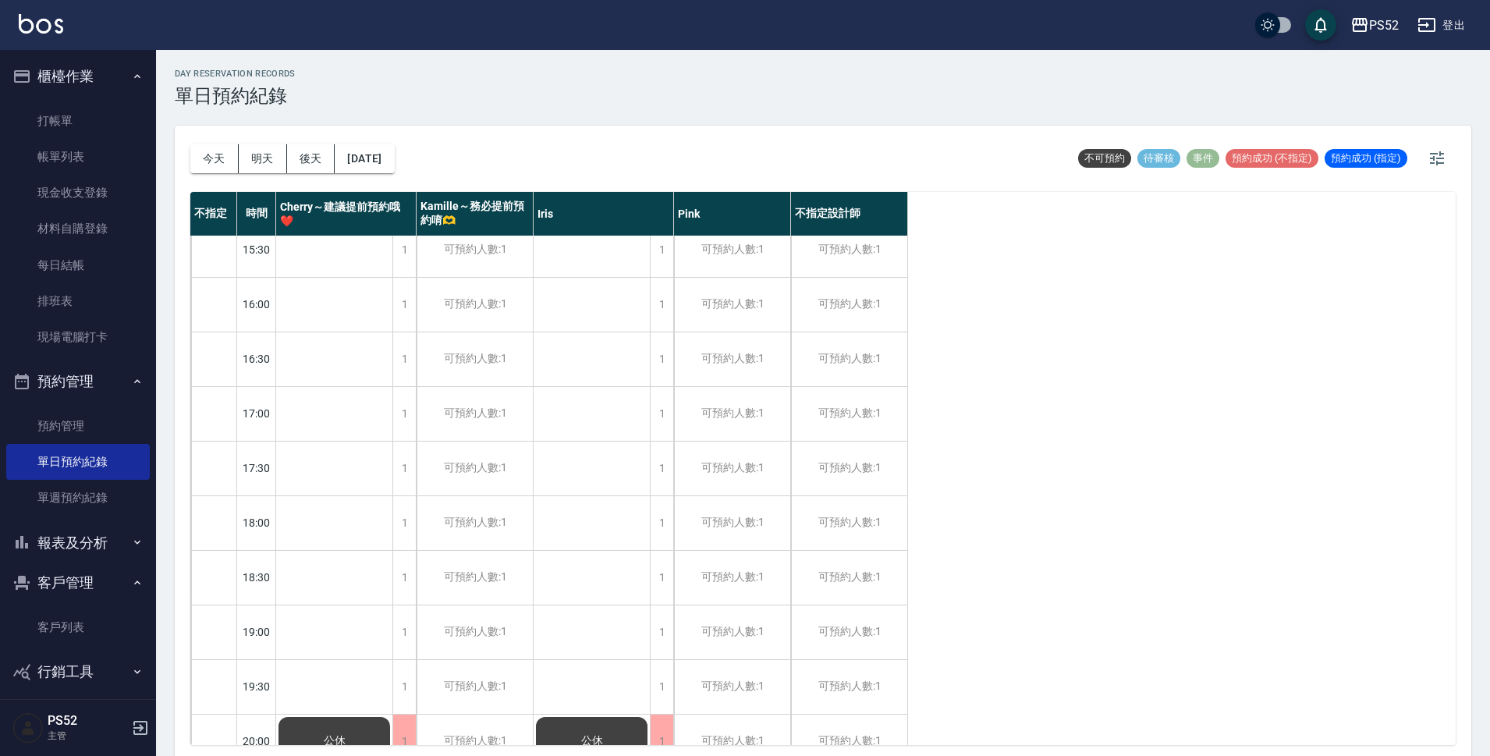
scroll to position [597, 0]
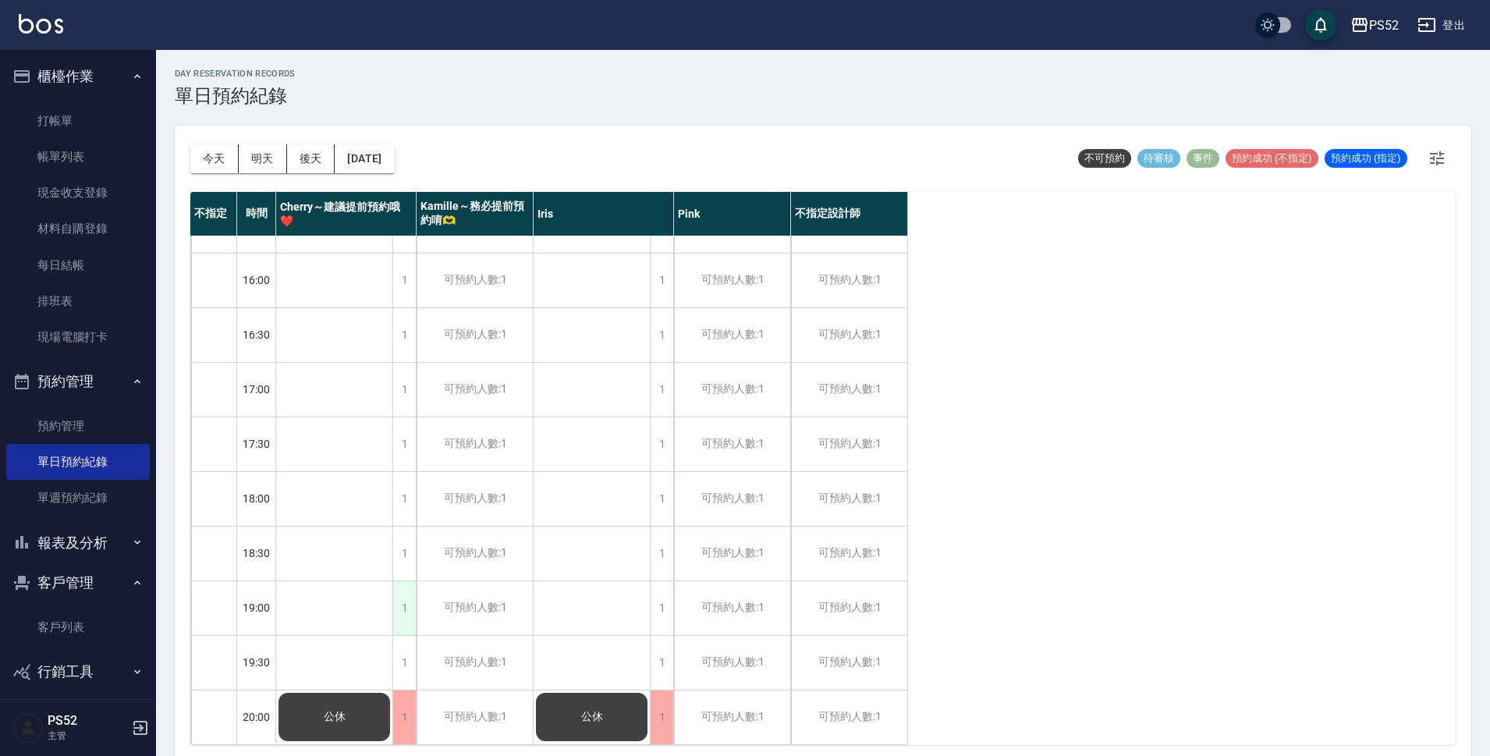
click at [405, 603] on div "1" at bounding box center [403, 608] width 23 height 54
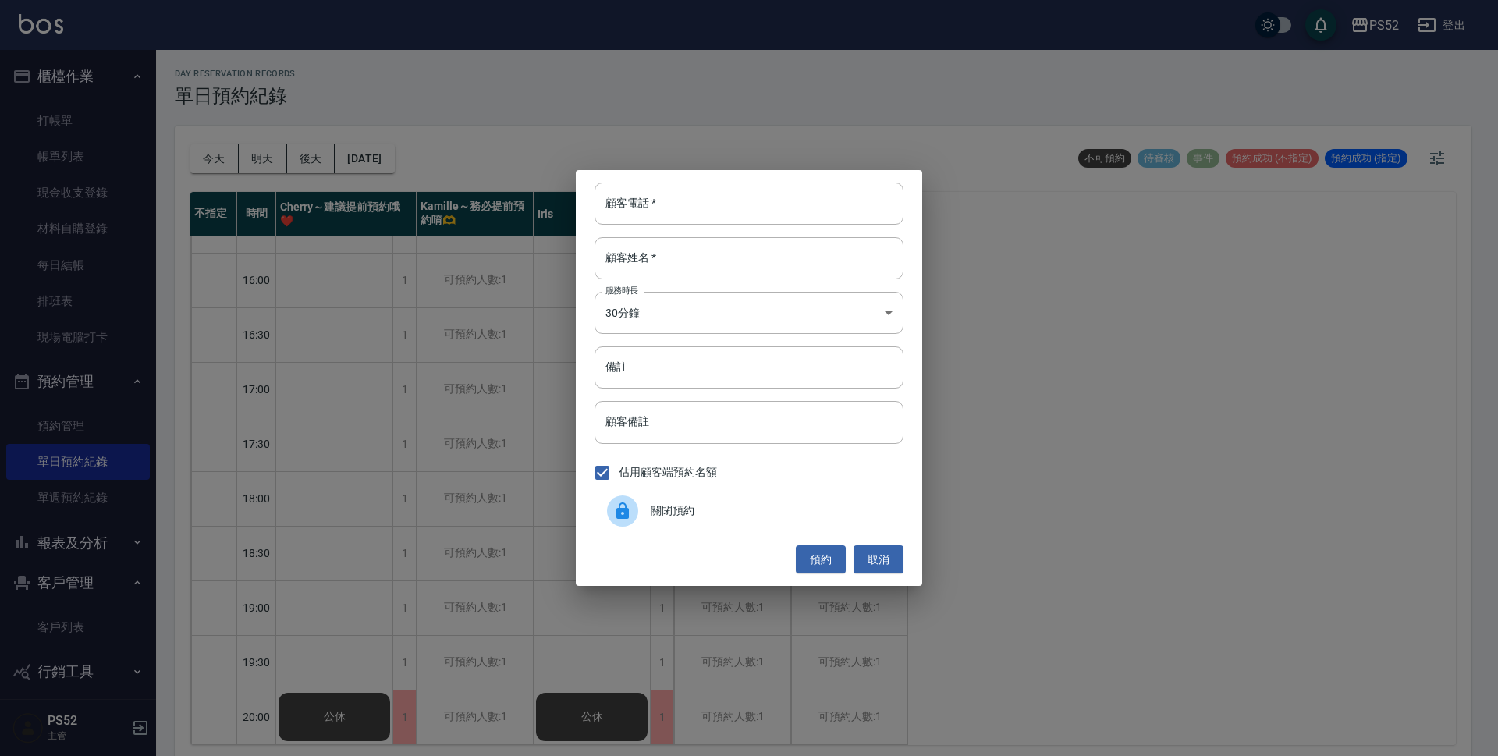
click at [689, 490] on div "關閉預約" at bounding box center [748, 511] width 309 height 44
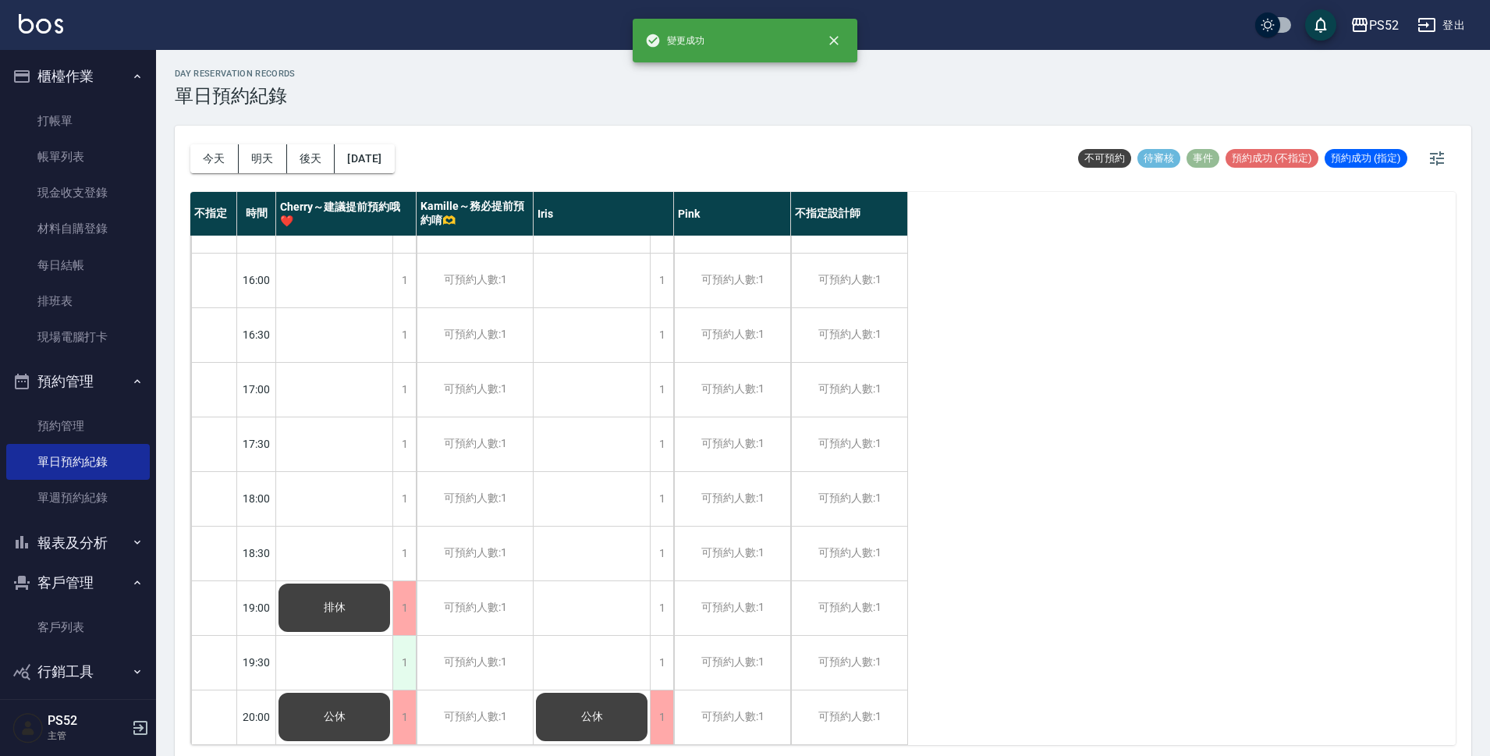
click at [403, 658] on div "1" at bounding box center [403, 663] width 23 height 54
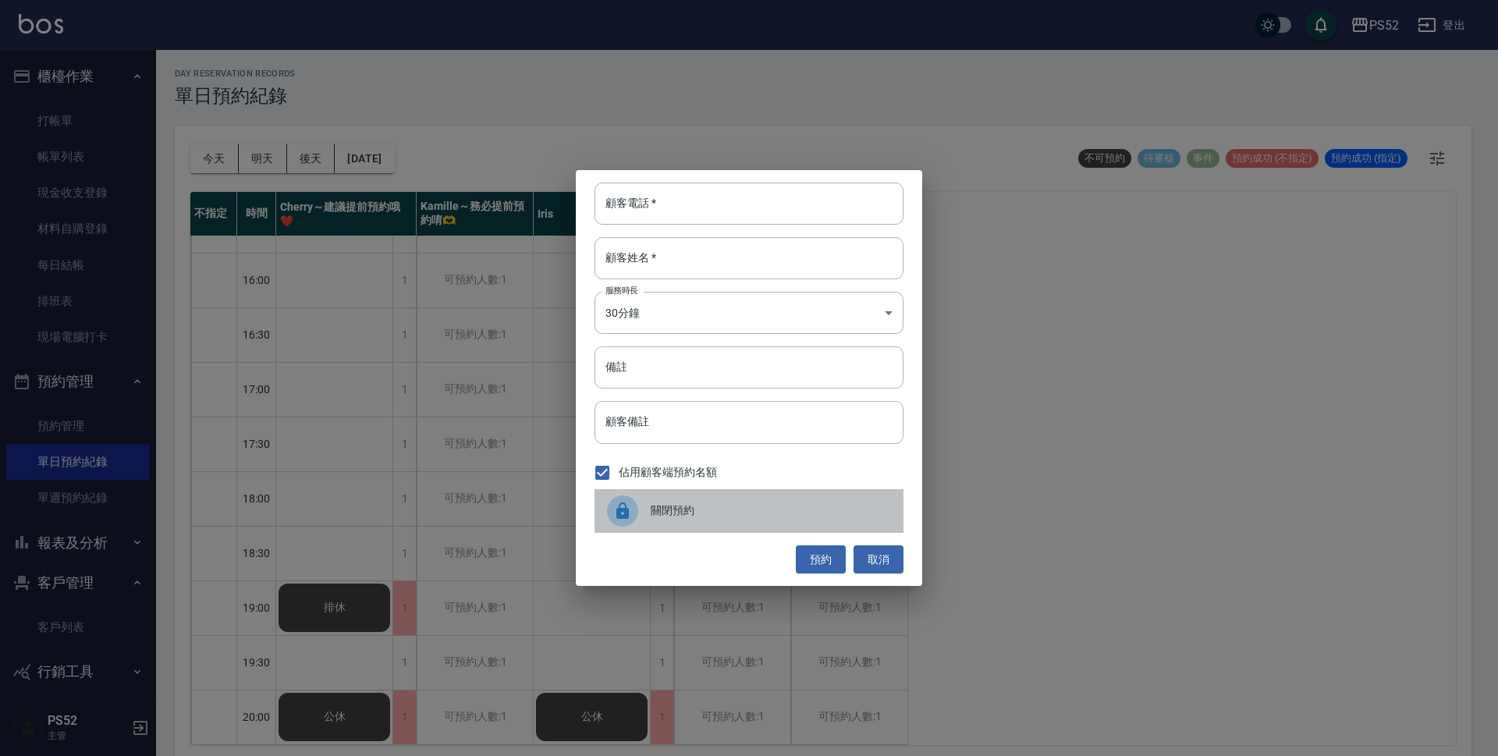
click at [708, 502] on span "關閉預約" at bounding box center [771, 510] width 240 height 16
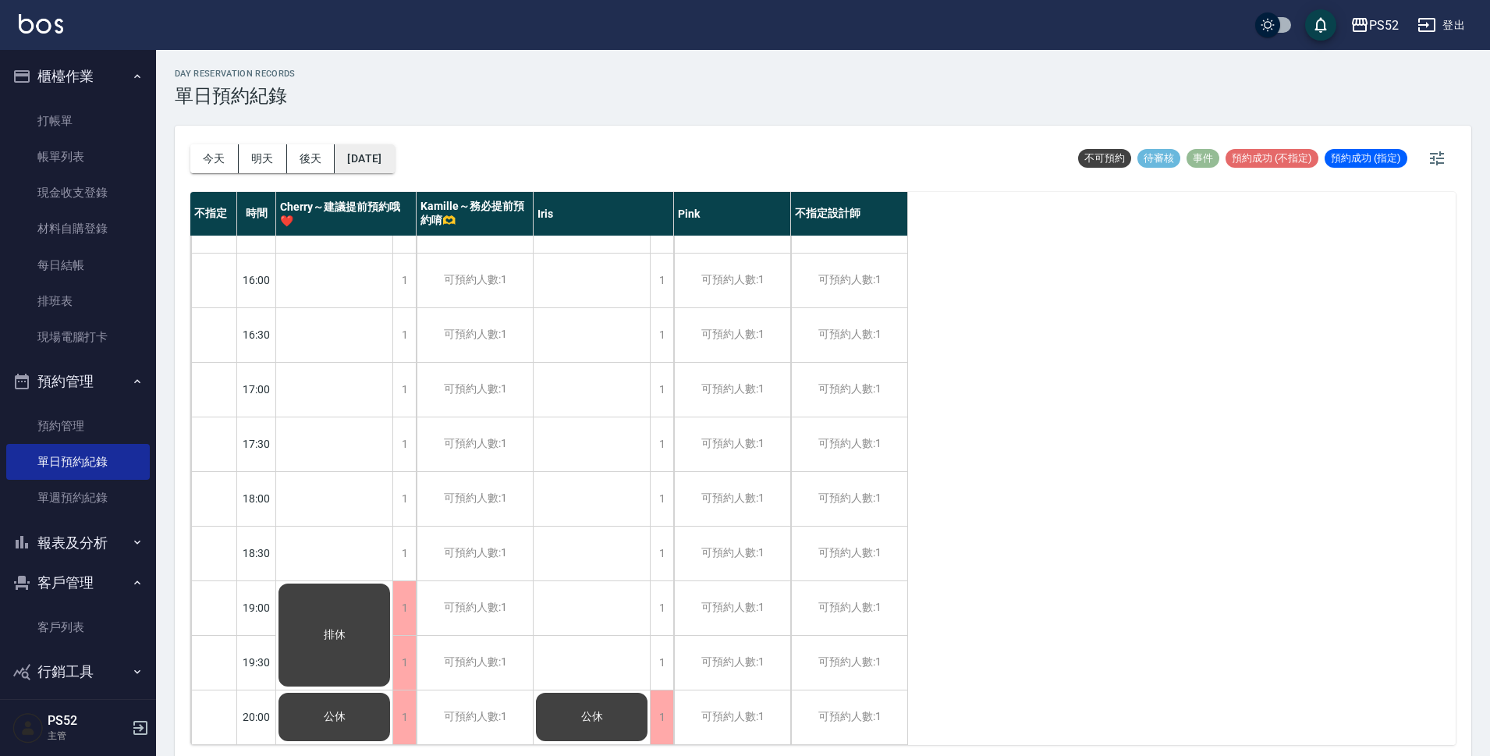
click at [394, 162] on button "[DATE]" at bounding box center [364, 158] width 59 height 29
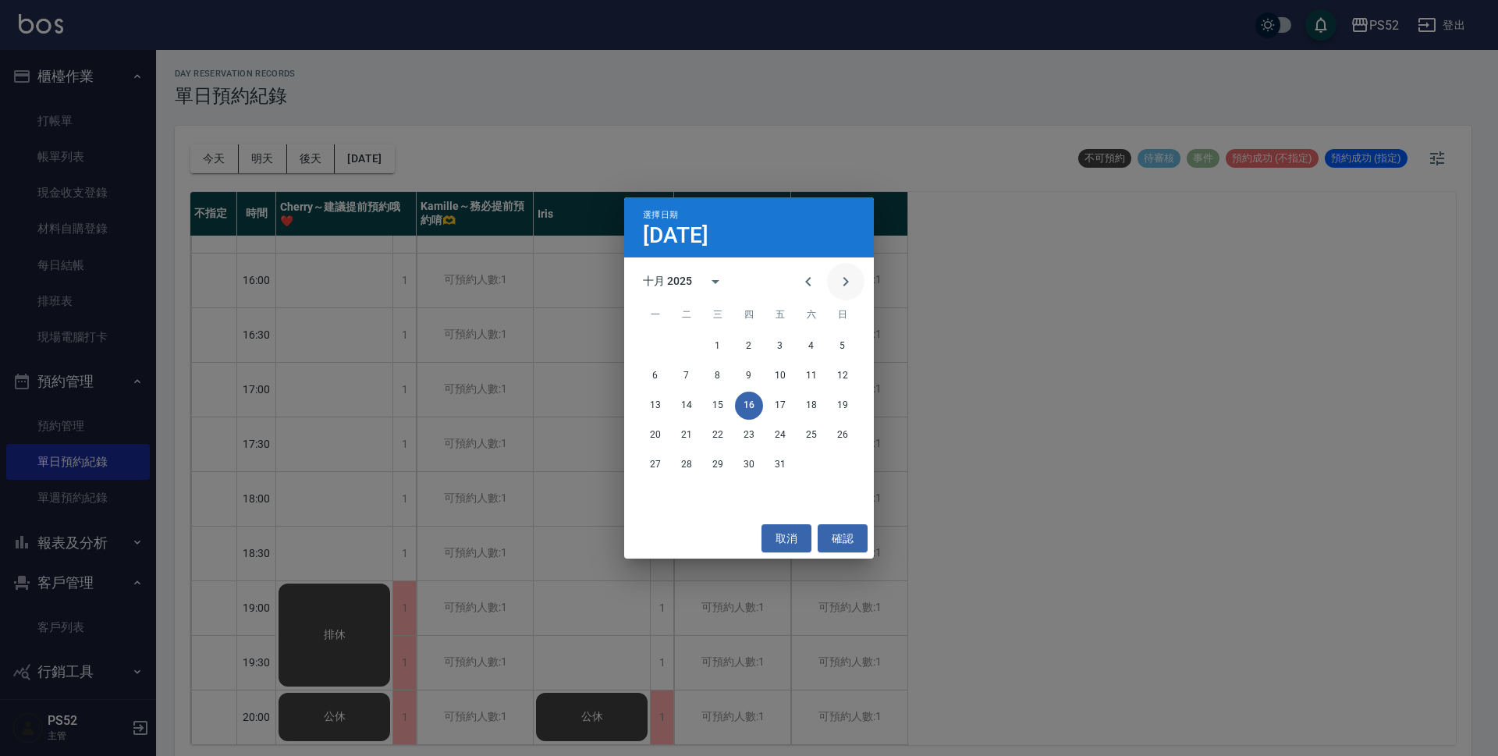
click at [844, 278] on icon "Next month" at bounding box center [845, 281] width 5 height 9
click at [836, 278] on icon "Next month" at bounding box center [845, 281] width 19 height 19
click at [796, 286] on button "Previous month" at bounding box center [808, 281] width 37 height 37
click at [843, 342] on button "5" at bounding box center [843, 346] width 28 height 28
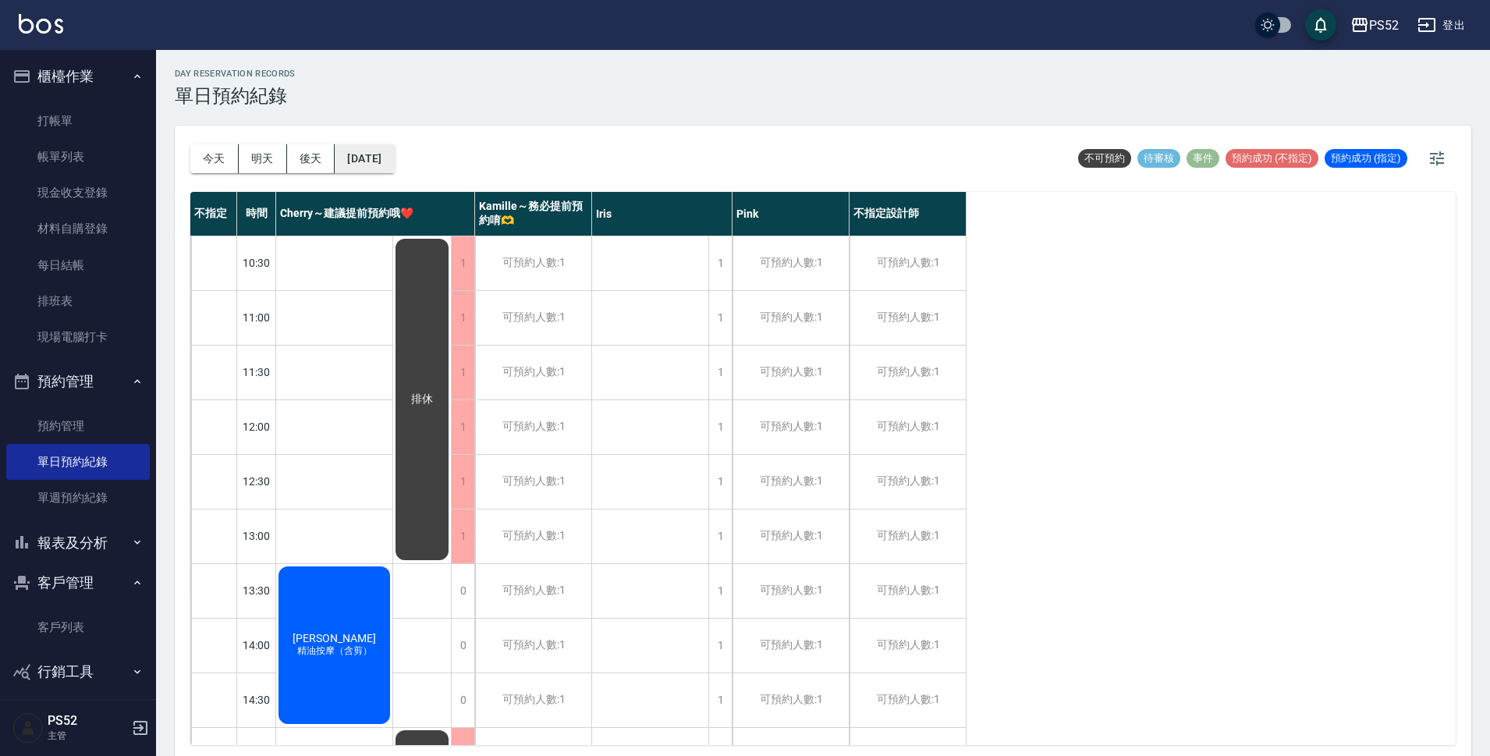
click at [385, 166] on button "[DATE]" at bounding box center [364, 158] width 59 height 29
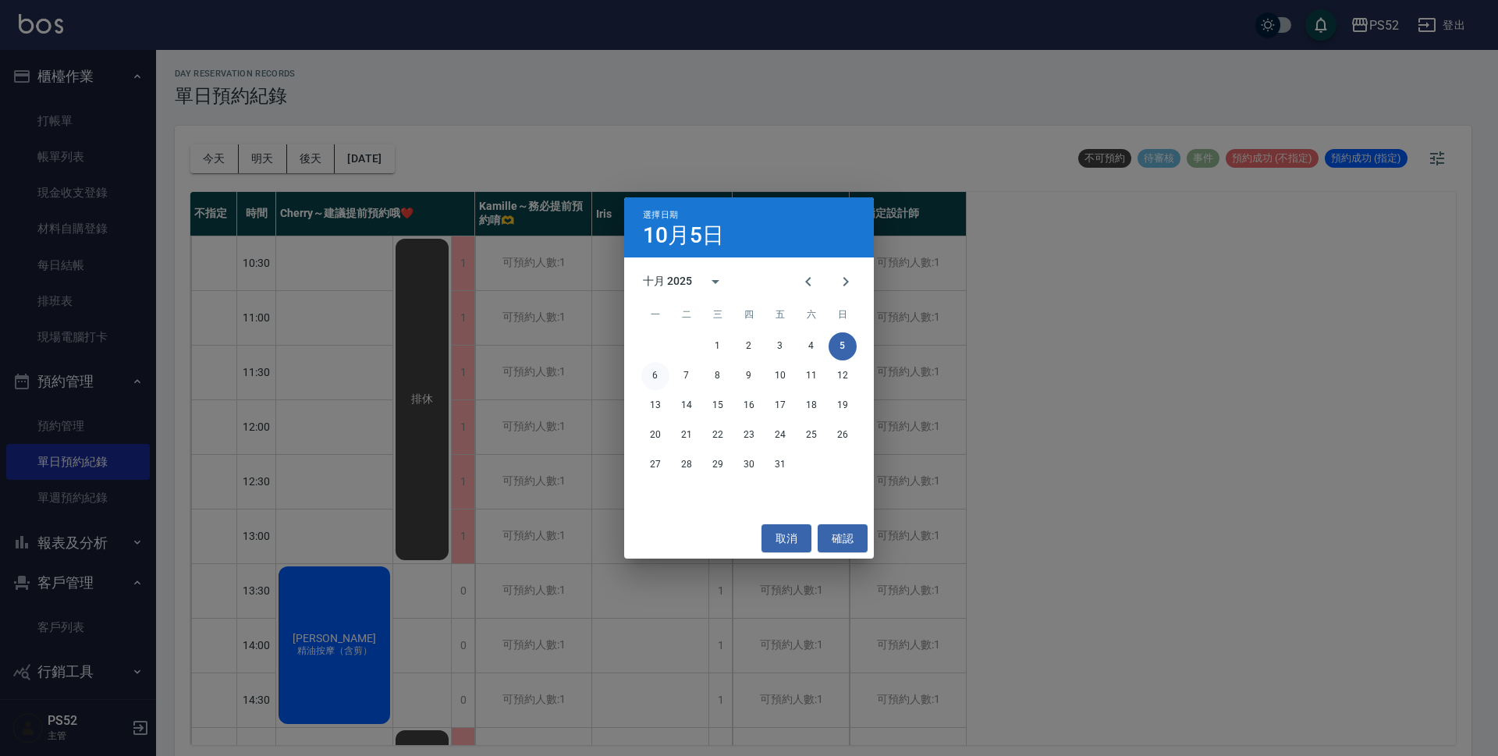
click at [653, 378] on button "6" at bounding box center [655, 376] width 28 height 28
